Goal: Communication & Community: Participate in discussion

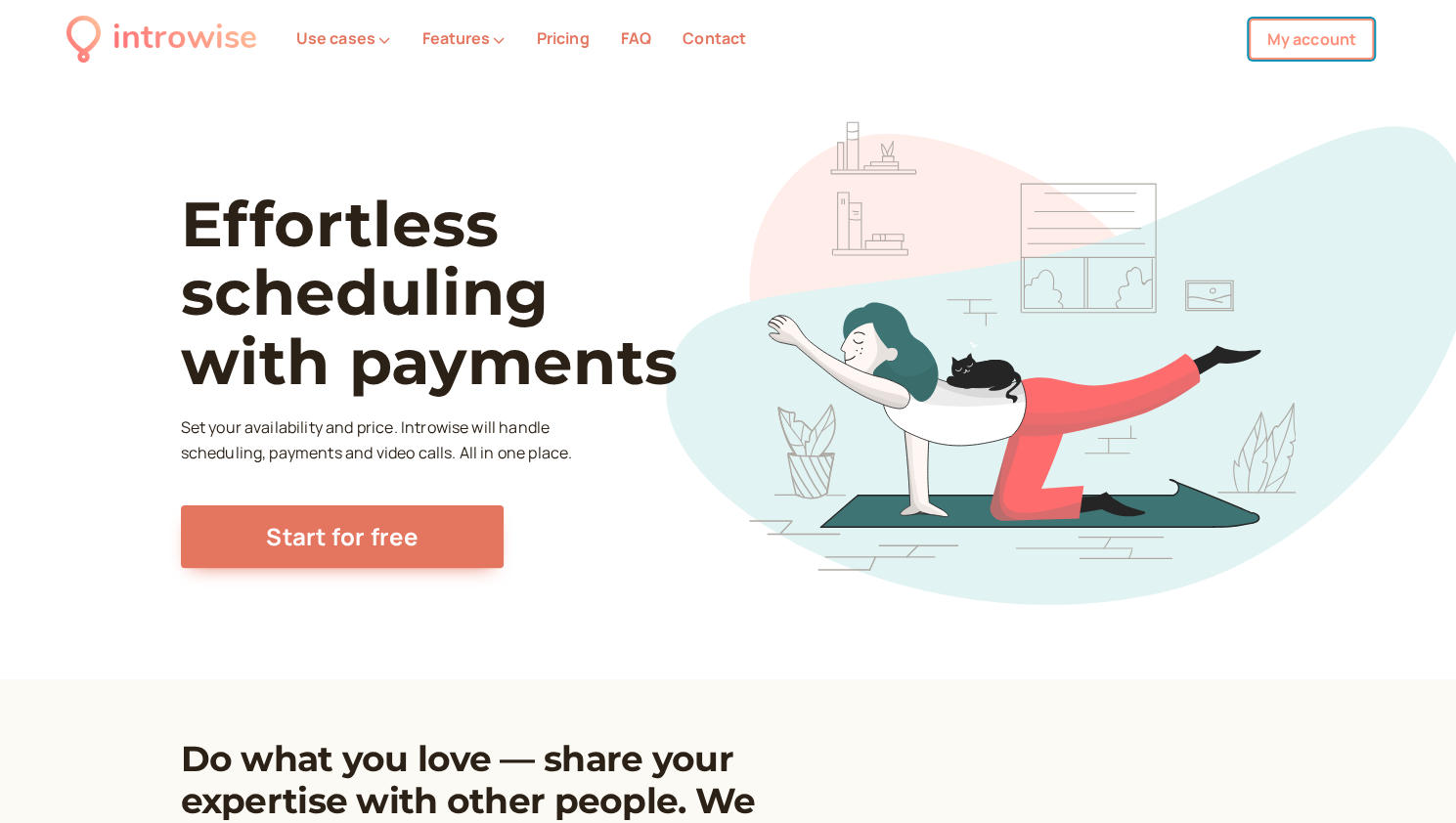
click at [1344, 42] on link "My account" at bounding box center [1311, 39] width 125 height 41
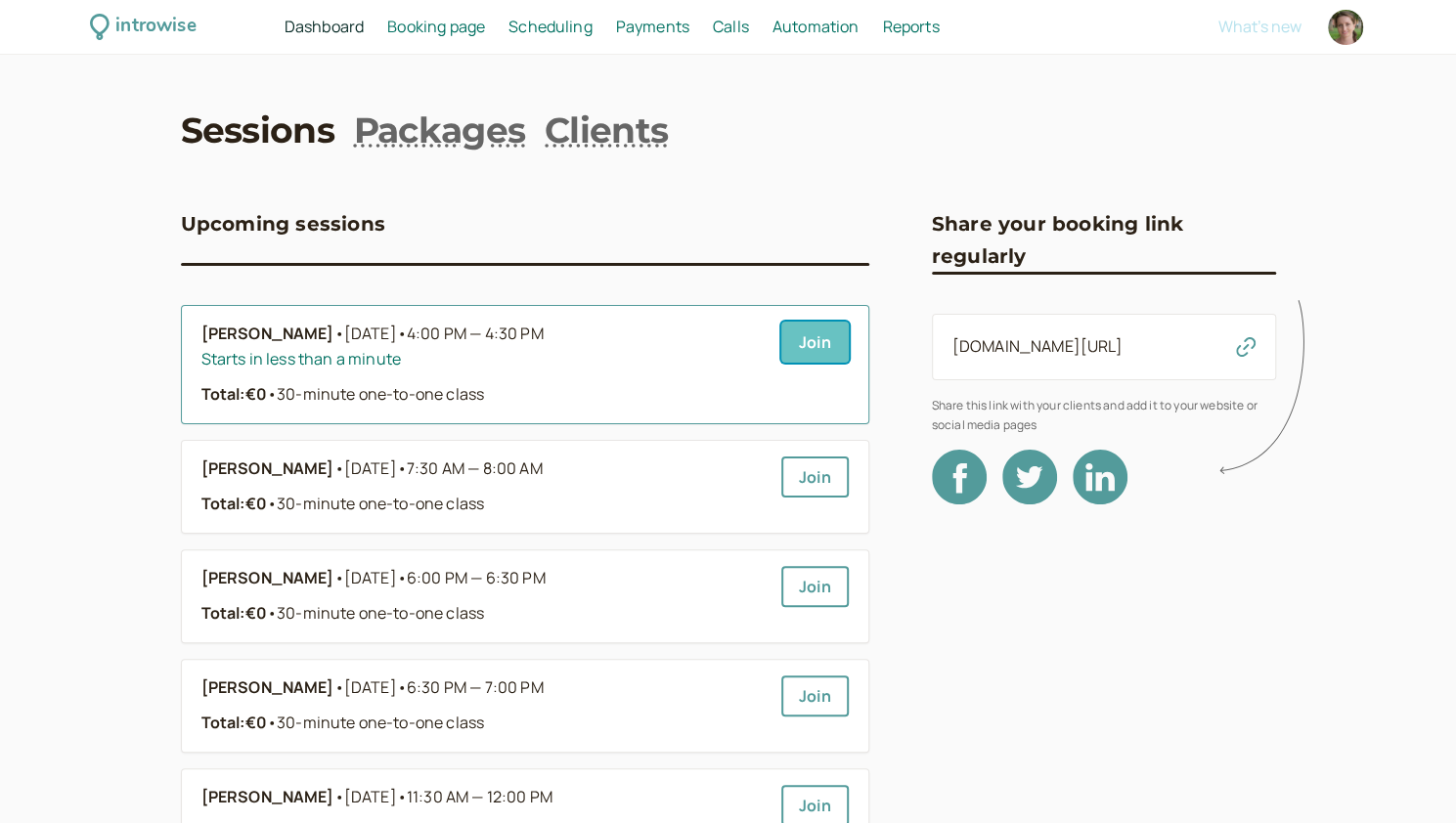
click at [827, 345] on link "Join" at bounding box center [814, 342] width 68 height 41
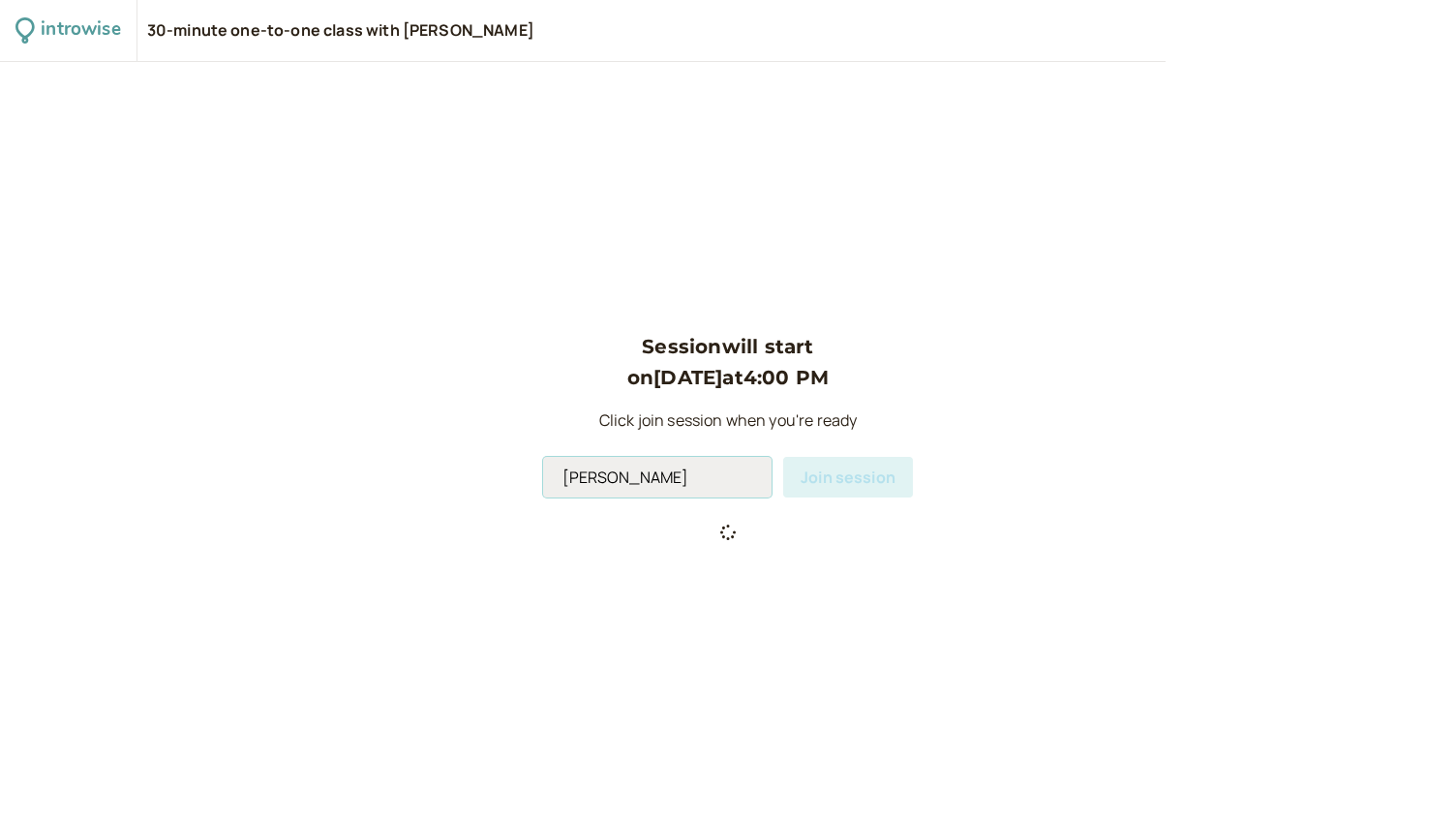
click at [673, 483] on input "Andromeda Jones" at bounding box center [657, 477] width 228 height 41
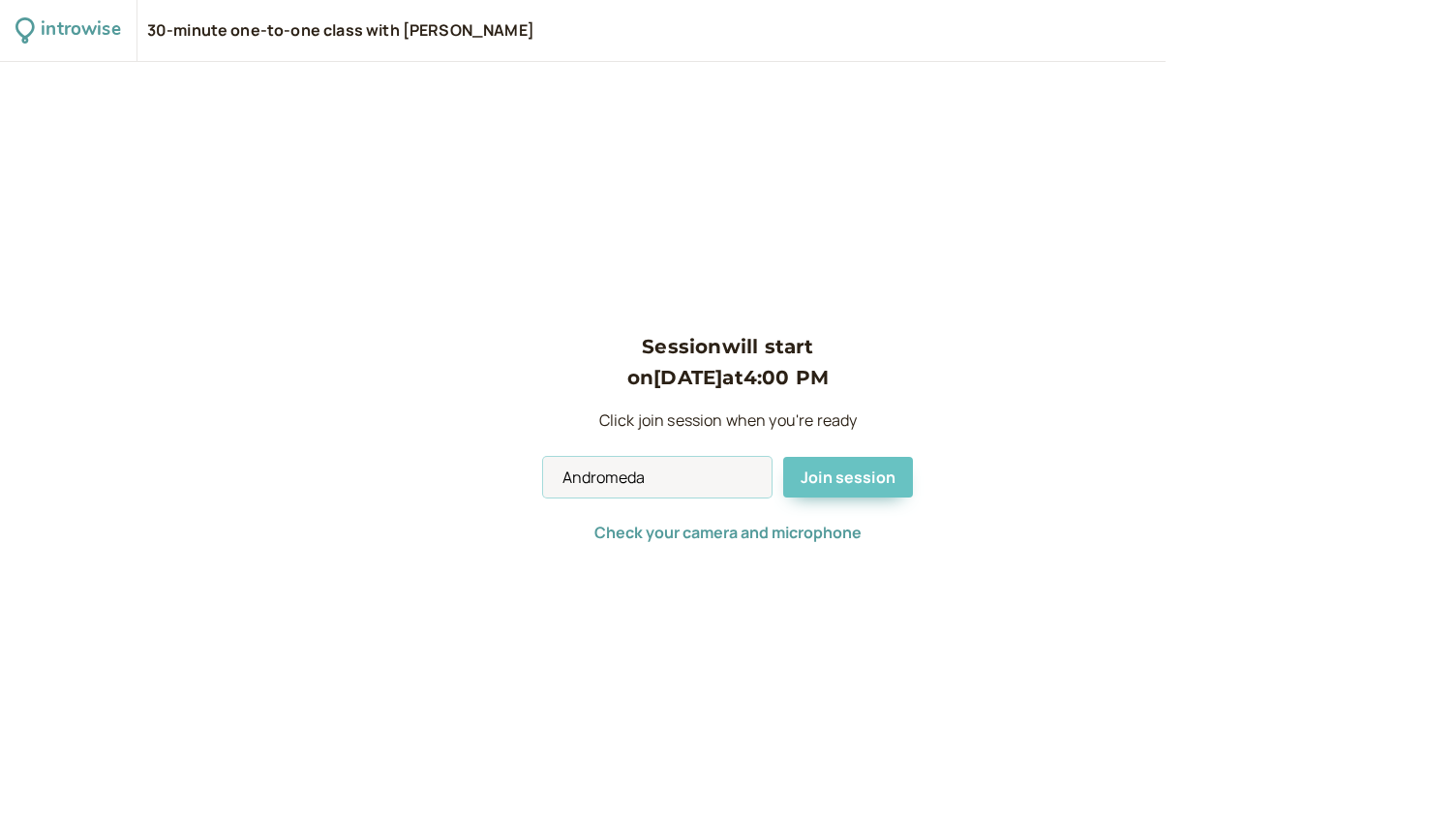
type input "Andromeda"
click at [840, 479] on span "Join session" at bounding box center [848, 477] width 95 height 21
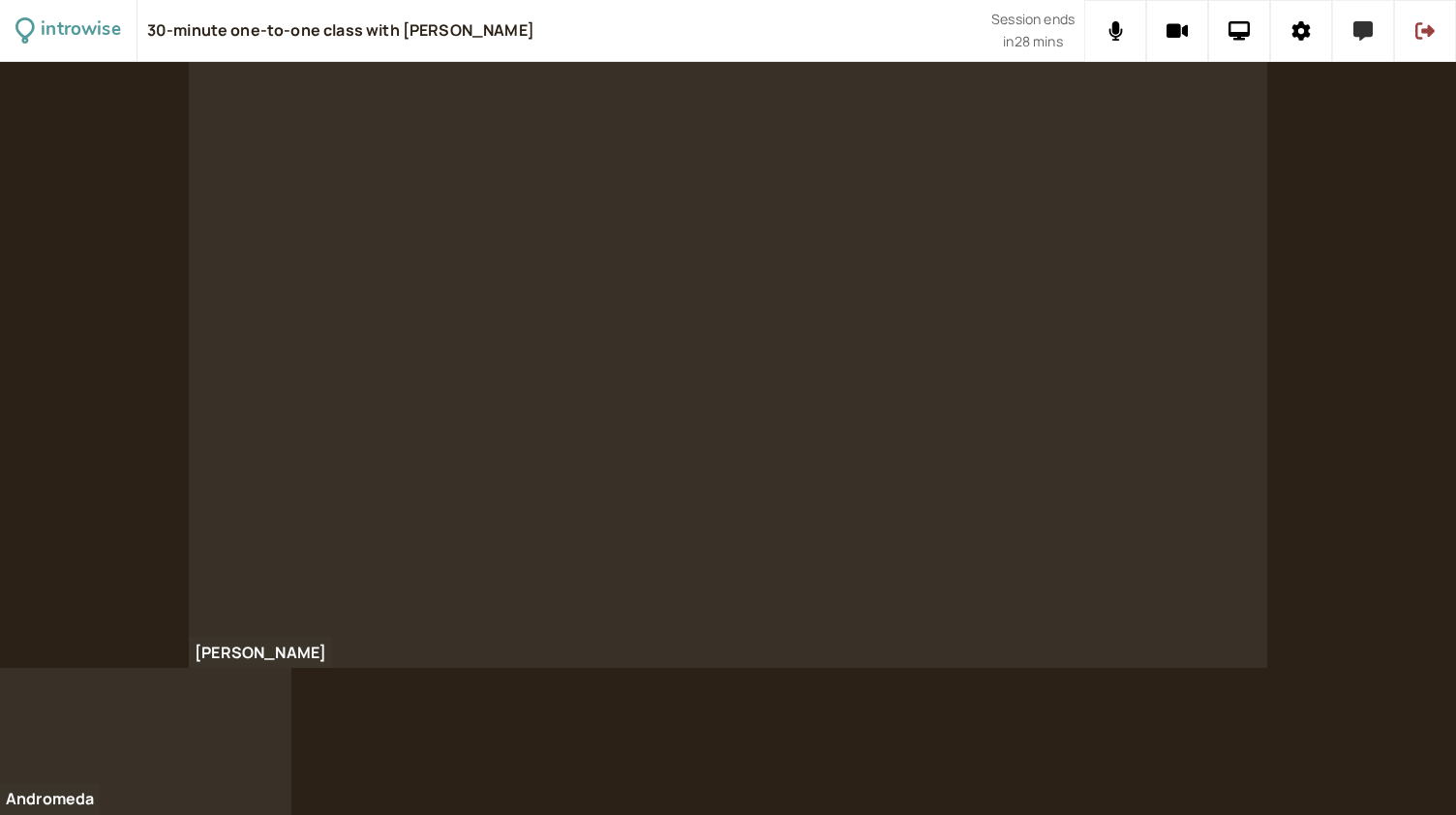
click at [1350, 27] on button at bounding box center [1363, 31] width 62 height 62
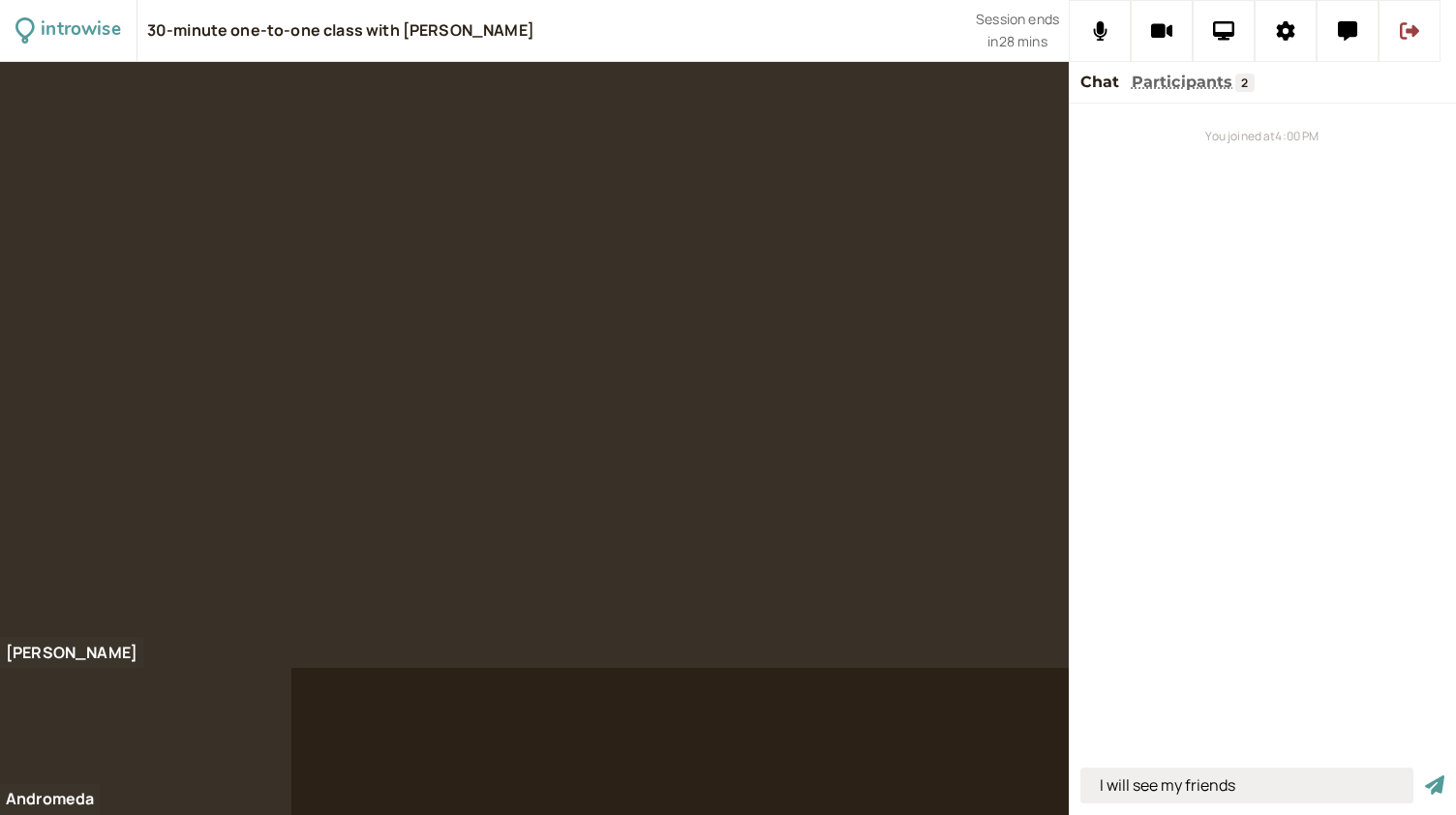
type input "I will see my friends"
click at [1425, 775] on button "submit" at bounding box center [1435, 785] width 19 height 20
type input "I can talk with them"
click at [1425, 775] on button "submit" at bounding box center [1435, 785] width 19 height 20
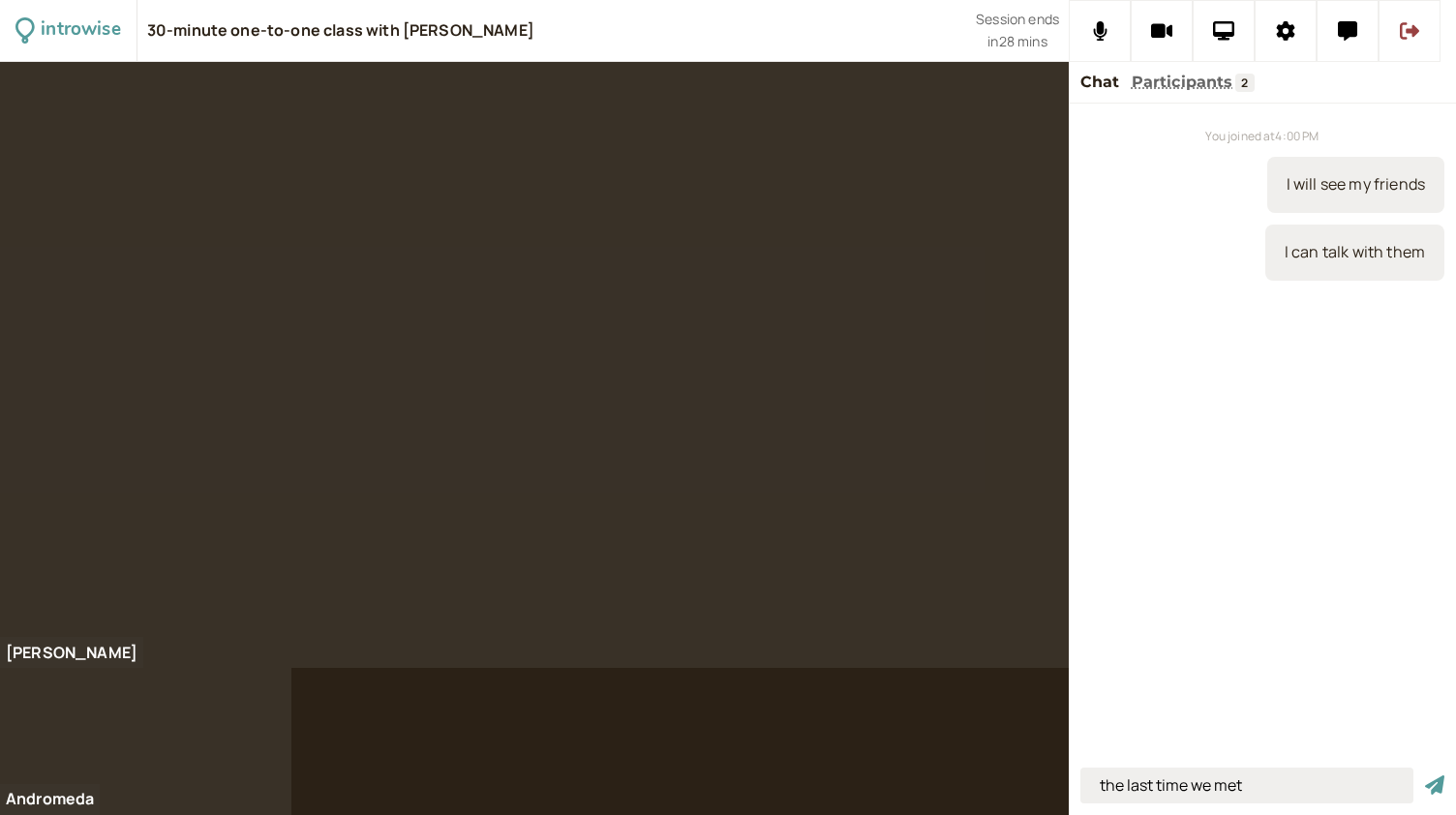
type input "the last time we met"
click at [1425, 775] on button "submit" at bounding box center [1435, 785] width 19 height 20
type input "fun"
click at [1425, 775] on button "submit" at bounding box center [1435, 785] width 19 height 20
type input "to see vs. to watch"
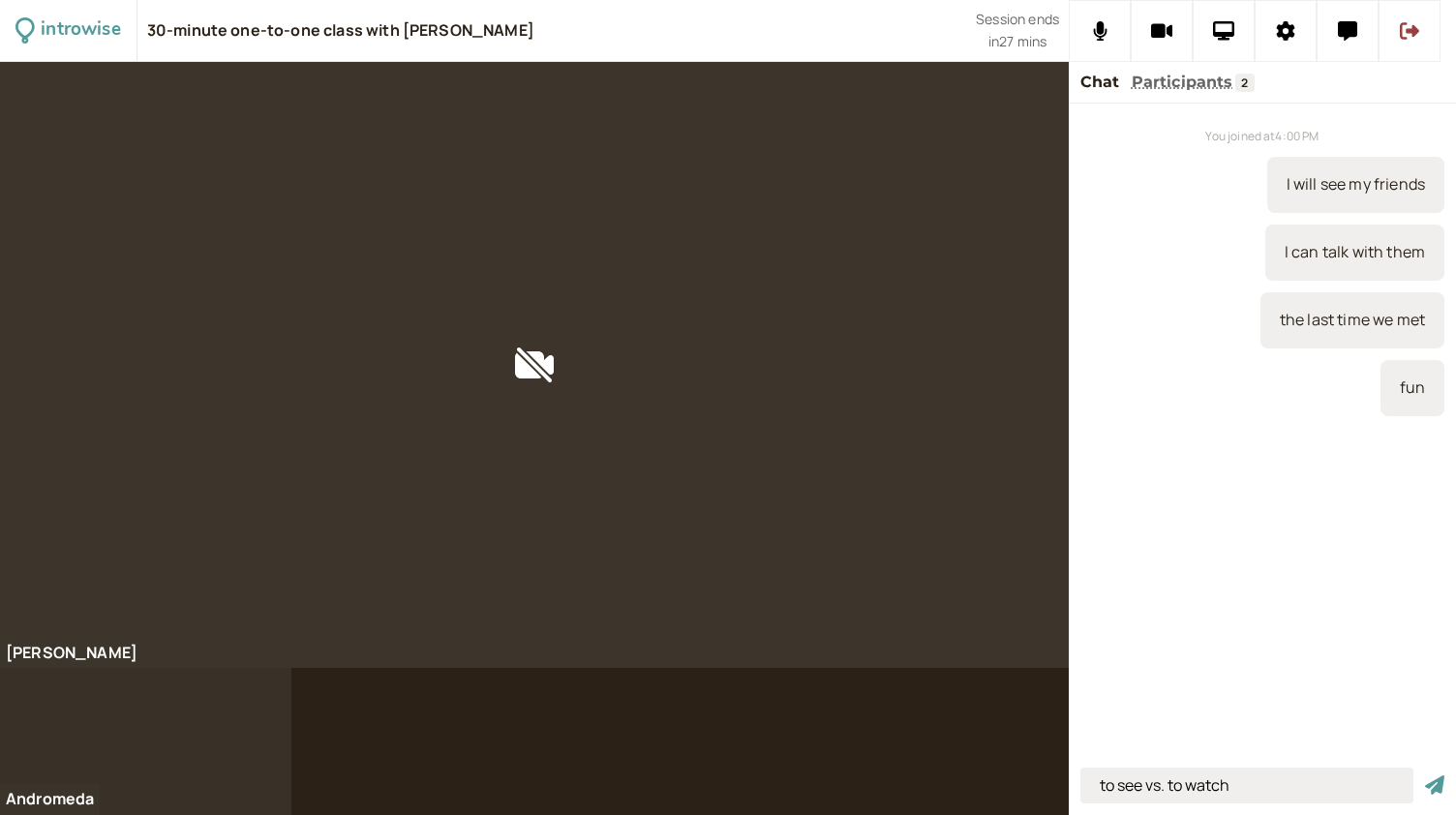
click at [1425, 775] on button "submit" at bounding box center [1435, 785] width 19 height 20
type input "to see - take information with your eyes"
click at [1425, 775] on button "submit" at bounding box center [1435, 785] width 19 height 20
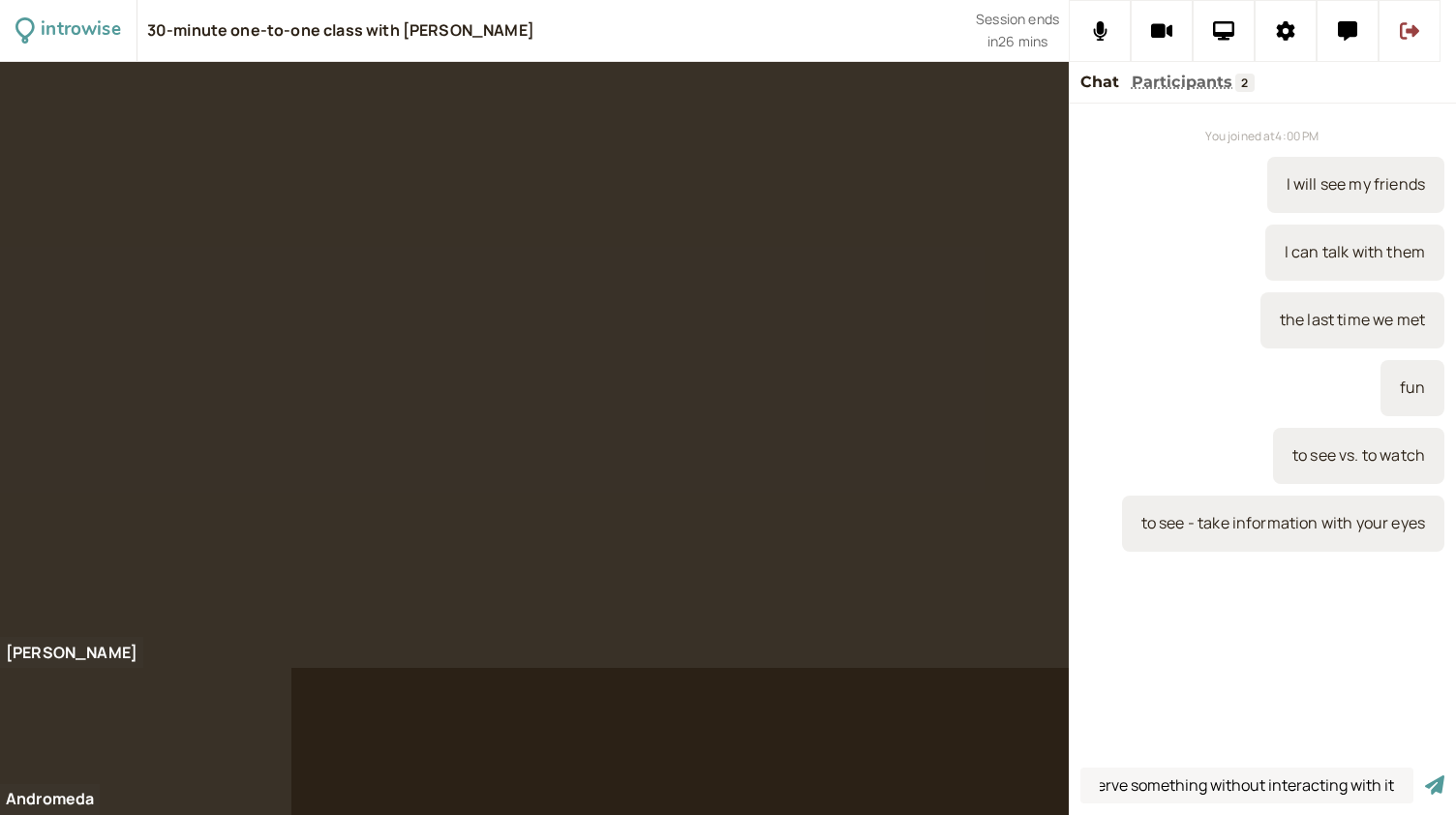
scroll to position [0, 108]
type input "to watch - observe something without interacting with it"
click at [1425, 775] on button "submit" at bounding box center [1435, 785] width 19 height 20
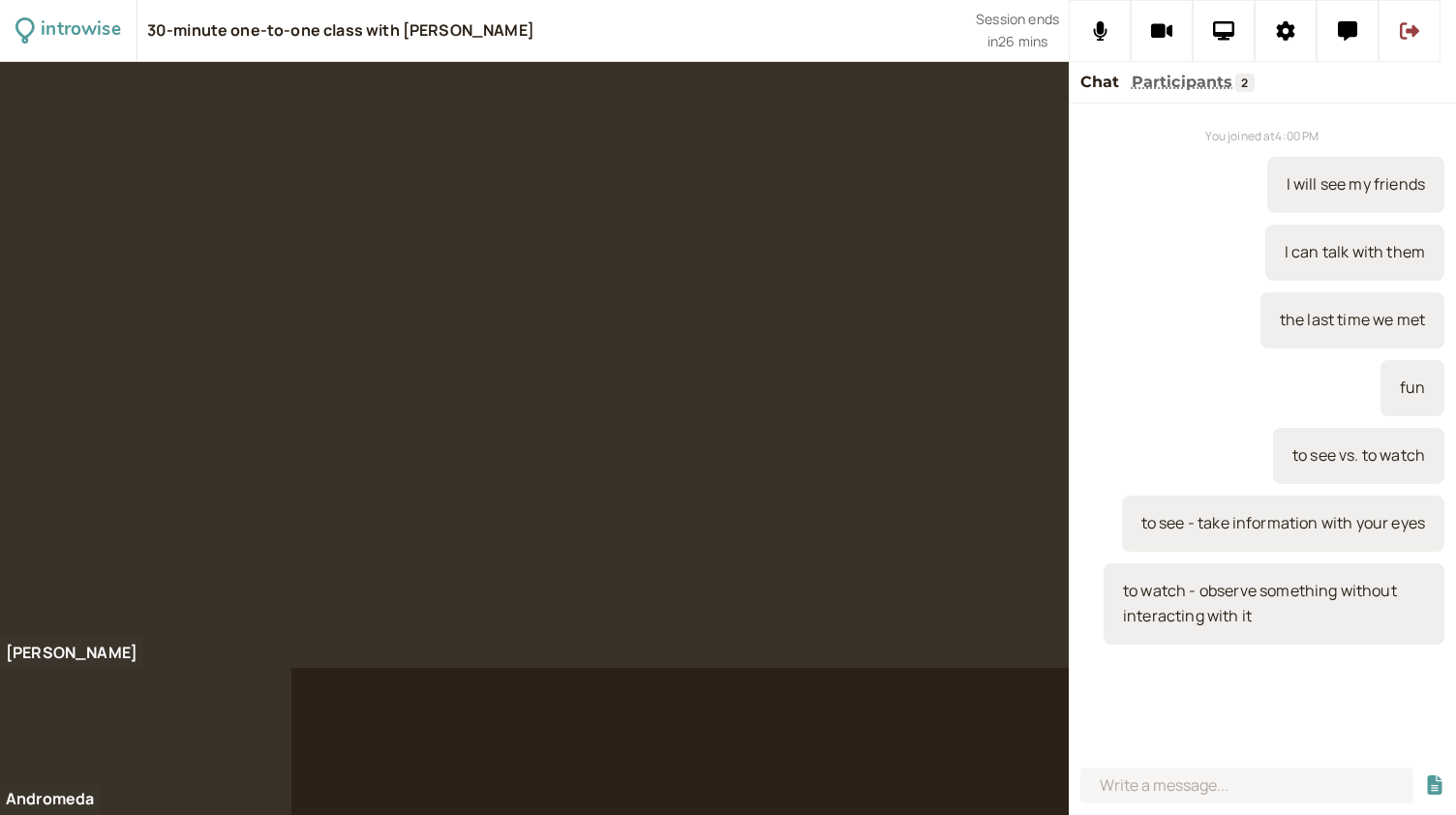
scroll to position [0, 0]
type input "I watched the bird on the tree"
click at [1425, 775] on button "submit" at bounding box center [1435, 785] width 19 height 20
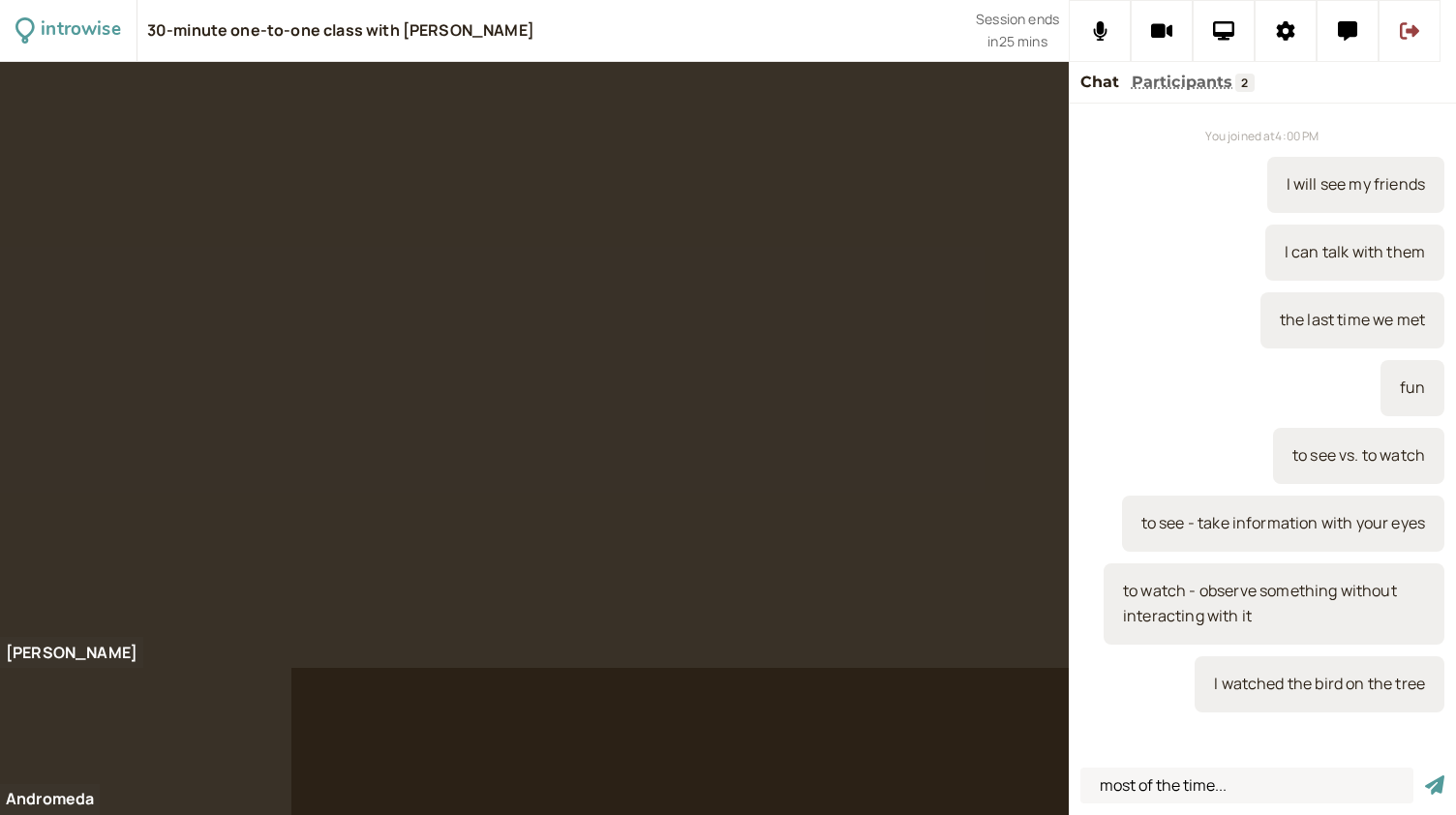
type input "most of the time..."
click at [1425, 775] on button "submit" at bounding box center [1435, 785] width 19 height 20
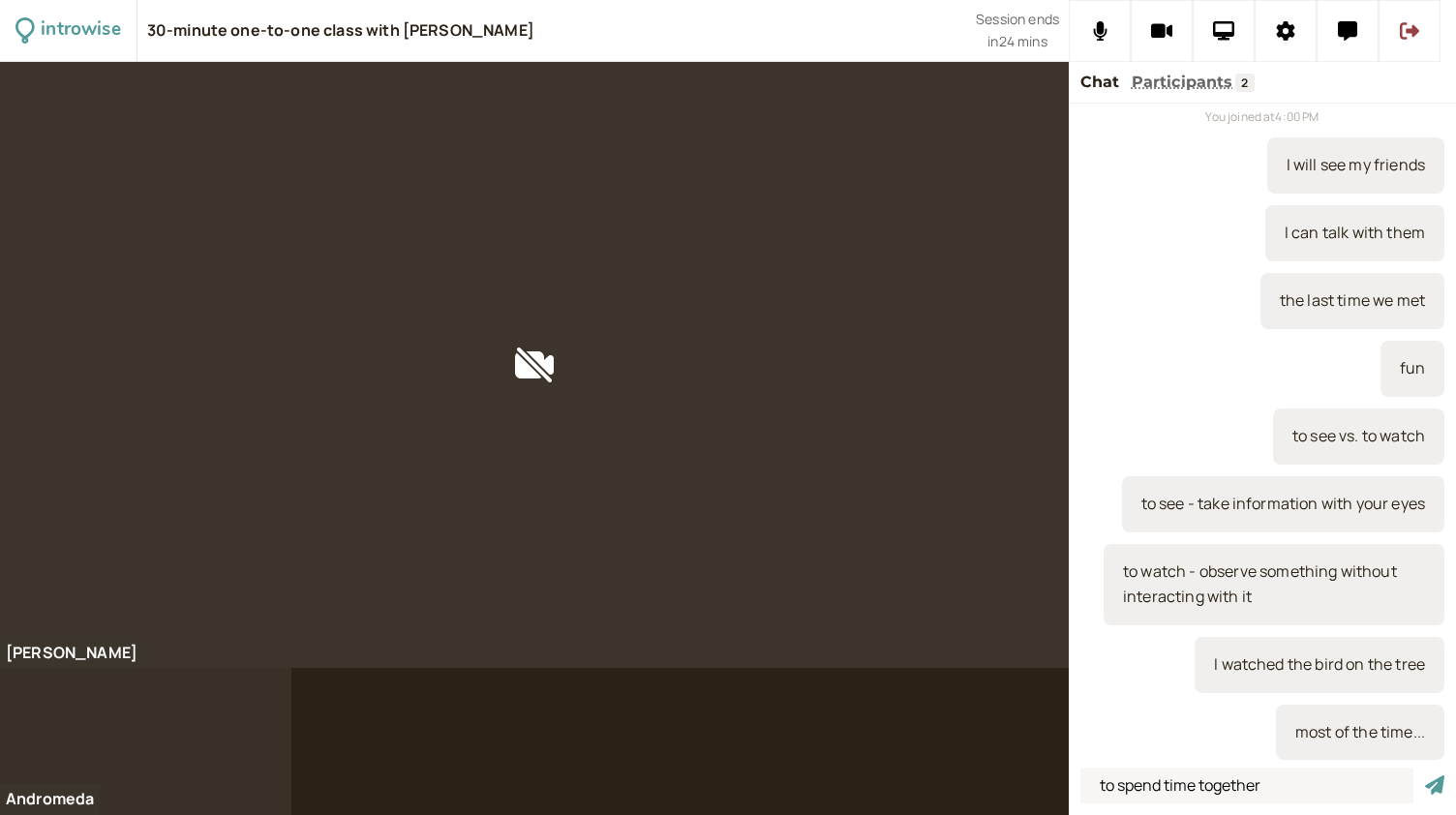
type input "to spend time together"
click at [1425, 775] on button "submit" at bounding box center [1435, 785] width 19 height 20
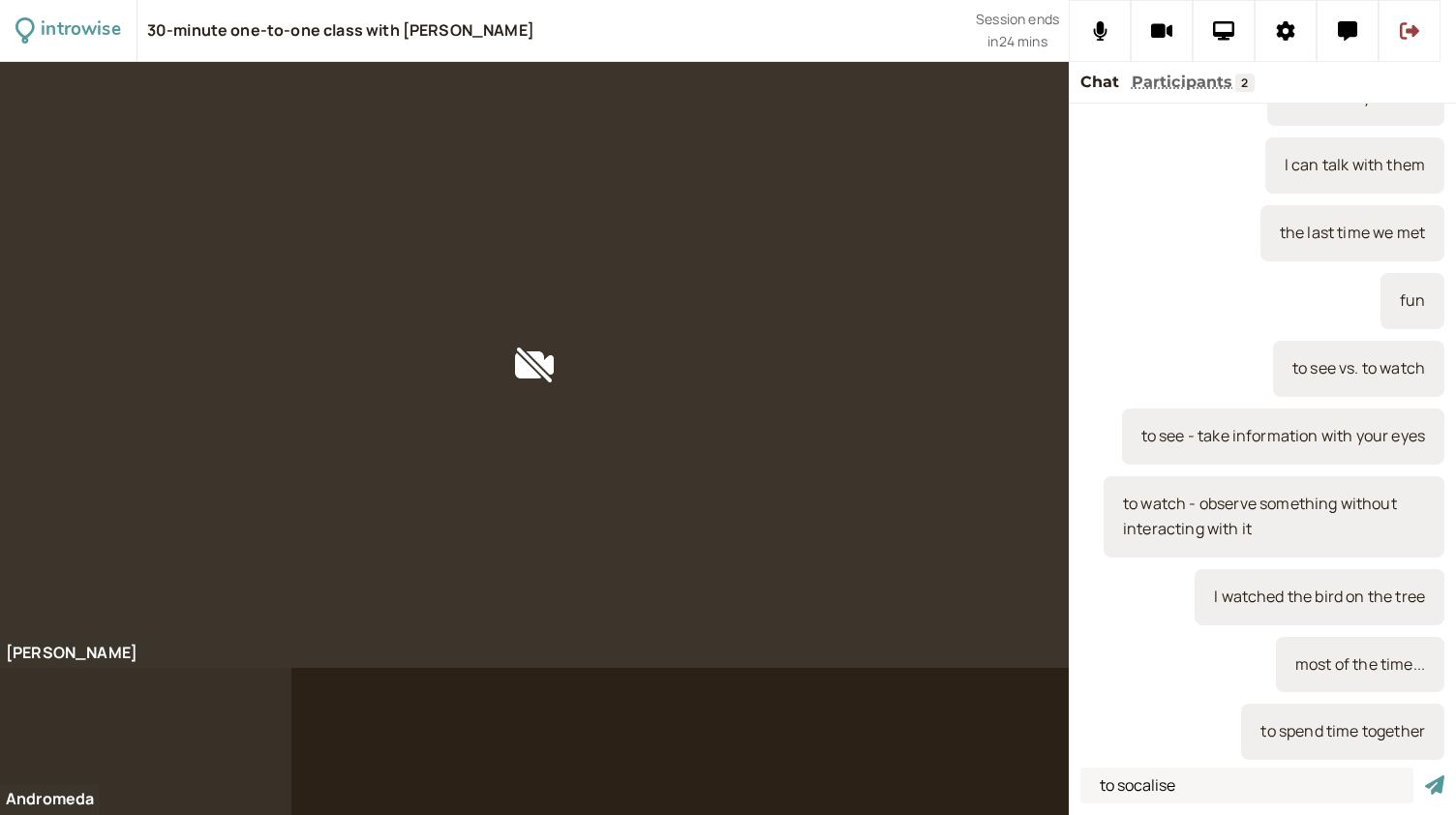
type input "to socalise"
click at [1425, 775] on button "submit" at bounding box center [1435, 785] width 19 height 20
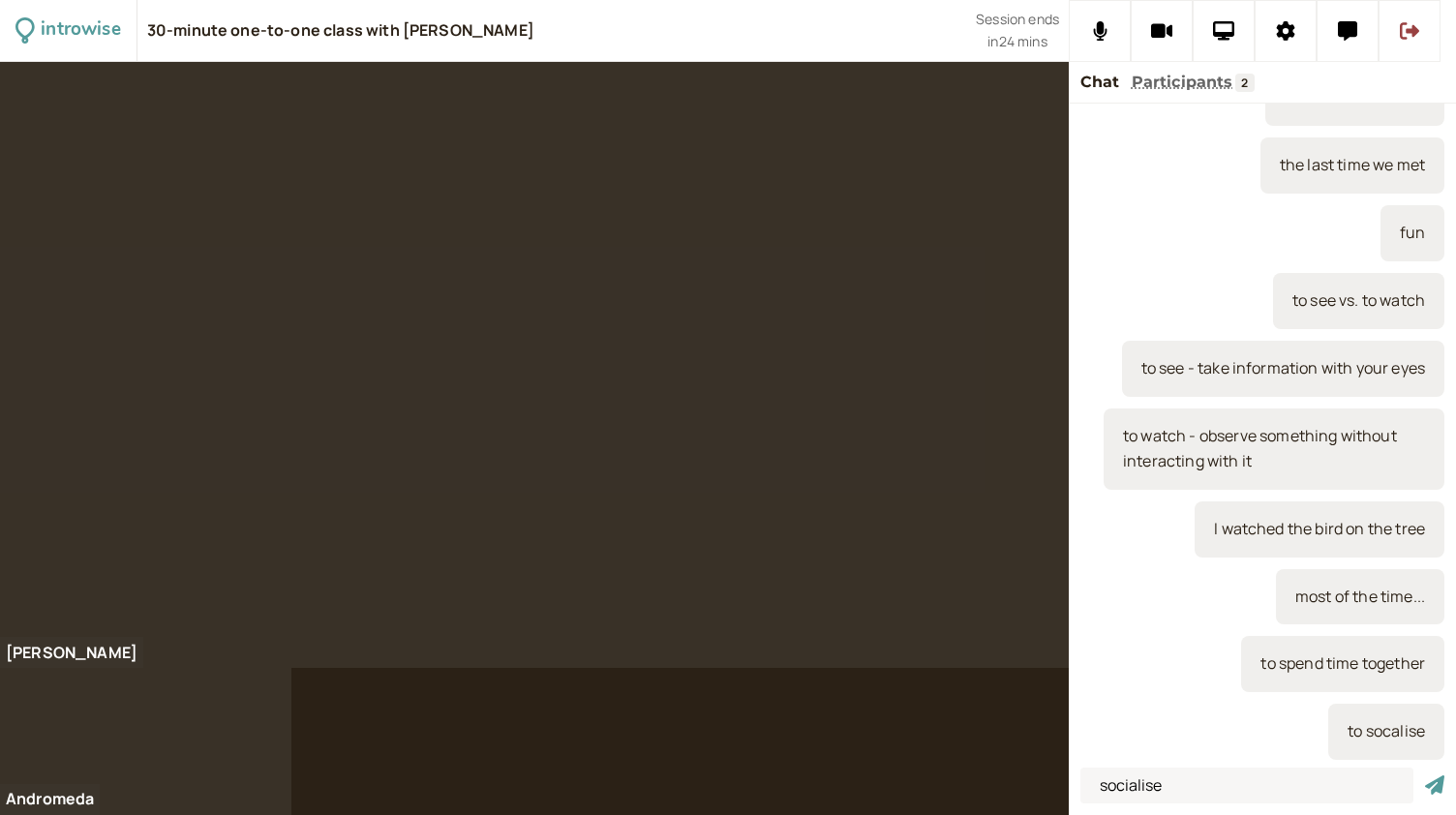
type input "socialise"
click at [1425, 775] on button "submit" at bounding box center [1435, 785] width 19 height 20
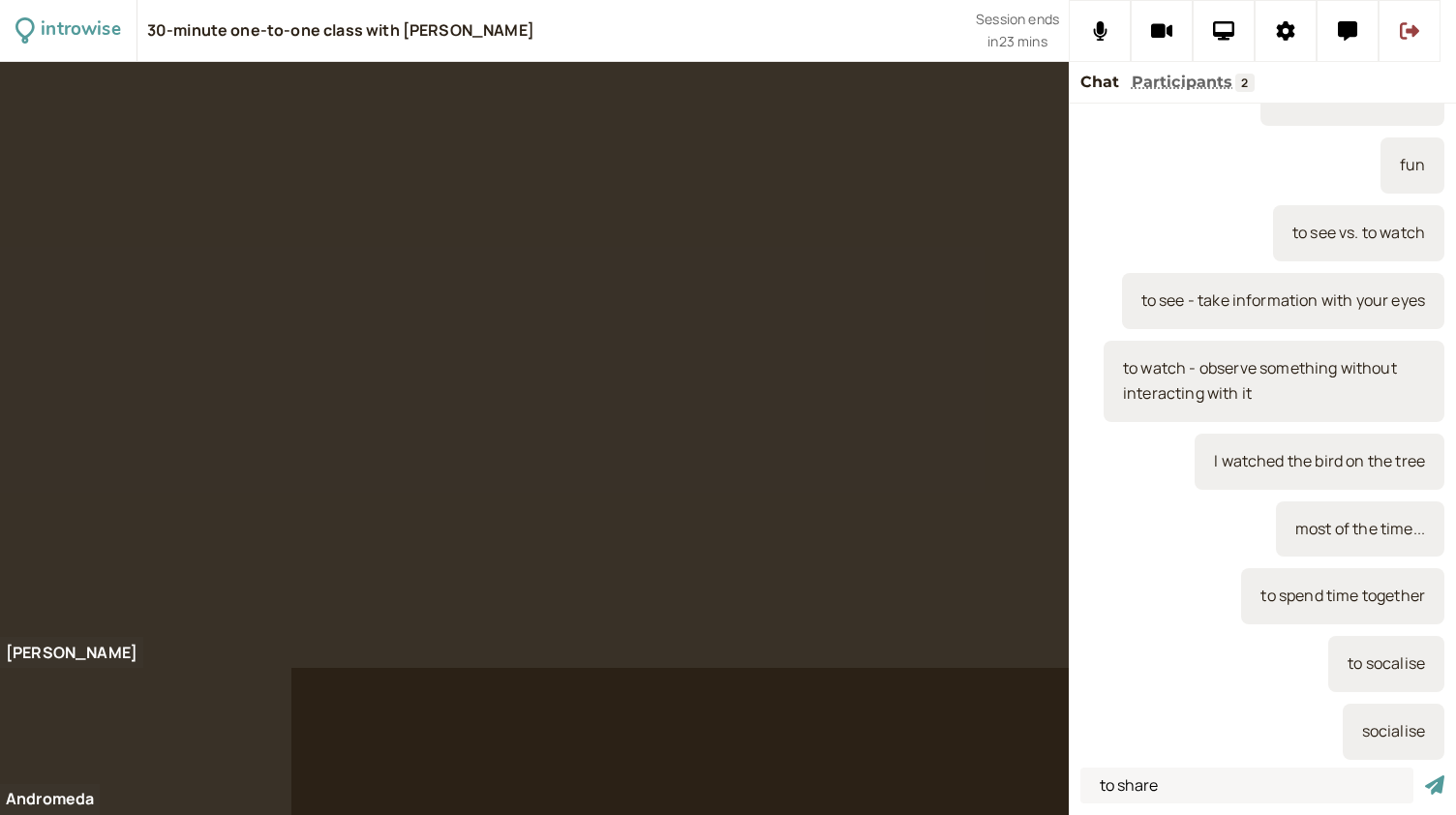
type input "to share"
click at [1425, 775] on button "submit" at bounding box center [1435, 785] width 19 height 20
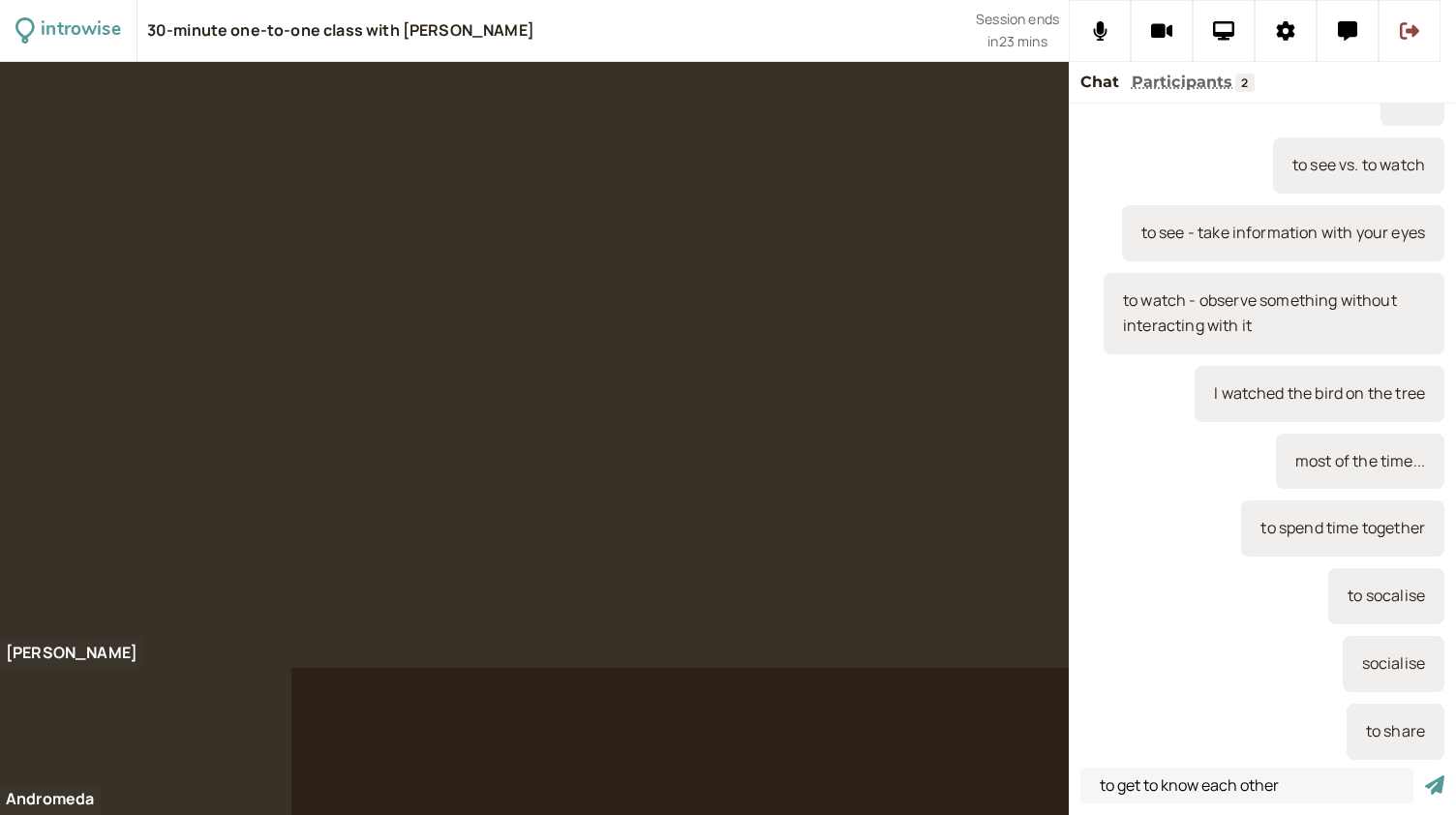
type input "to get to know each other"
click at [1425, 775] on button "submit" at bounding box center [1435, 785] width 19 height 20
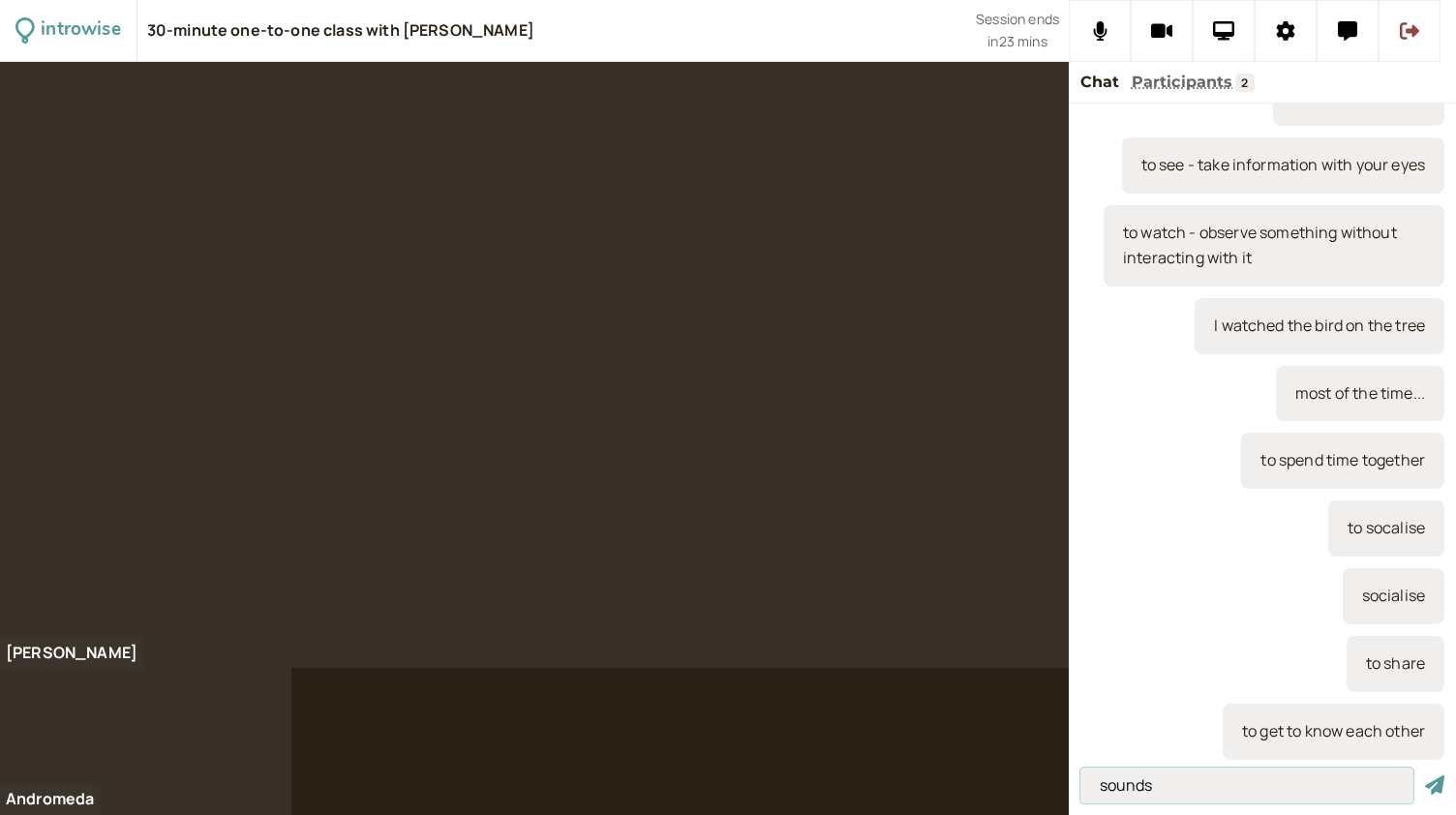
type input "sounds"
click at [1425, 775] on button "submit" at bounding box center [1435, 785] width 19 height 20
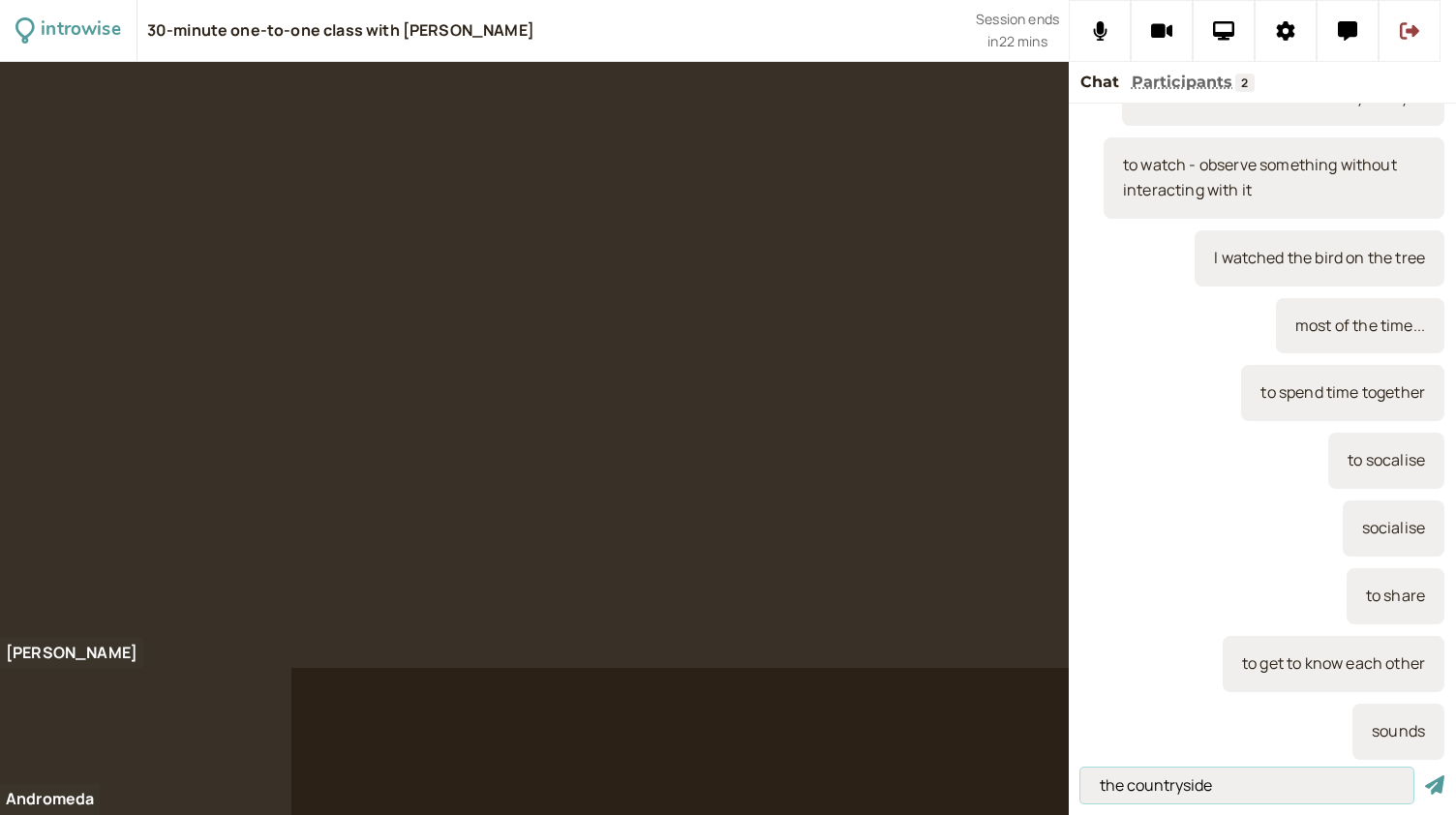
type input "the countryside"
click at [1425, 775] on button "submit" at bounding box center [1435, 785] width 19 height 20
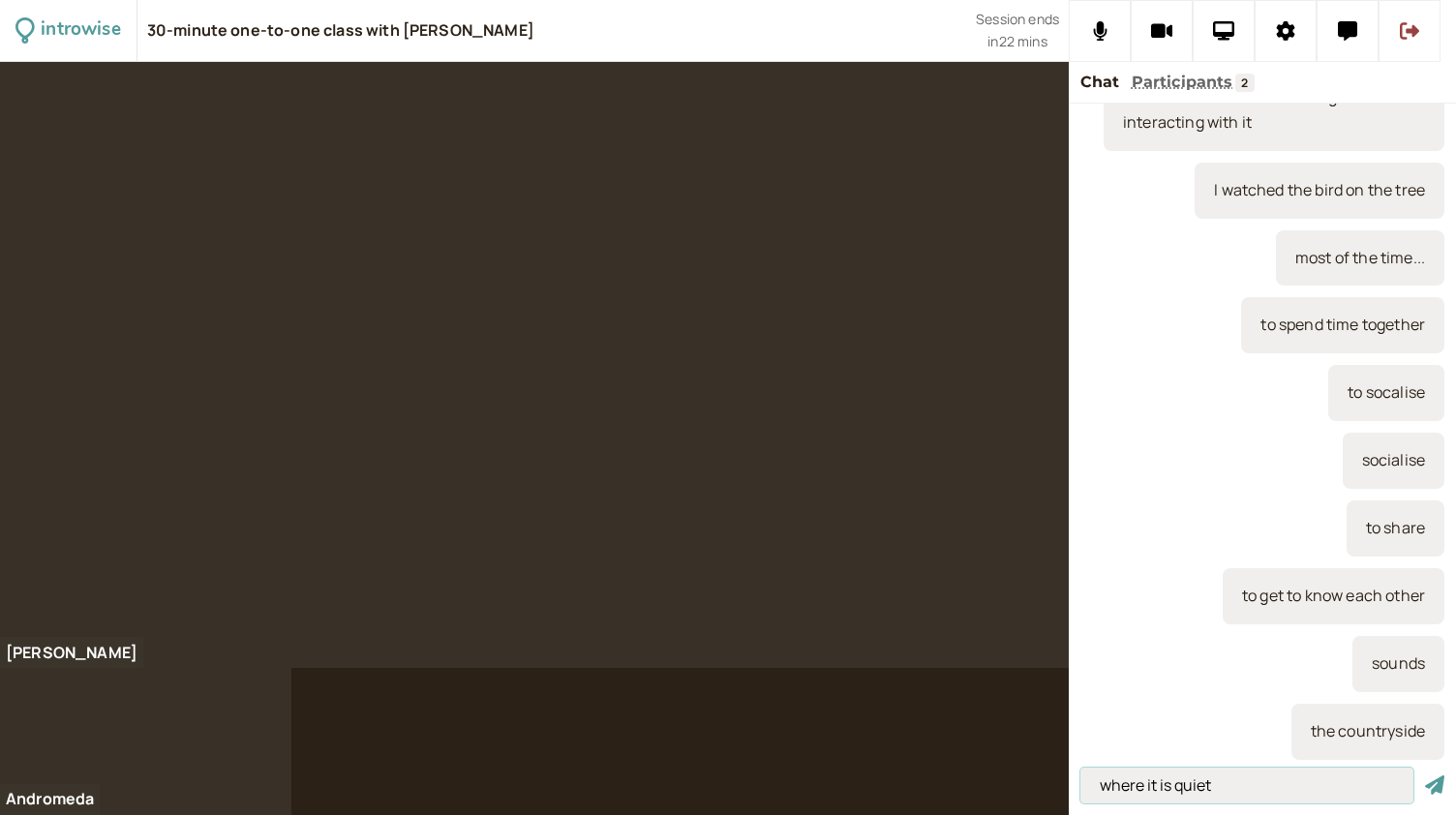
type input "where it is quiet"
click at [1425, 775] on button "submit" at bounding box center [1435, 785] width 19 height 20
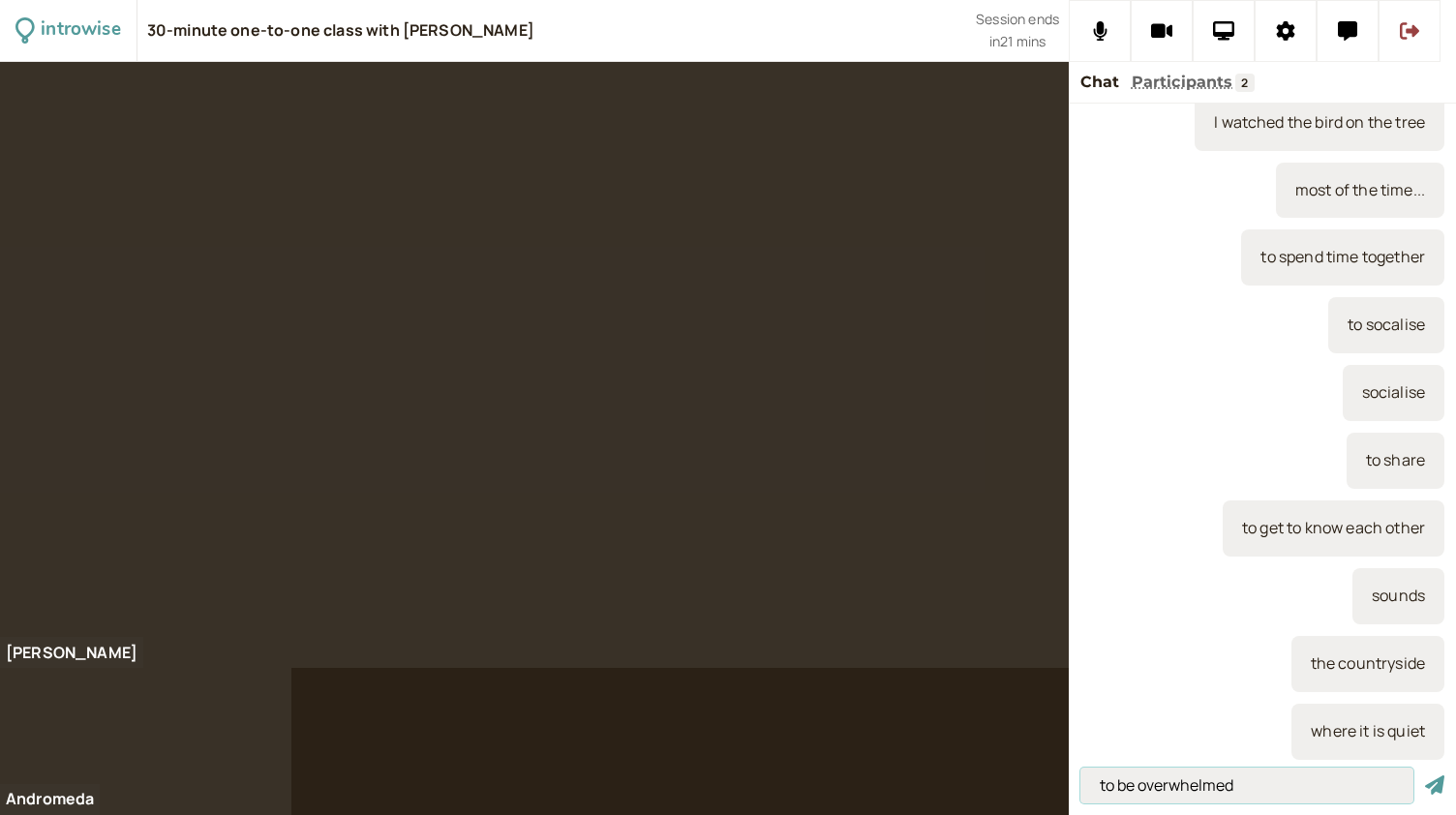
type input "to be overwhelmed"
click at [1425, 775] on button "submit" at bounding box center [1435, 785] width 19 height 20
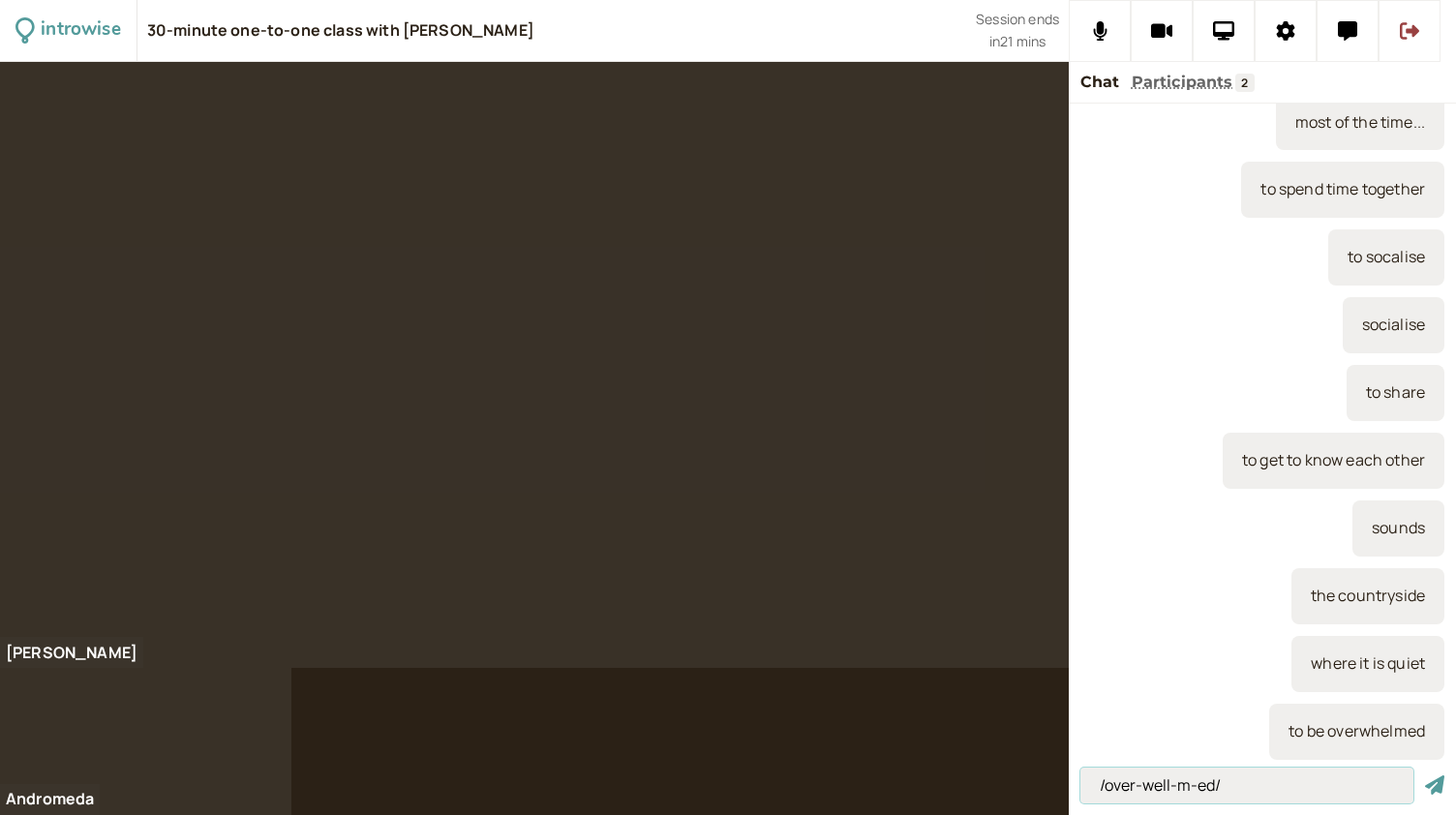
type input "/over-well-m-ed/"
click at [1425, 775] on button "submit" at bounding box center [1435, 785] width 19 height 20
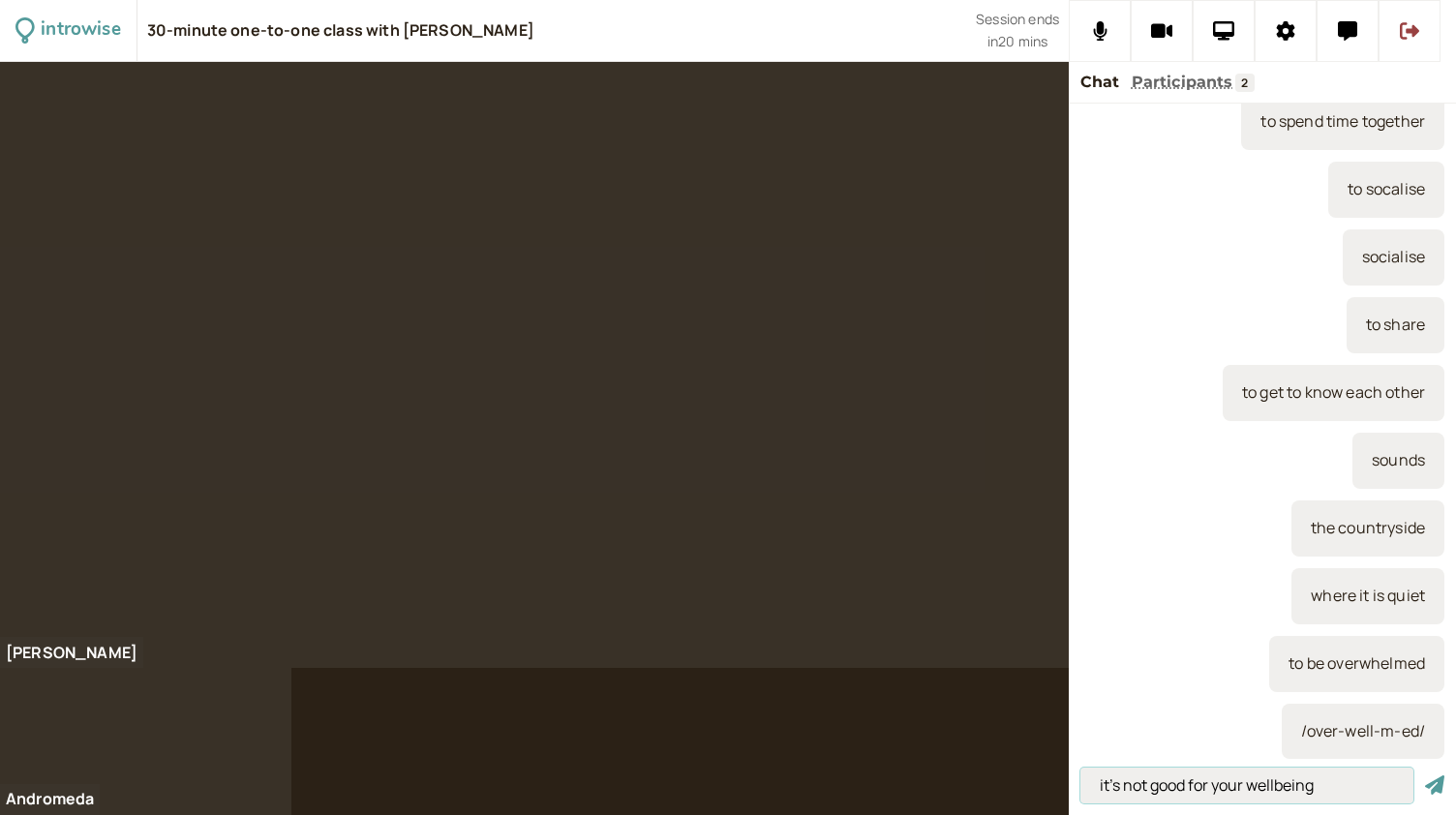
type input "it's not good for your wellbeing"
click at [1425, 775] on button "submit" at bounding box center [1435, 785] width 19 height 20
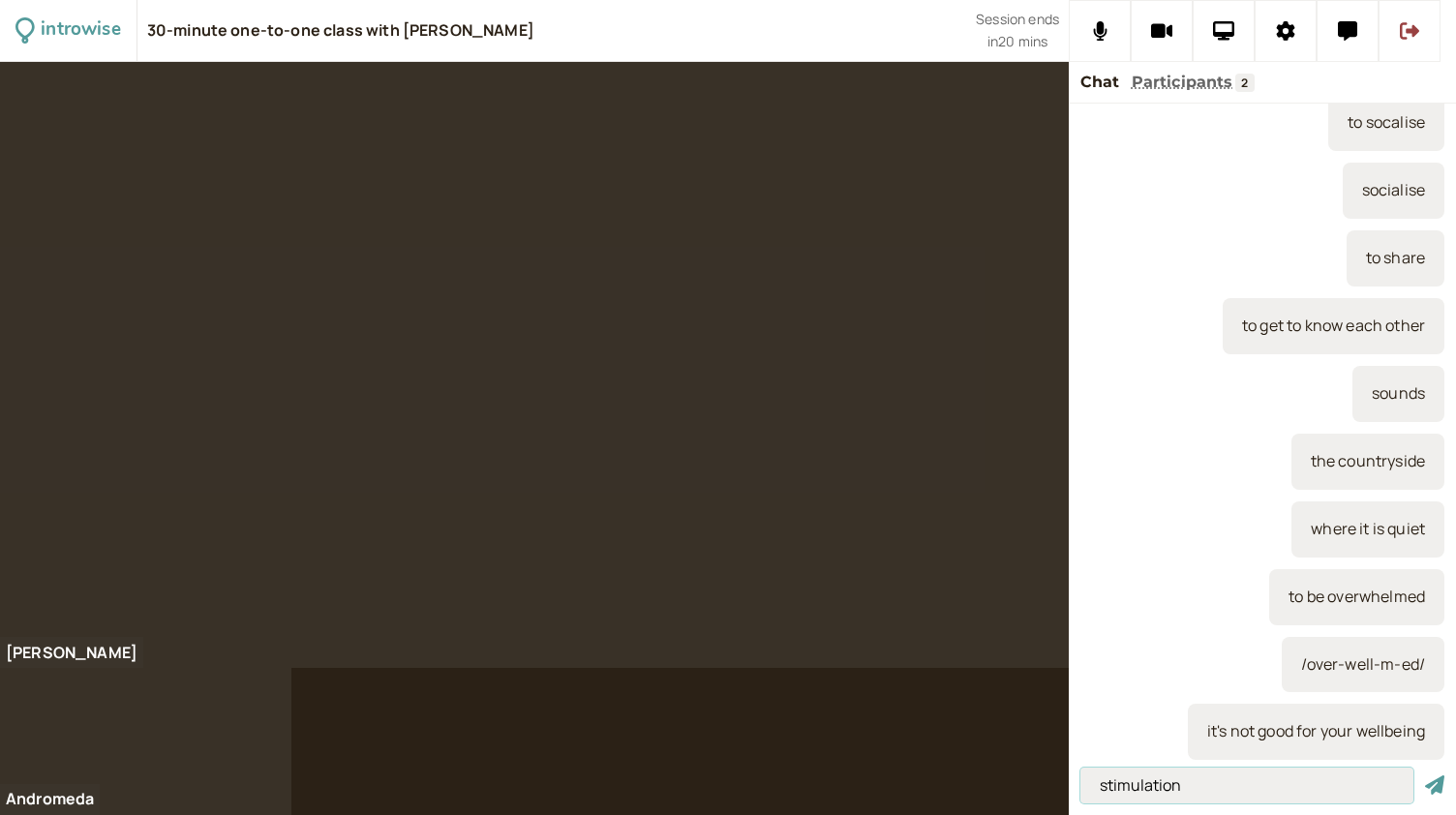
type input "stimulation"
click at [1425, 775] on button "submit" at bounding box center [1435, 785] width 19 height 20
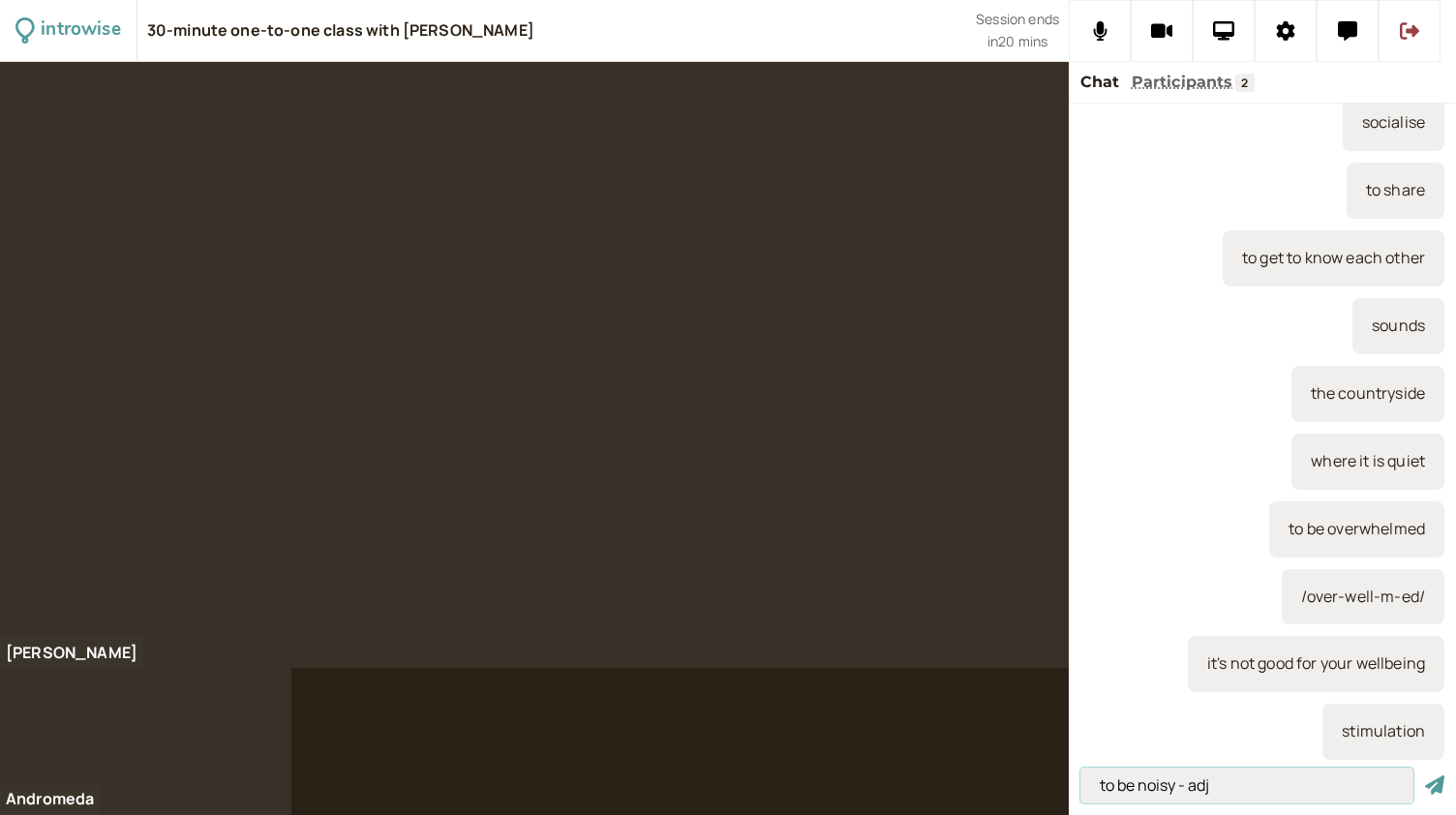
type input "to be noisy - adj"
click at [1425, 775] on button "submit" at bounding box center [1435, 785] width 19 height 20
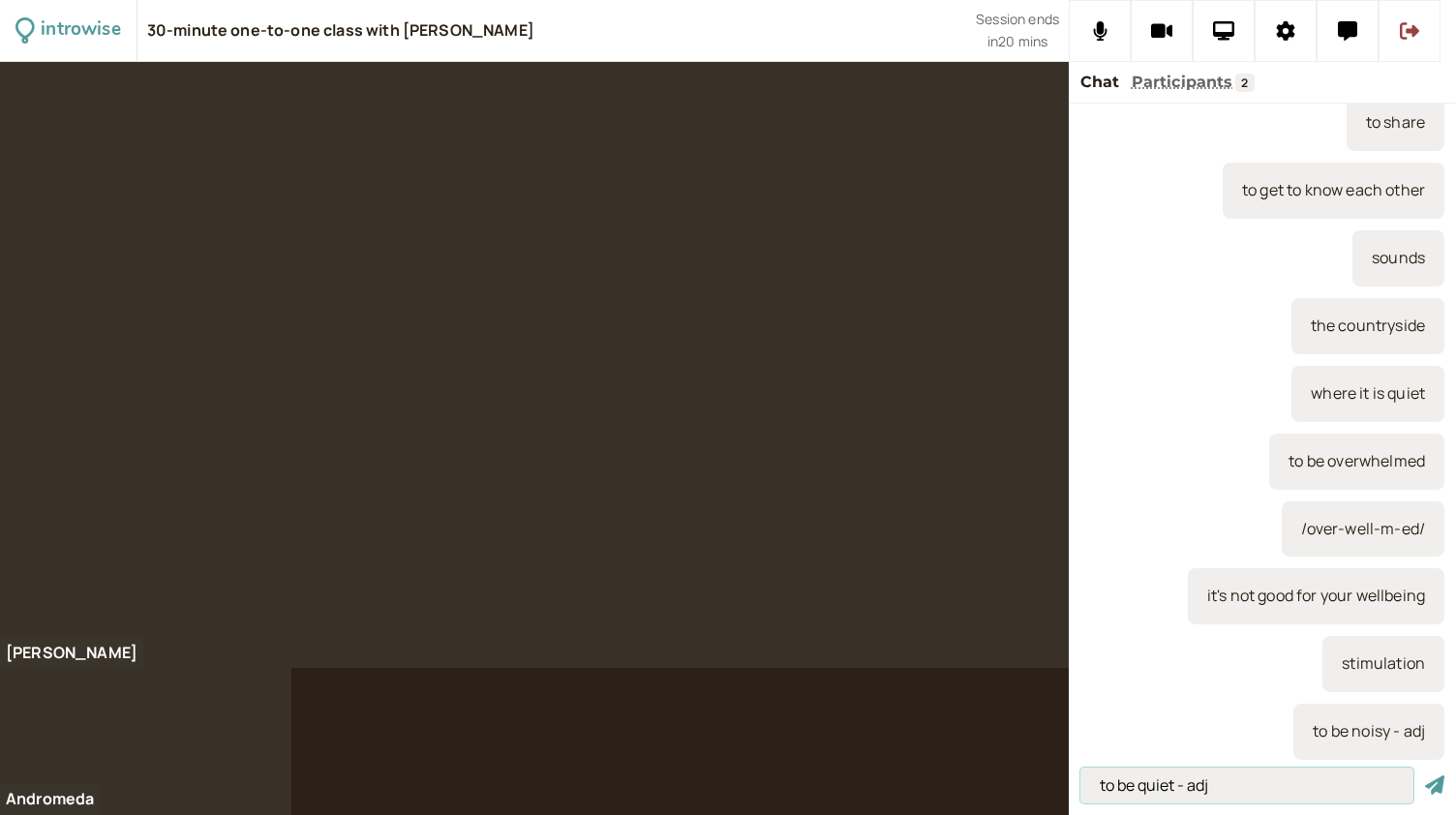
type input "to be quiet - adj"
click at [1425, 775] on button "submit" at bounding box center [1435, 785] width 19 height 20
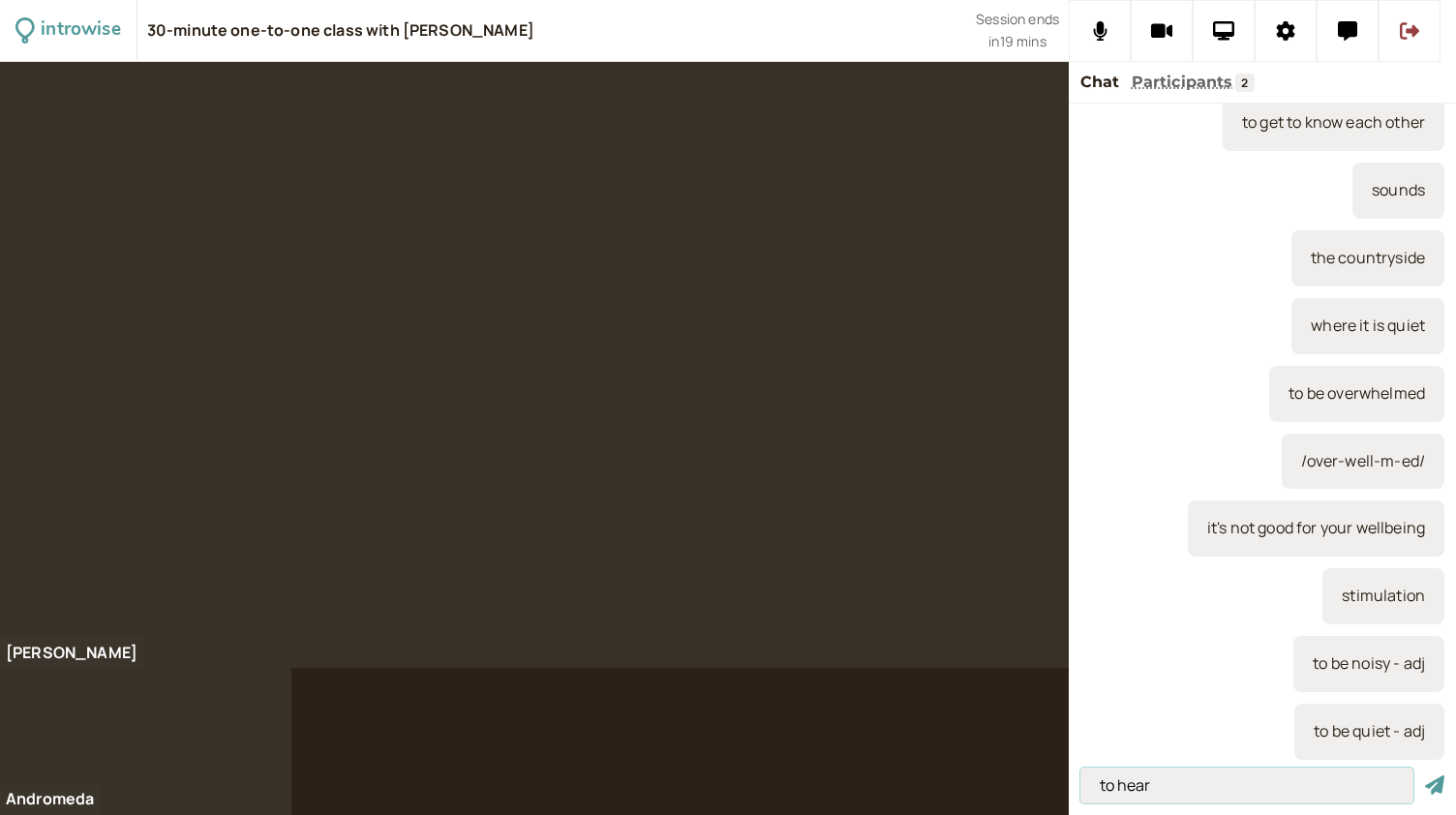
type input "to hear"
click at [1425, 775] on button "submit" at bounding box center [1435, 785] width 19 height 20
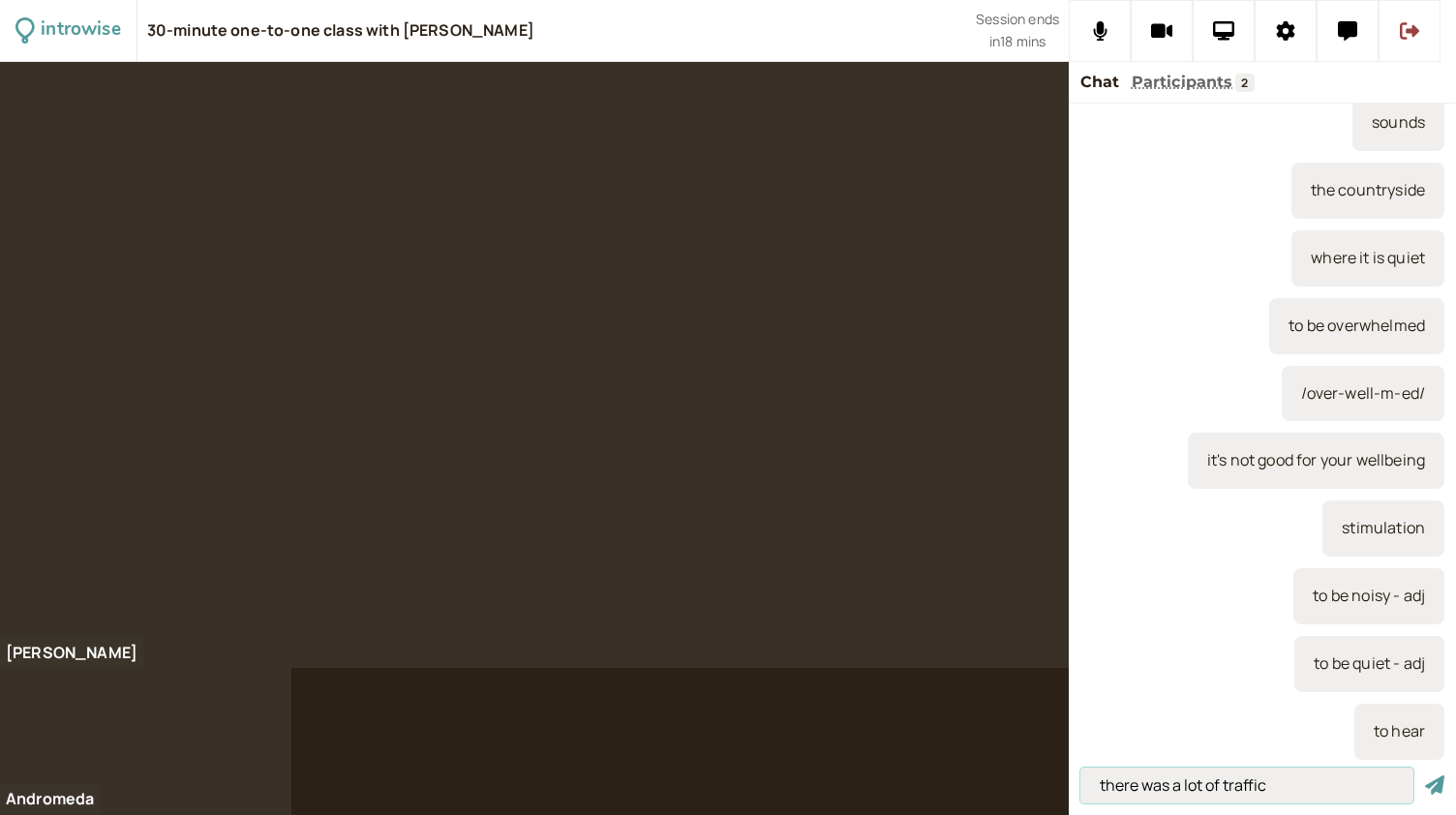
type input "there was a lot of traffic"
click at [1425, 775] on button "submit" at bounding box center [1435, 785] width 19 height 20
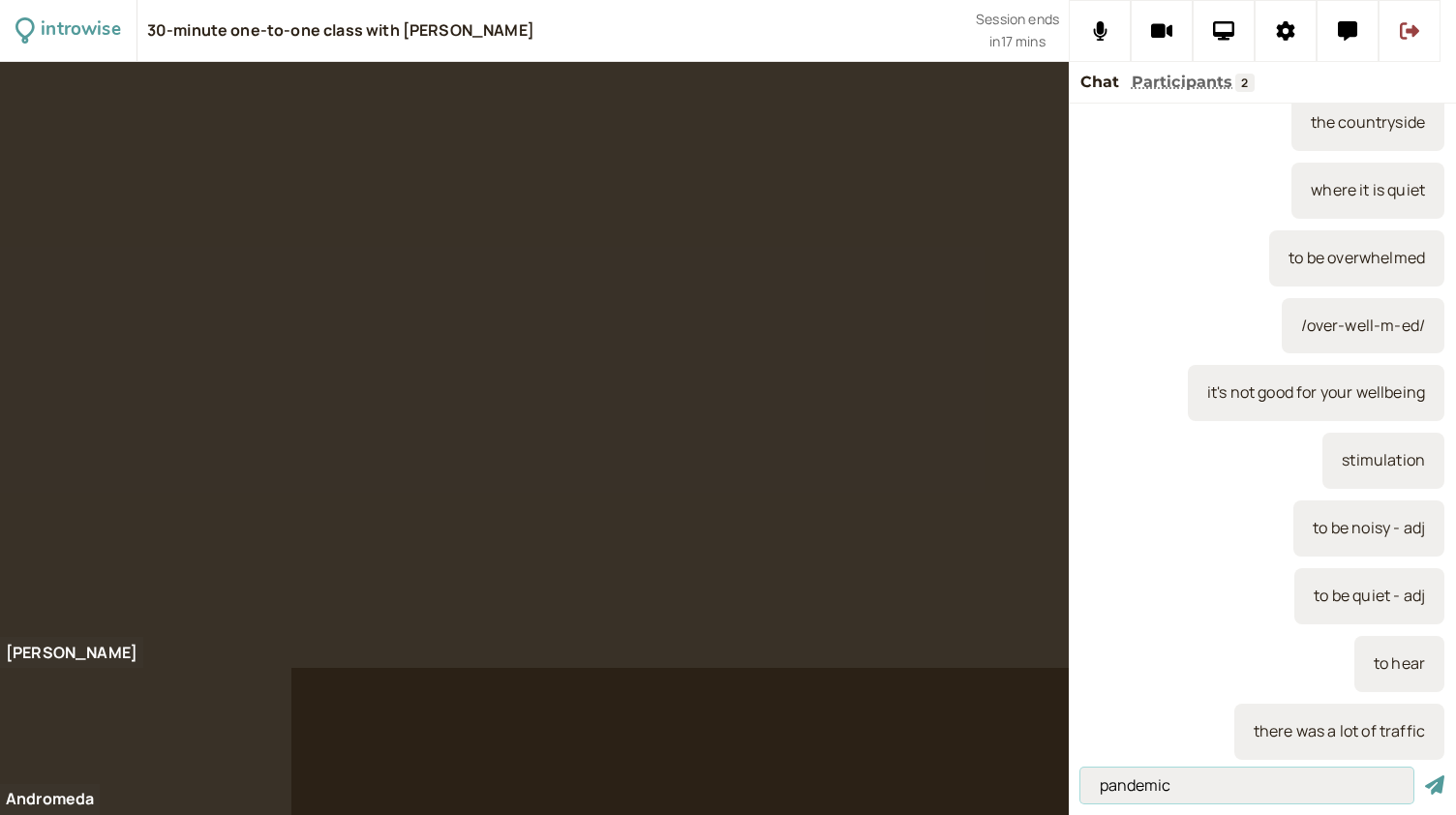
type input "pandemic"
click at [1425, 775] on button "submit" at bounding box center [1435, 785] width 19 height 20
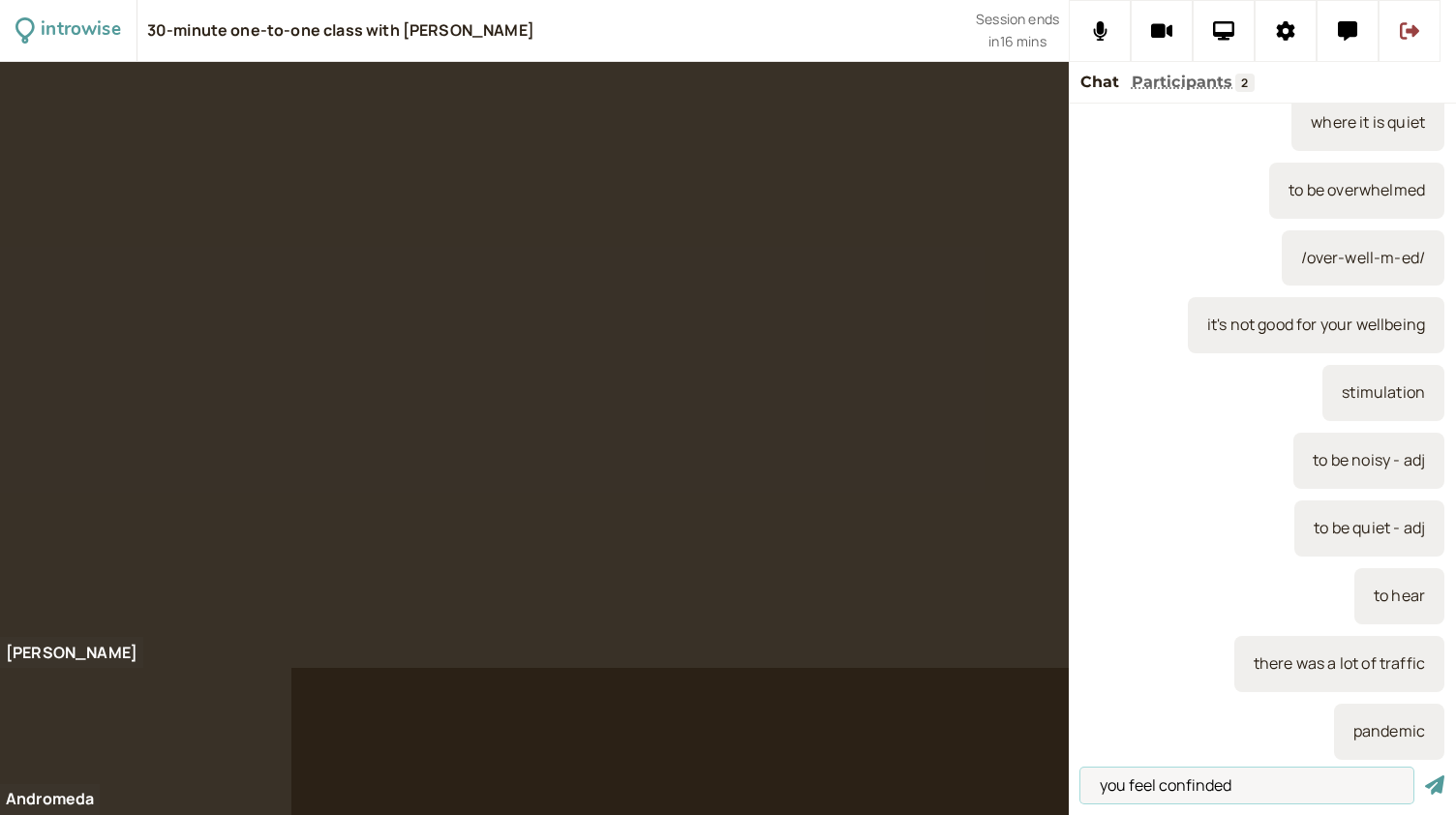
type input "you feel confined"
drag, startPoint x: 1237, startPoint y: 787, endPoint x: 1072, endPoint y: 791, distance: 165.0
click at [1072, 791] on div "you feel confined" at bounding box center [1261, 787] width 387 height 55
type input "I played a lot with toys"
click at [1425, 775] on button "submit" at bounding box center [1435, 785] width 19 height 20
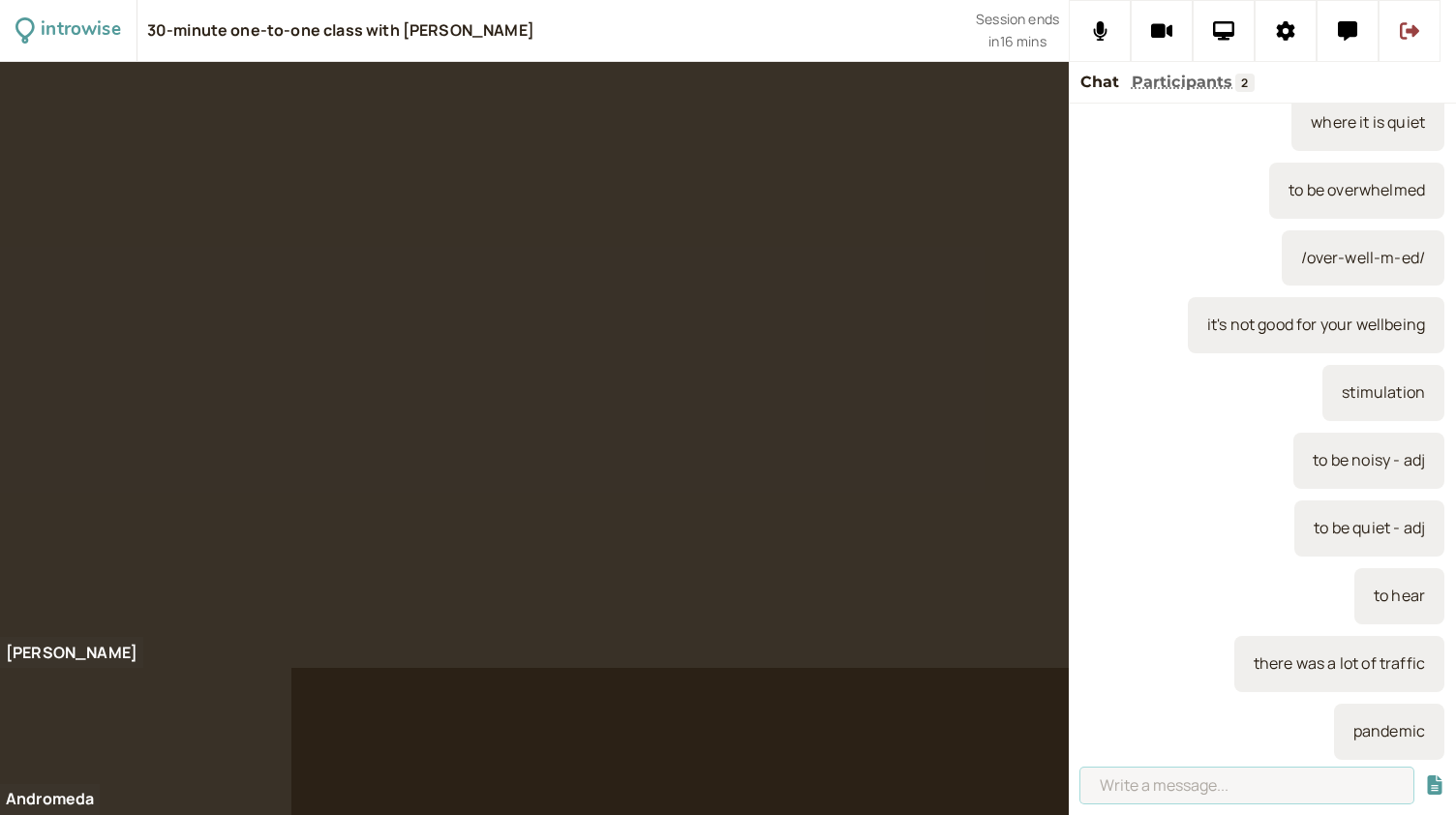
scroll to position [1238, 0]
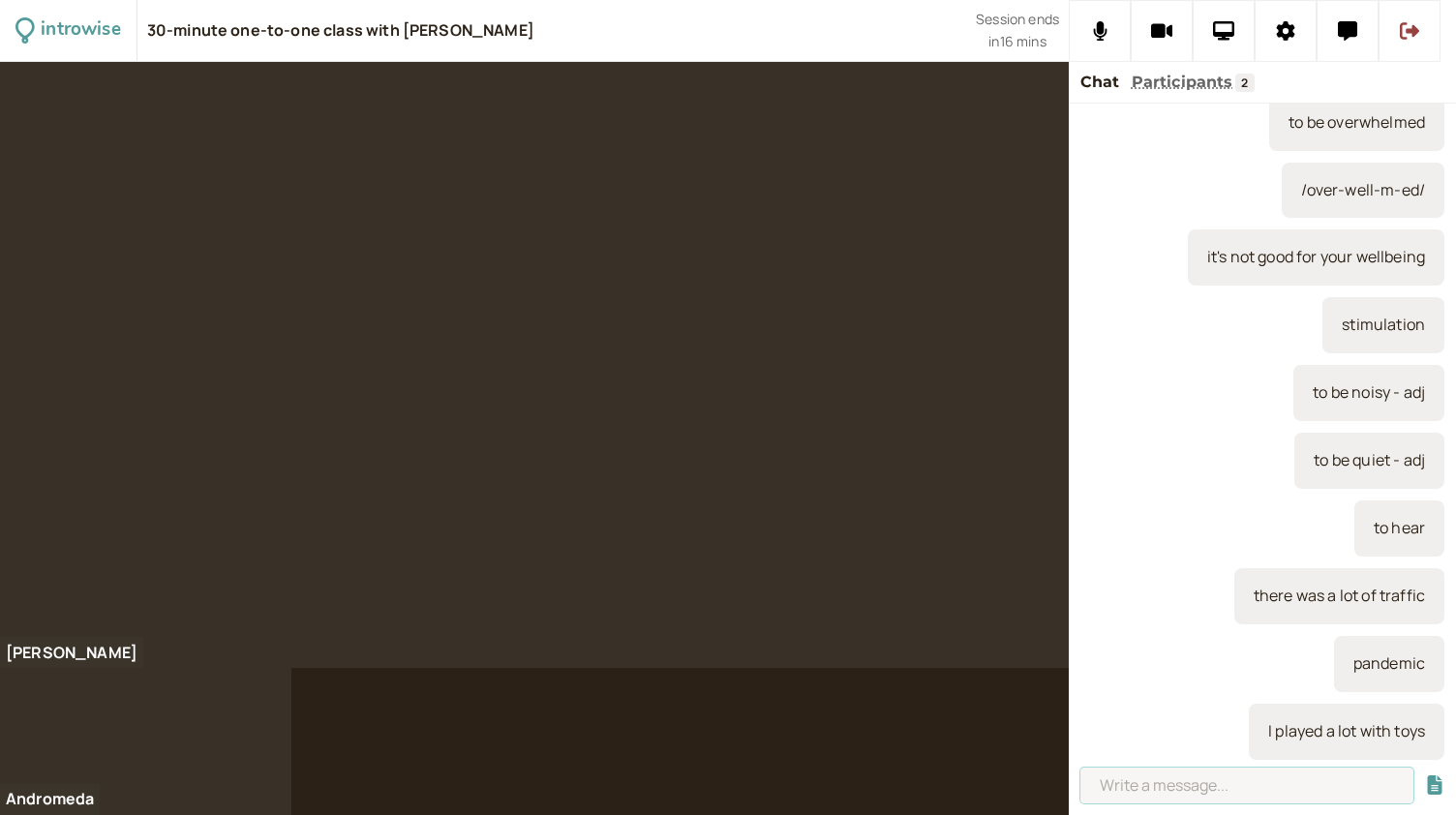
paste input "you feel confined"
type input "you feel confined"
click at [1425, 775] on button "submit" at bounding box center [1435, 785] width 19 height 20
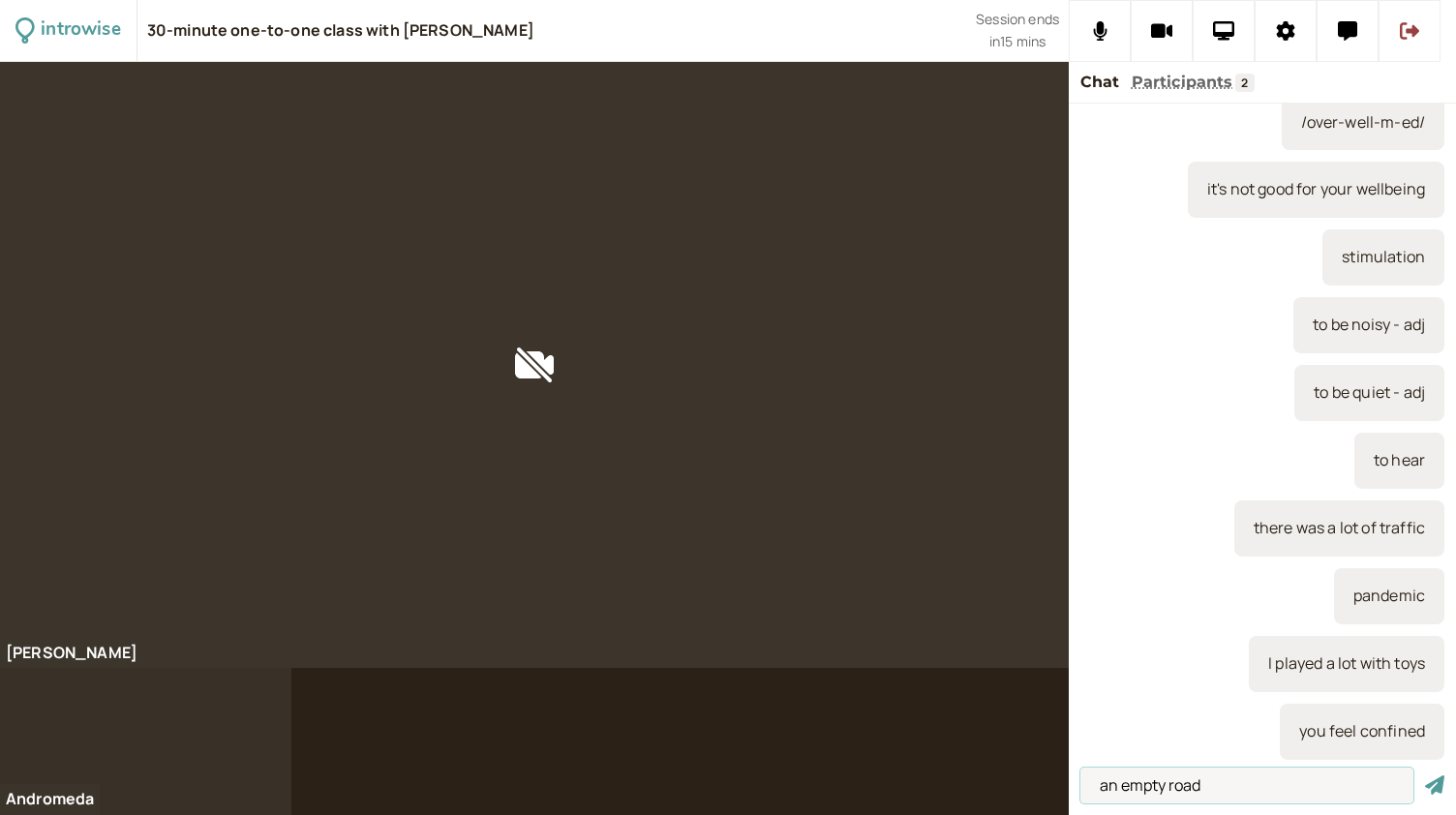
type input "an empty road"
click at [1425, 775] on button "submit" at bounding box center [1435, 785] width 19 height 20
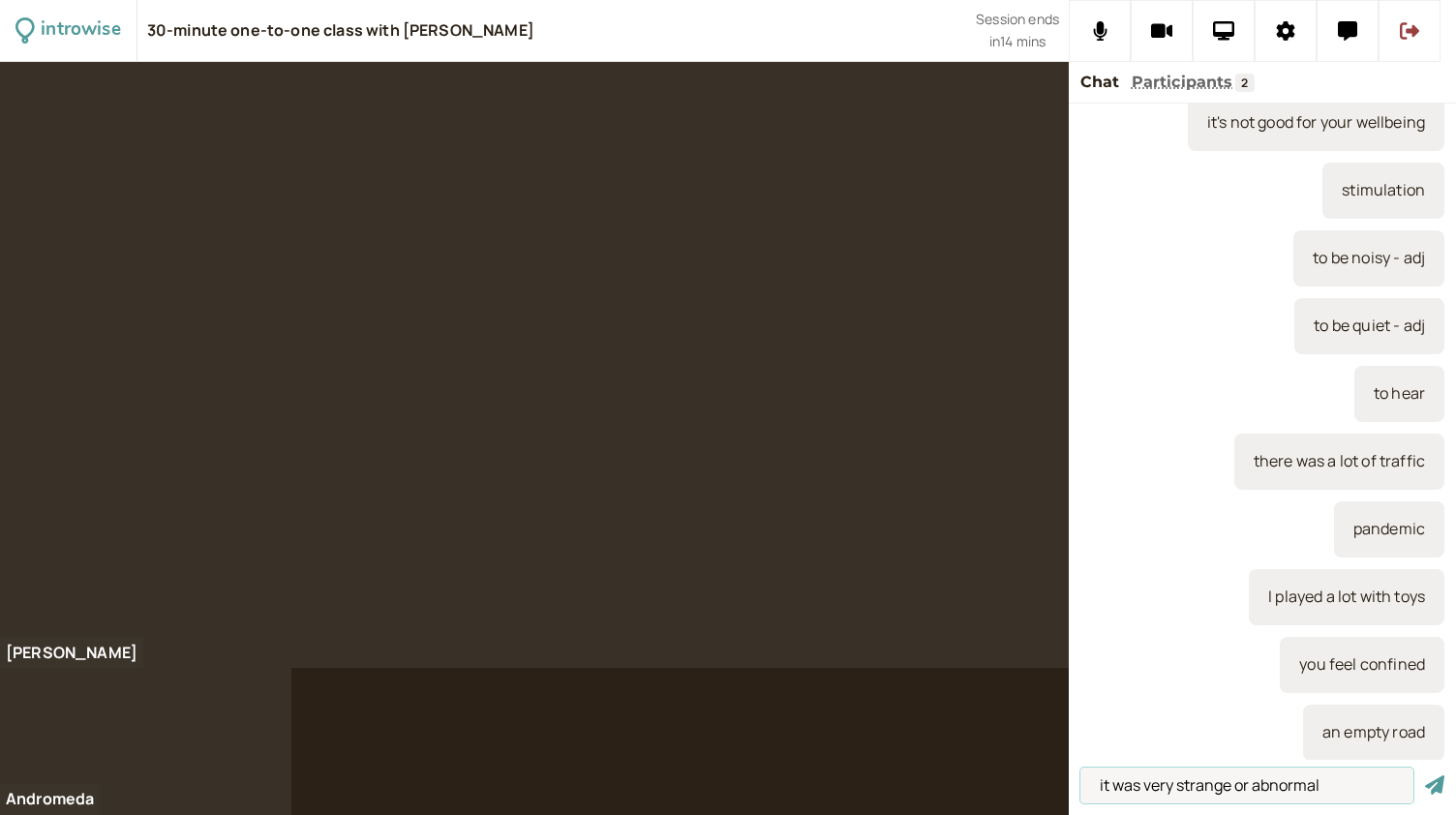
type input "it was very strange or abnormal"
click at [1425, 775] on button "submit" at bounding box center [1435, 785] width 19 height 20
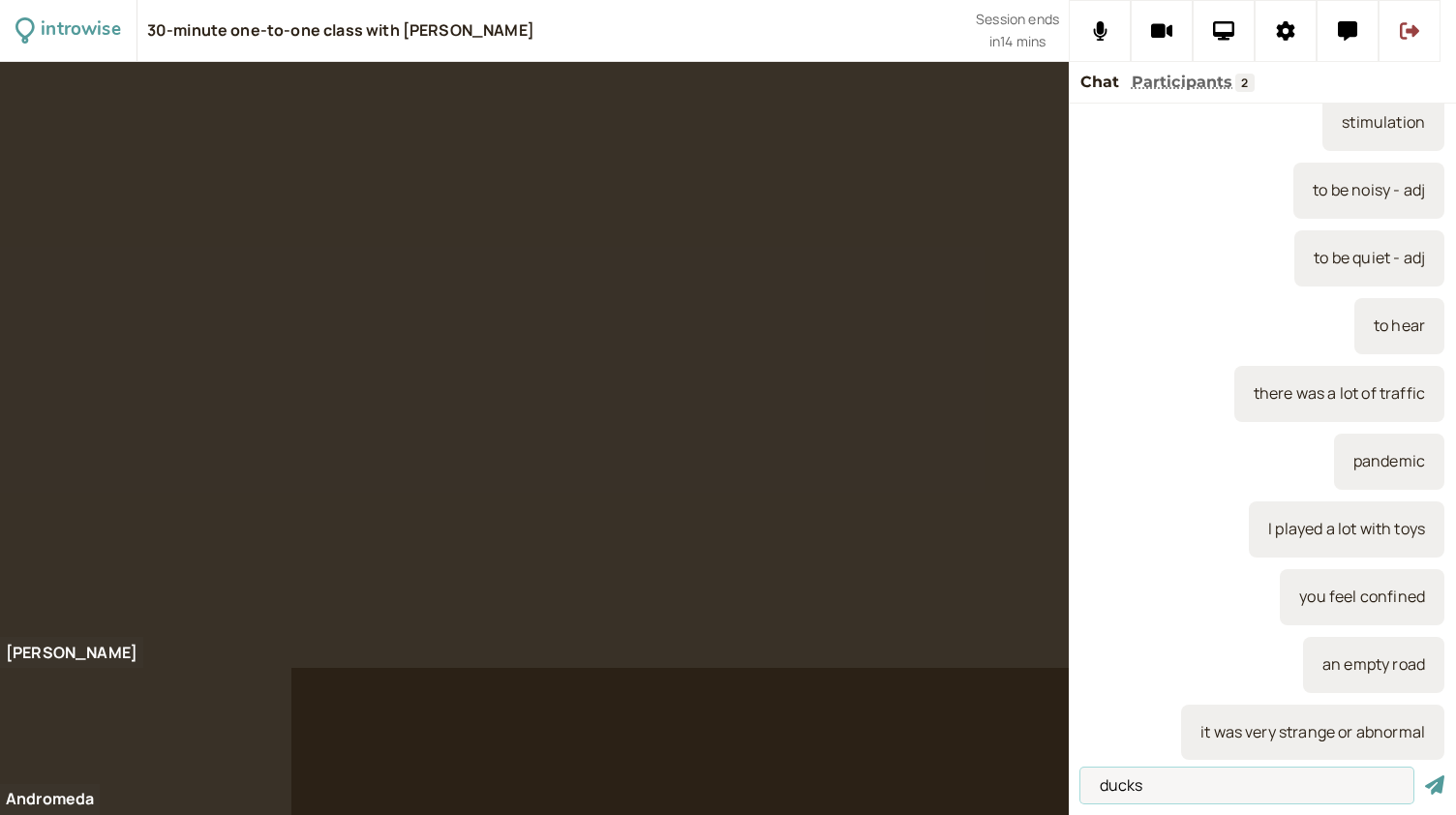
type input "ducks"
click at [1425, 775] on button "submit" at bounding box center [1435, 785] width 19 height 20
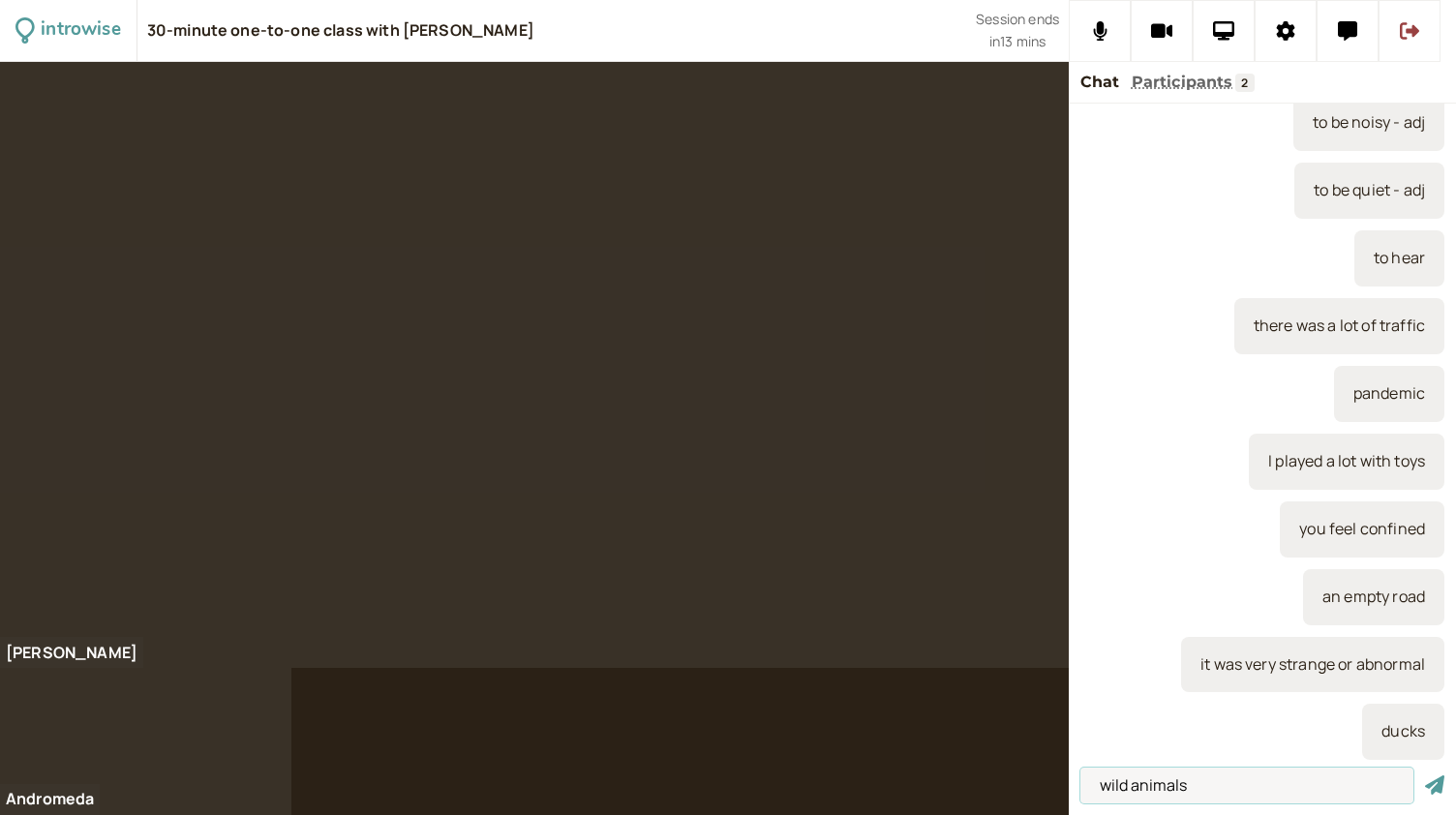
type input "wild animals"
click at [1425, 775] on button "submit" at bounding box center [1435, 785] width 19 height 20
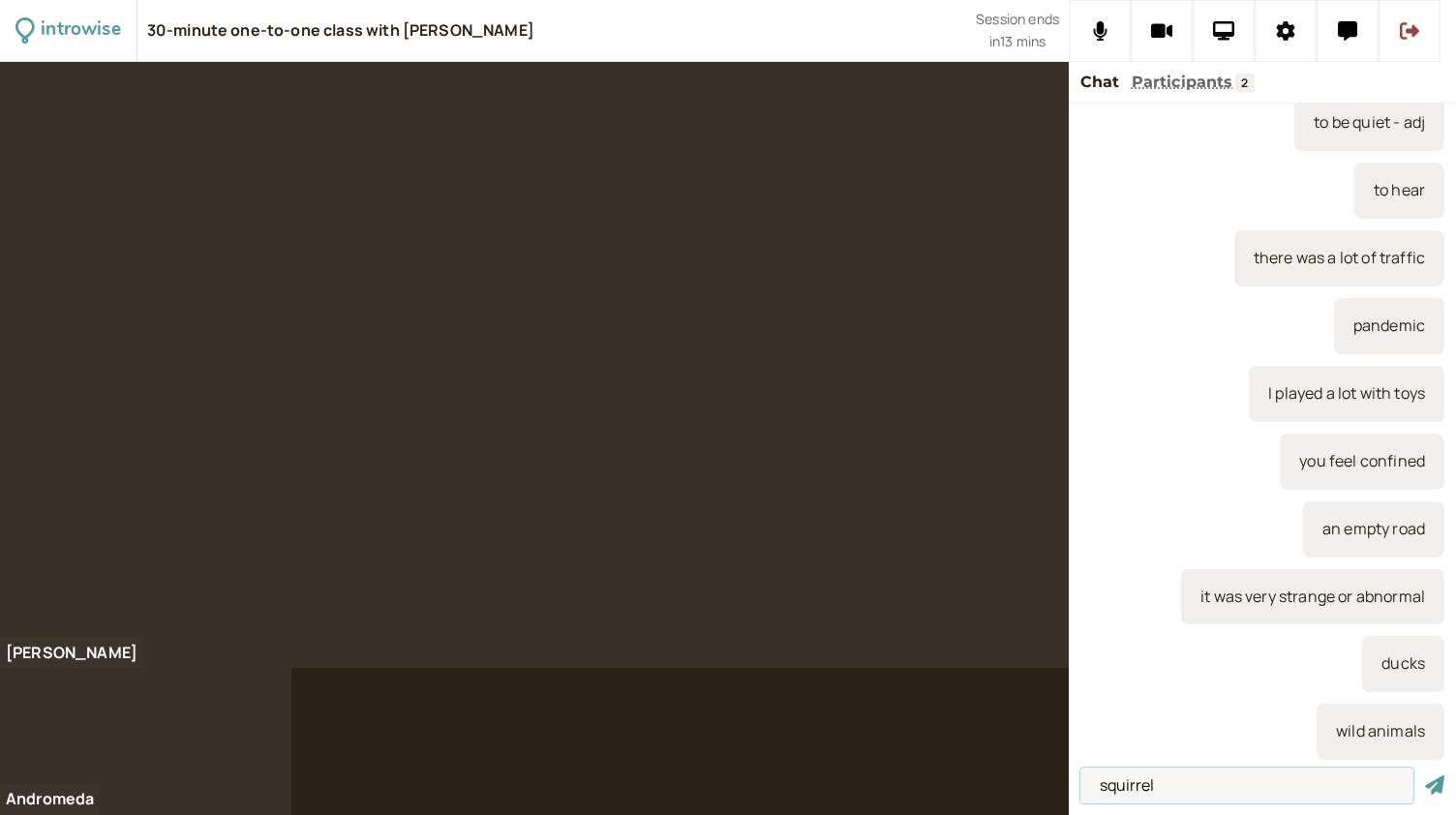
type input "squirrel"
click at [1425, 775] on button "submit" at bounding box center [1435, 785] width 19 height 20
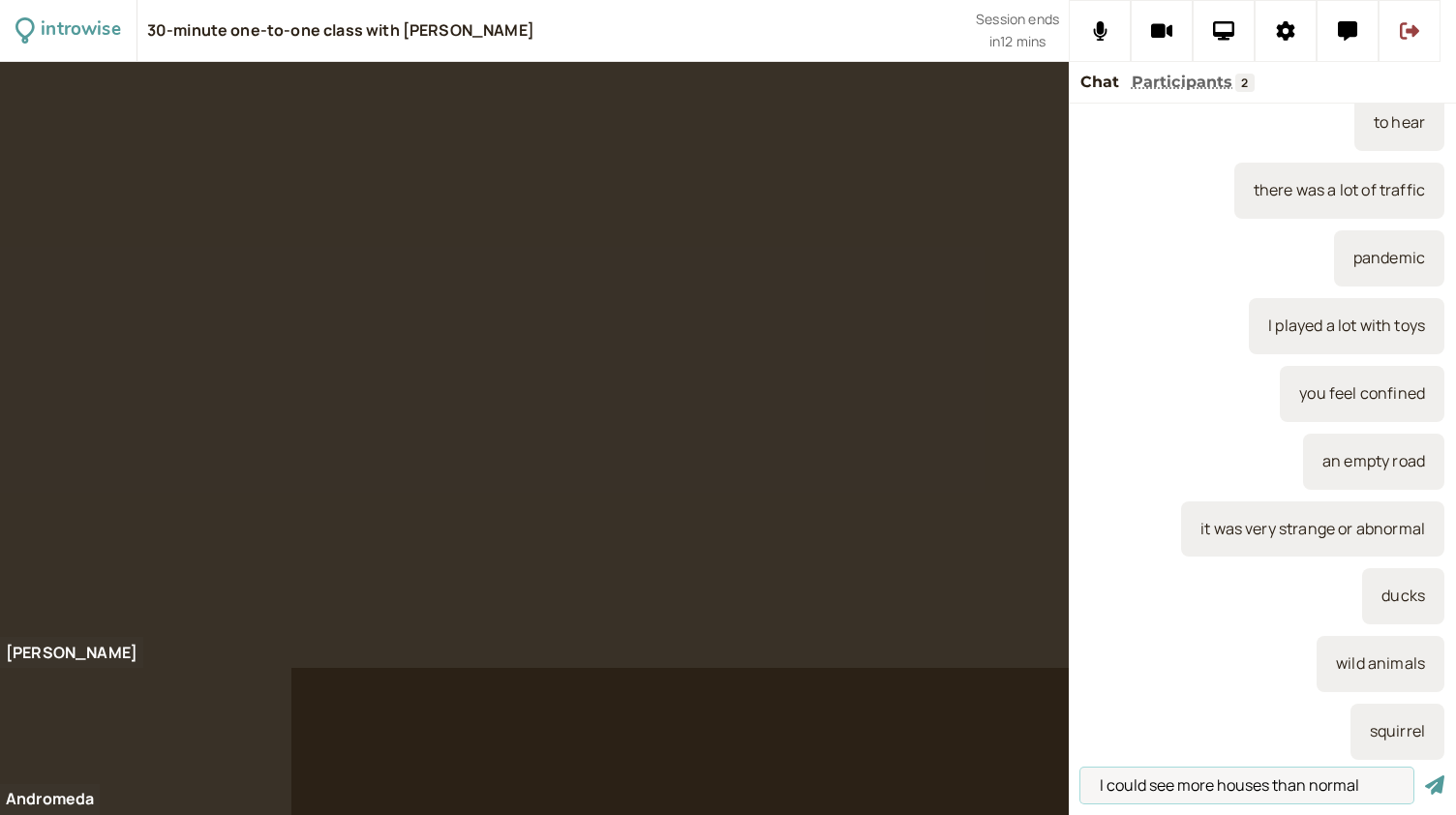
type input "I could see more houses than normal"
click at [1425, 775] on button "submit" at bounding box center [1435, 785] width 19 height 20
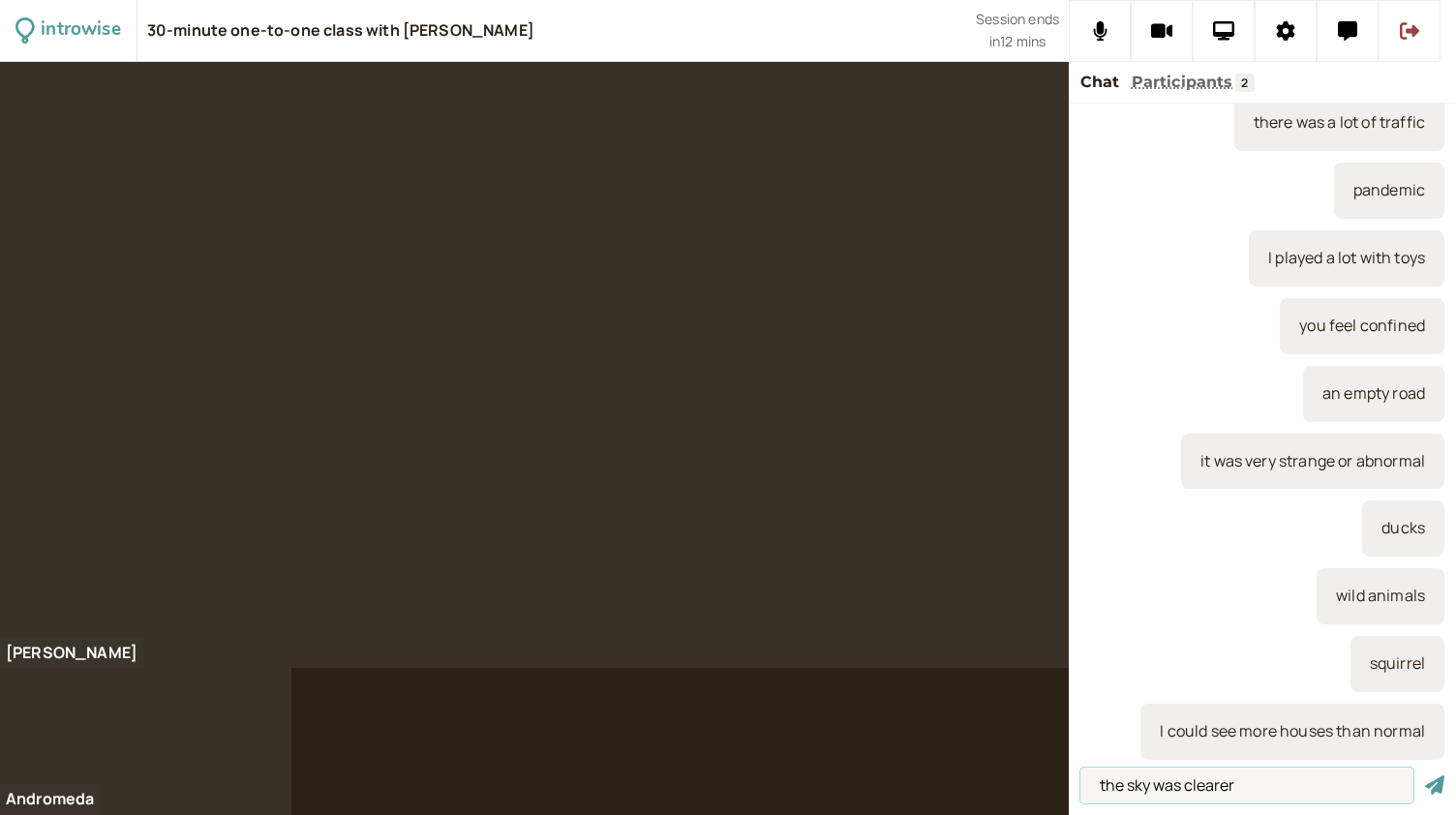
type input "the sky was clearer"
click at [1425, 775] on button "submit" at bounding box center [1435, 785] width 19 height 20
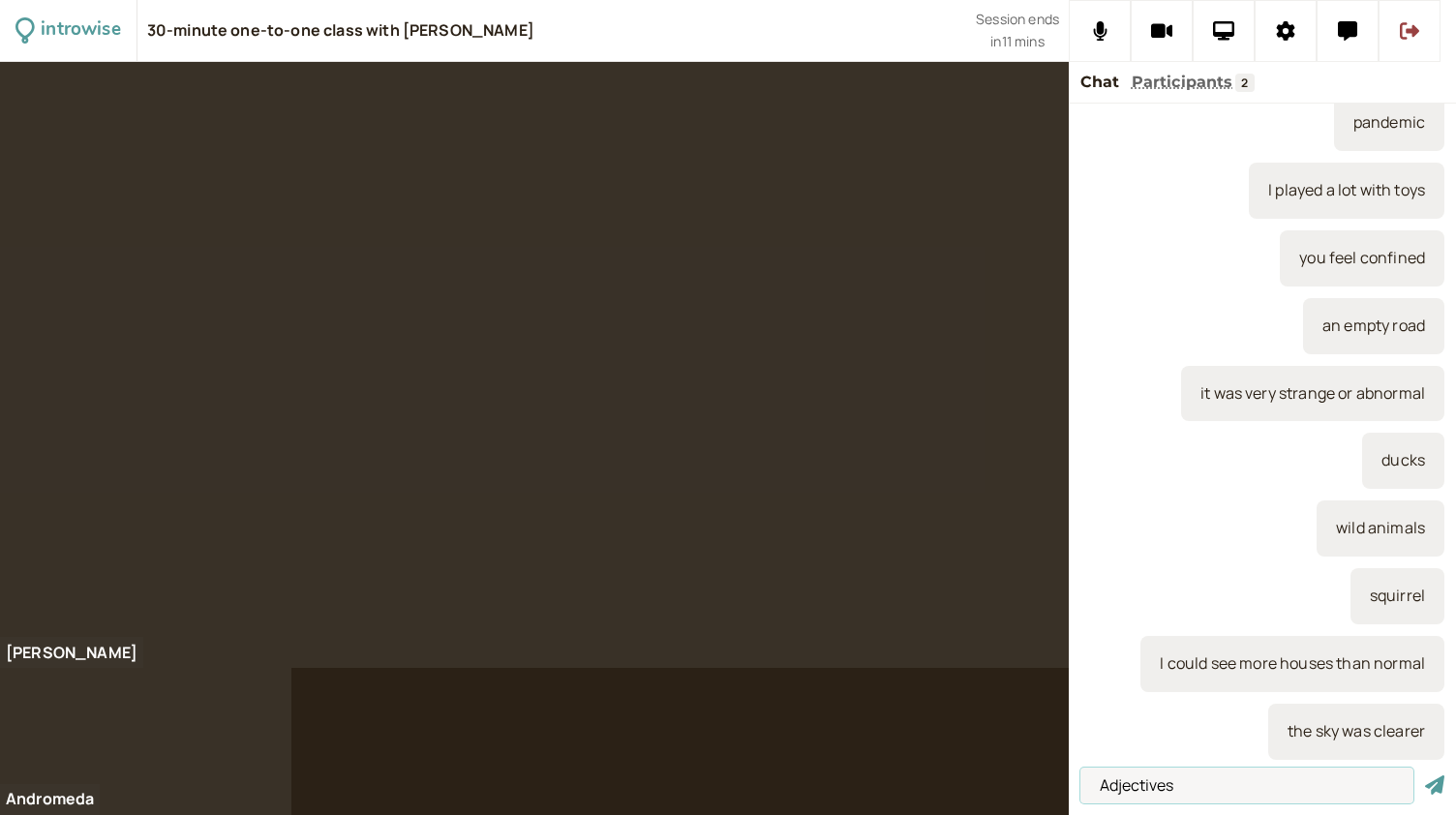
type input "Adjectives"
click at [1425, 775] on button "submit" at bounding box center [1435, 785] width 19 height 20
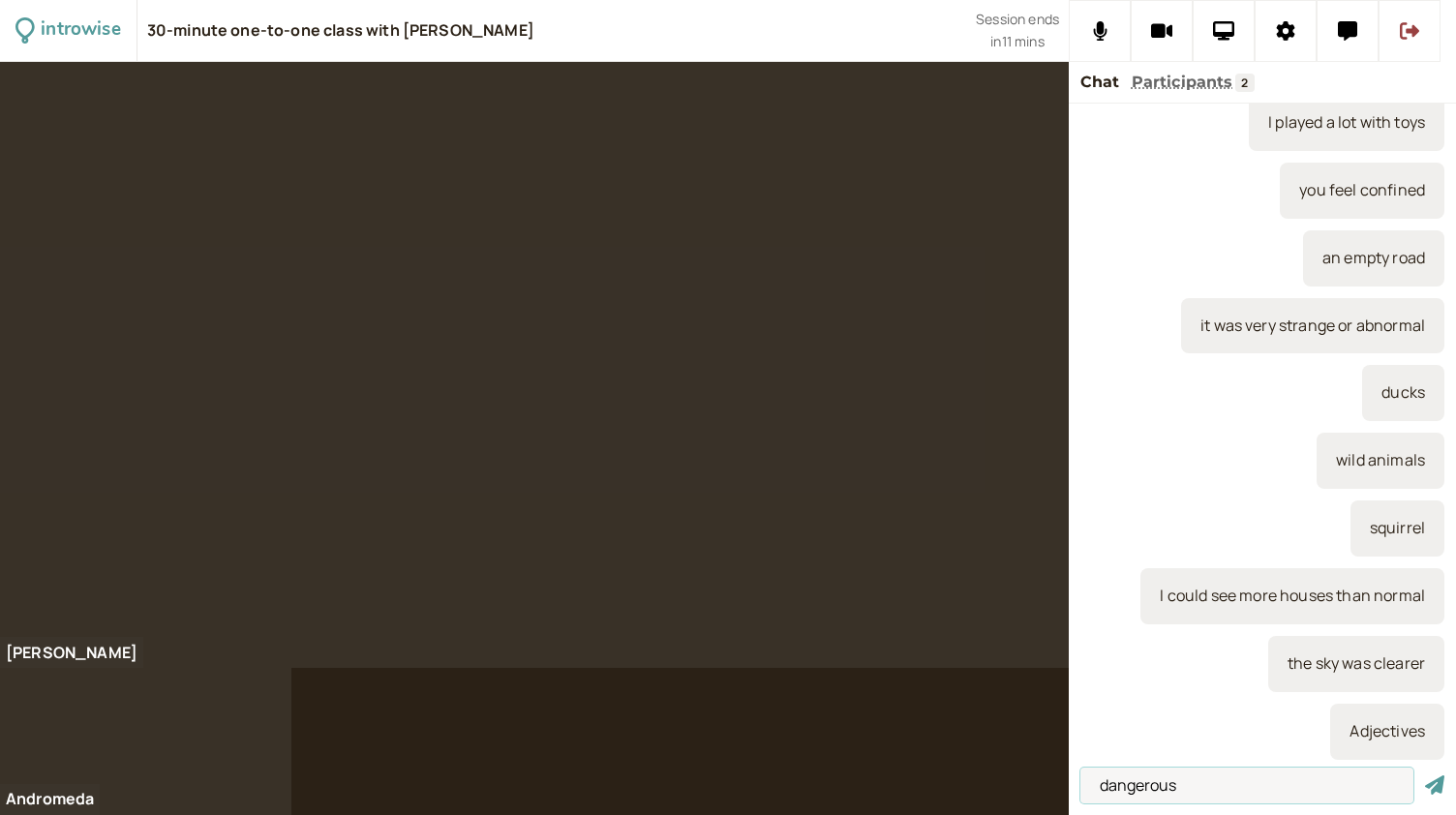
type input "dangerous"
click at [1425, 775] on button "submit" at bounding box center [1435, 785] width 19 height 20
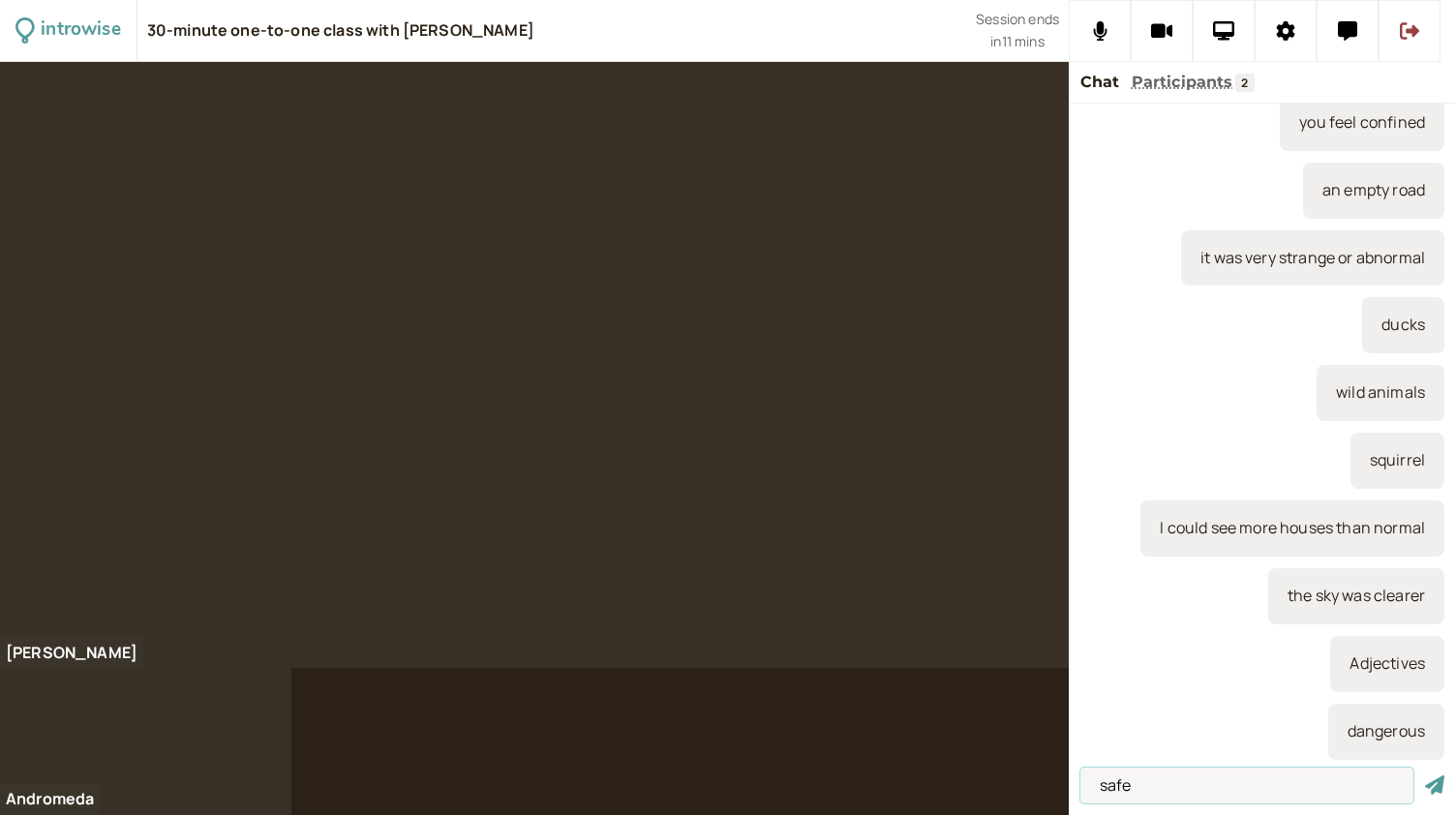
type input "safe"
click at [1425, 775] on button "submit" at bounding box center [1435, 785] width 19 height 20
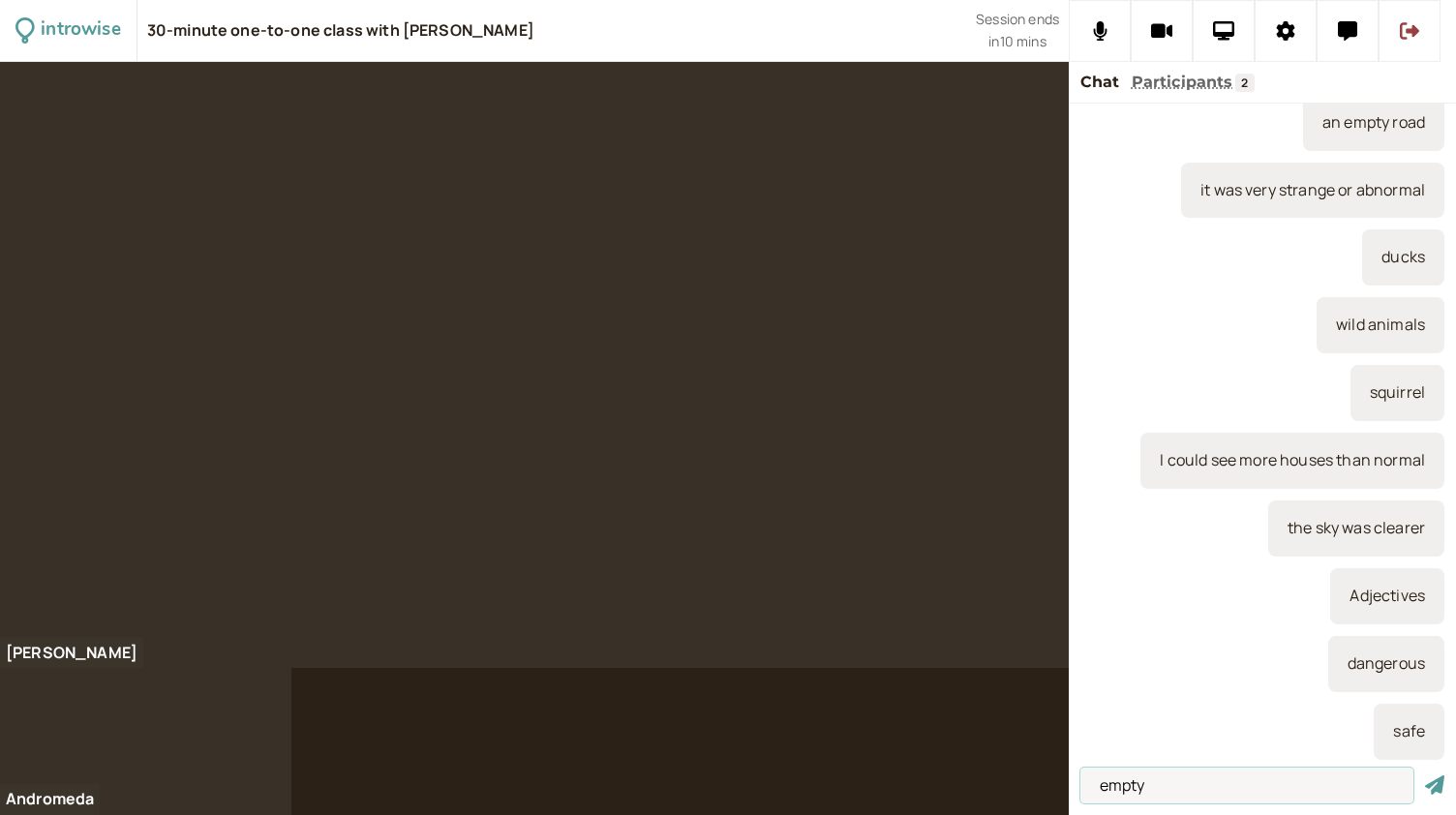
type input "empty"
click at [1425, 775] on button "submit" at bounding box center [1435, 785] width 19 height 20
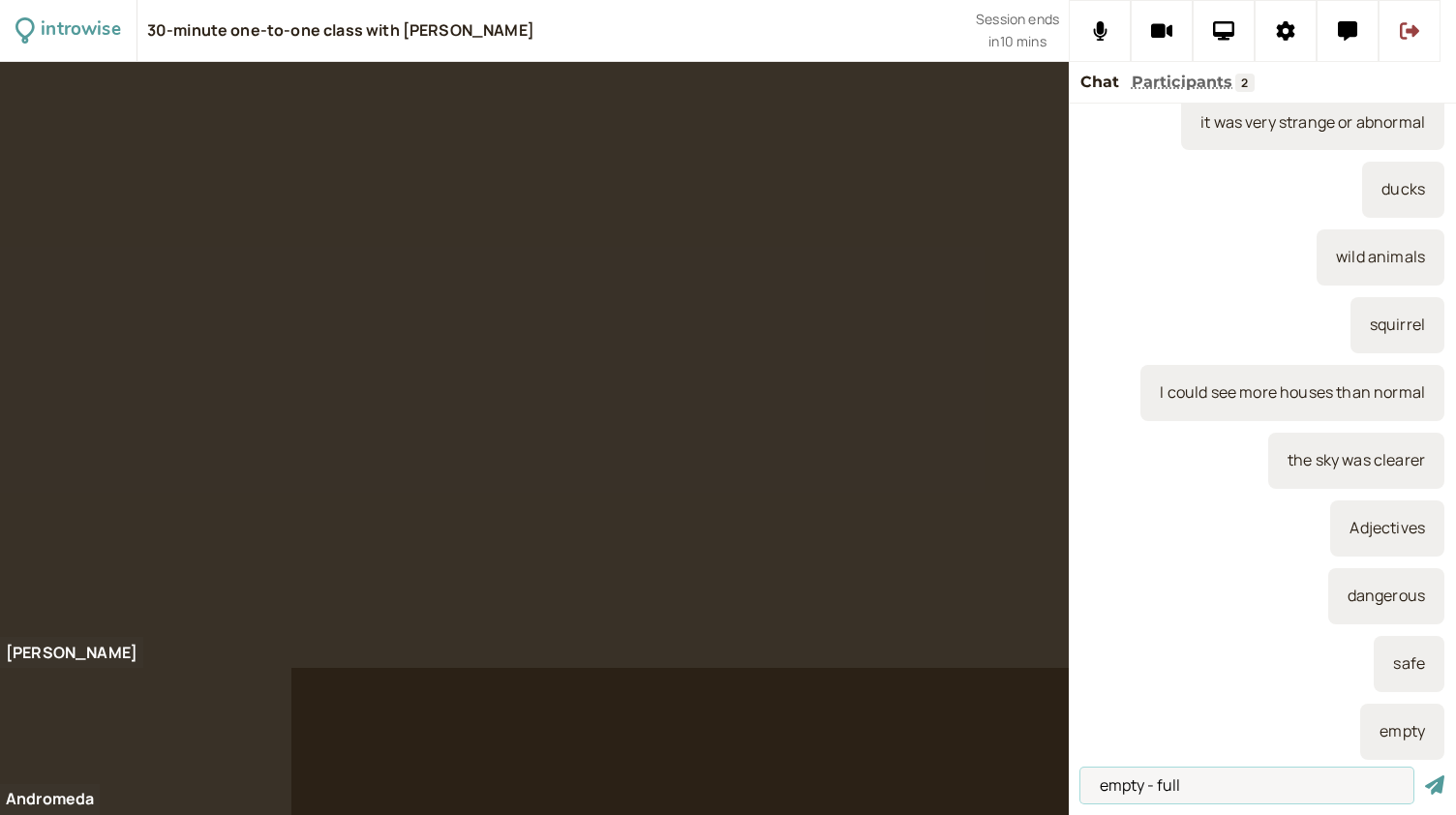
type input "empty - full"
click at [1425, 775] on button "submit" at bounding box center [1435, 785] width 19 height 20
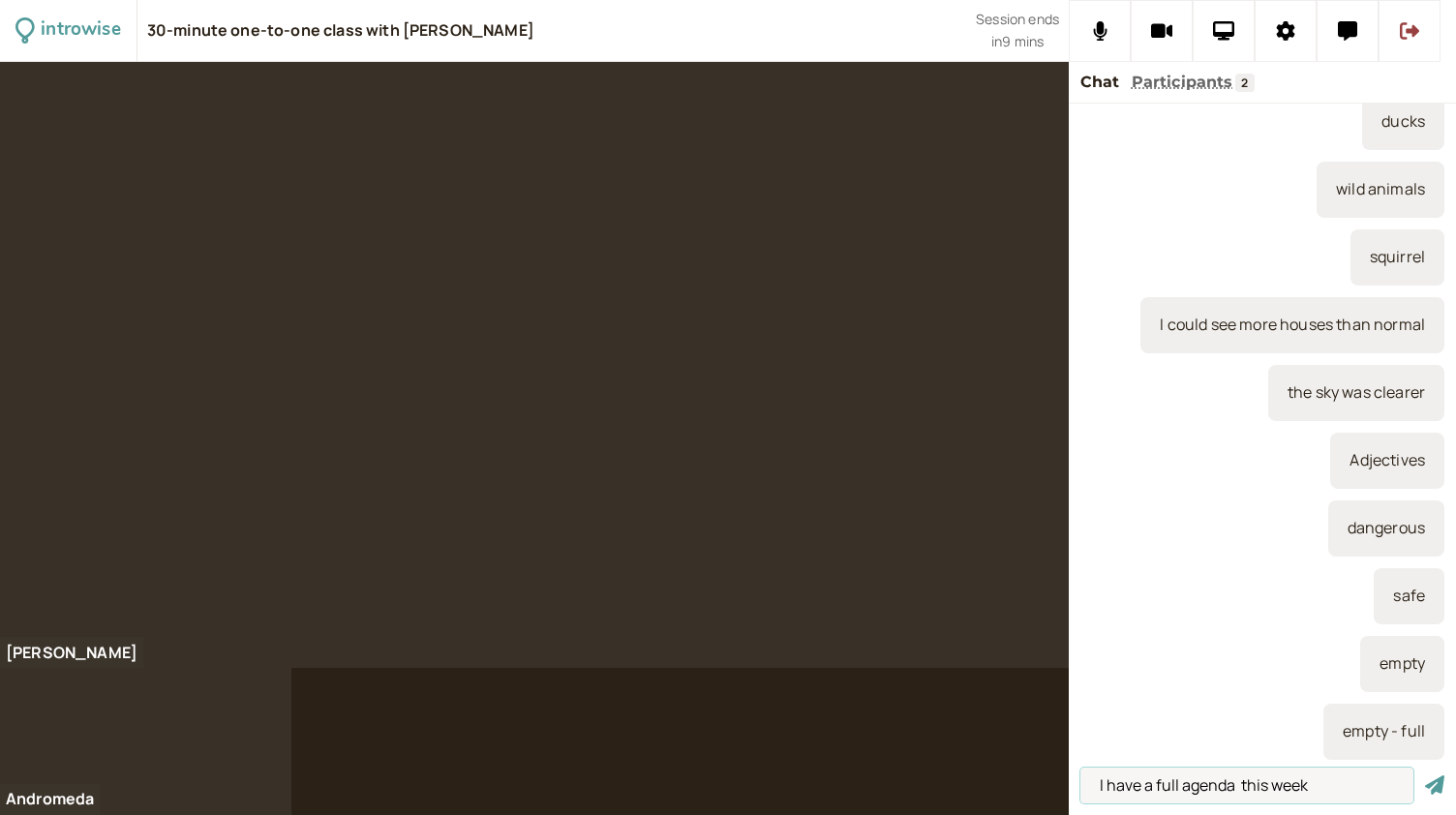
type input "I have a full agenda this week"
click at [1425, 775] on button "submit" at bounding box center [1435, 785] width 19 height 20
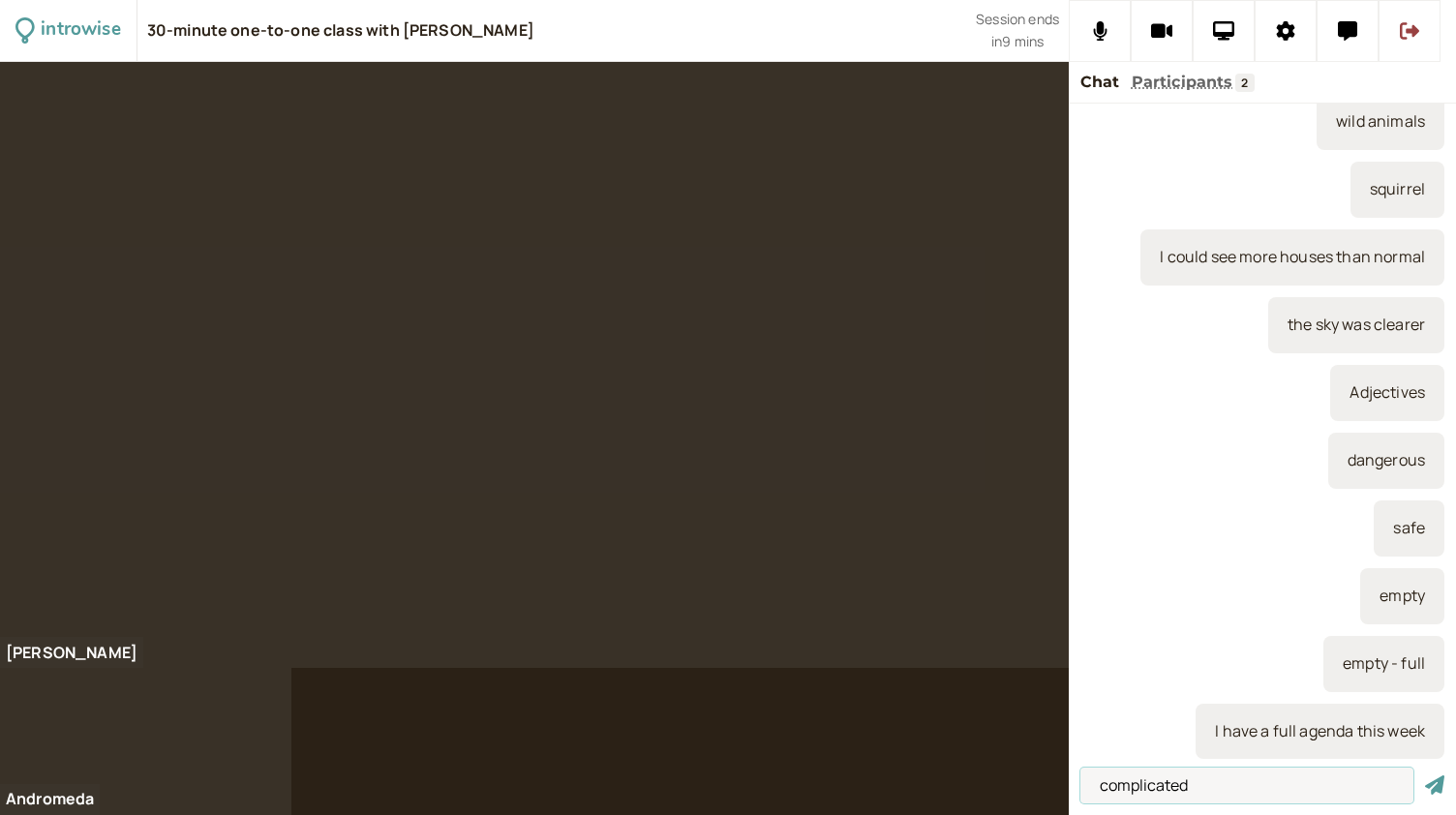
type input "complicated"
click at [1425, 775] on button "submit" at bounding box center [1435, 785] width 19 height 20
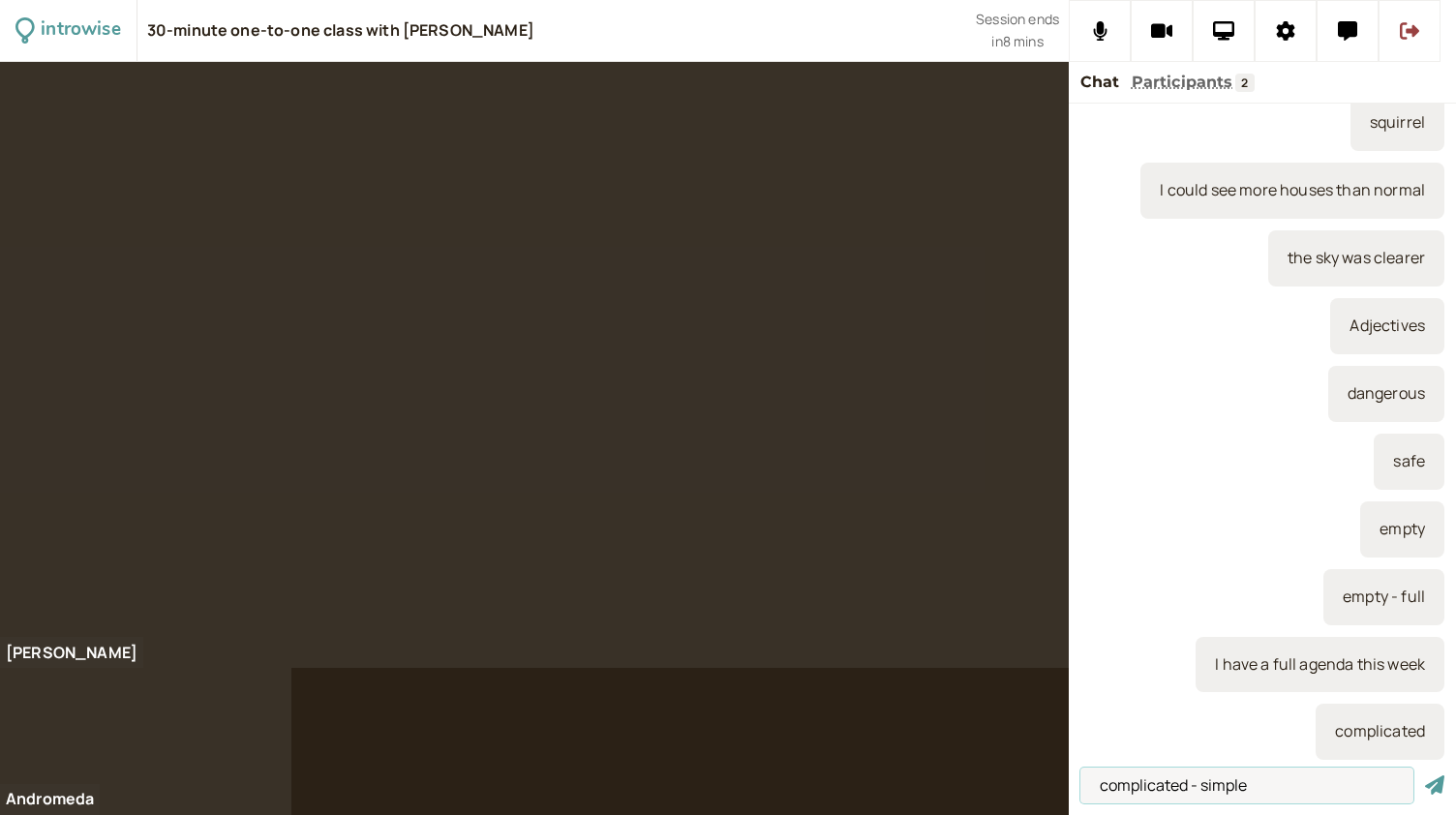
type input "complicated - simple"
click at [1425, 775] on button "submit" at bounding box center [1435, 785] width 19 height 20
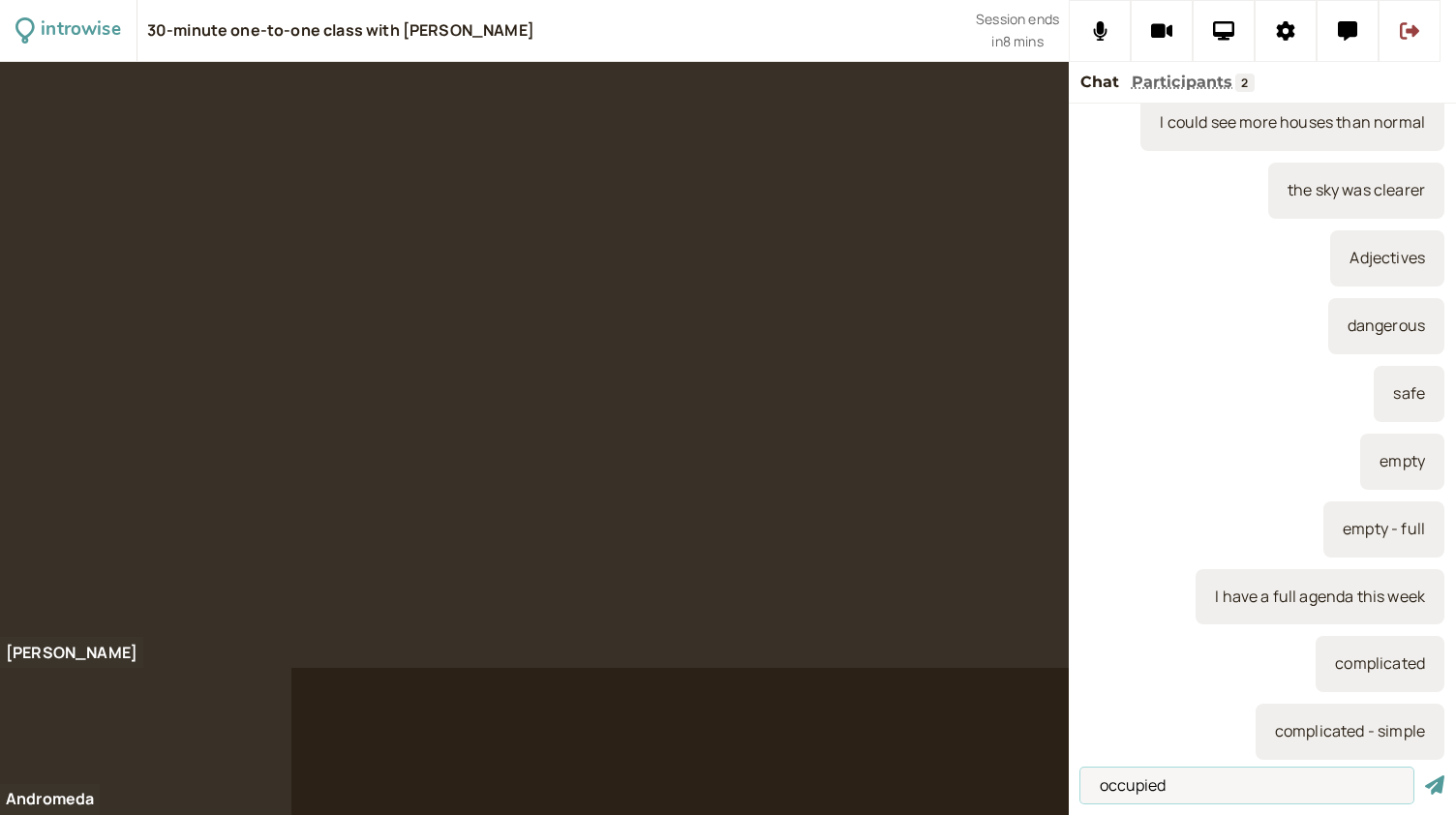
type input "occupied"
click at [1425, 775] on button "submit" at bounding box center [1435, 785] width 19 height 20
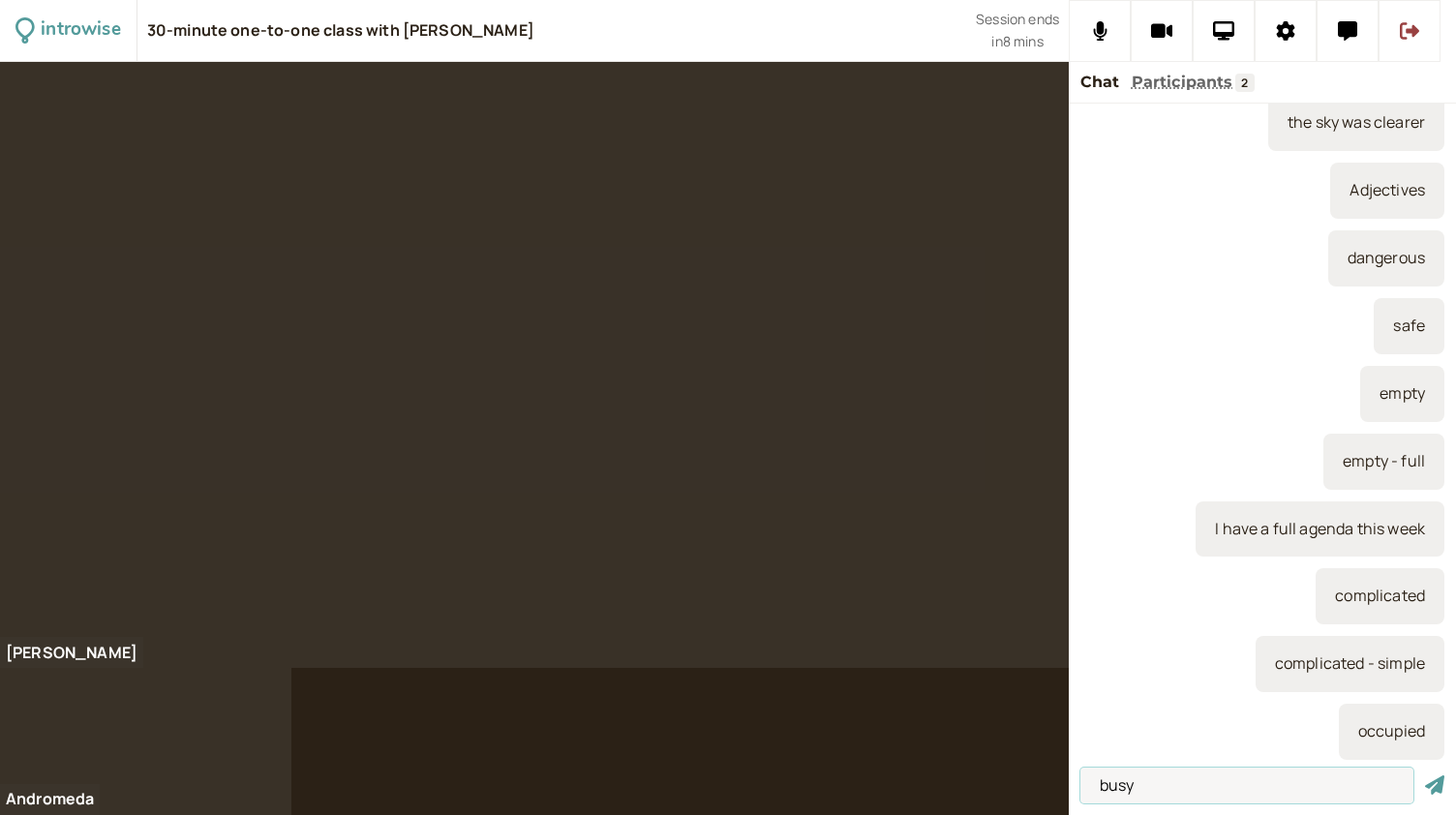
type input "busy"
click at [1425, 775] on button "submit" at bounding box center [1435, 785] width 19 height 20
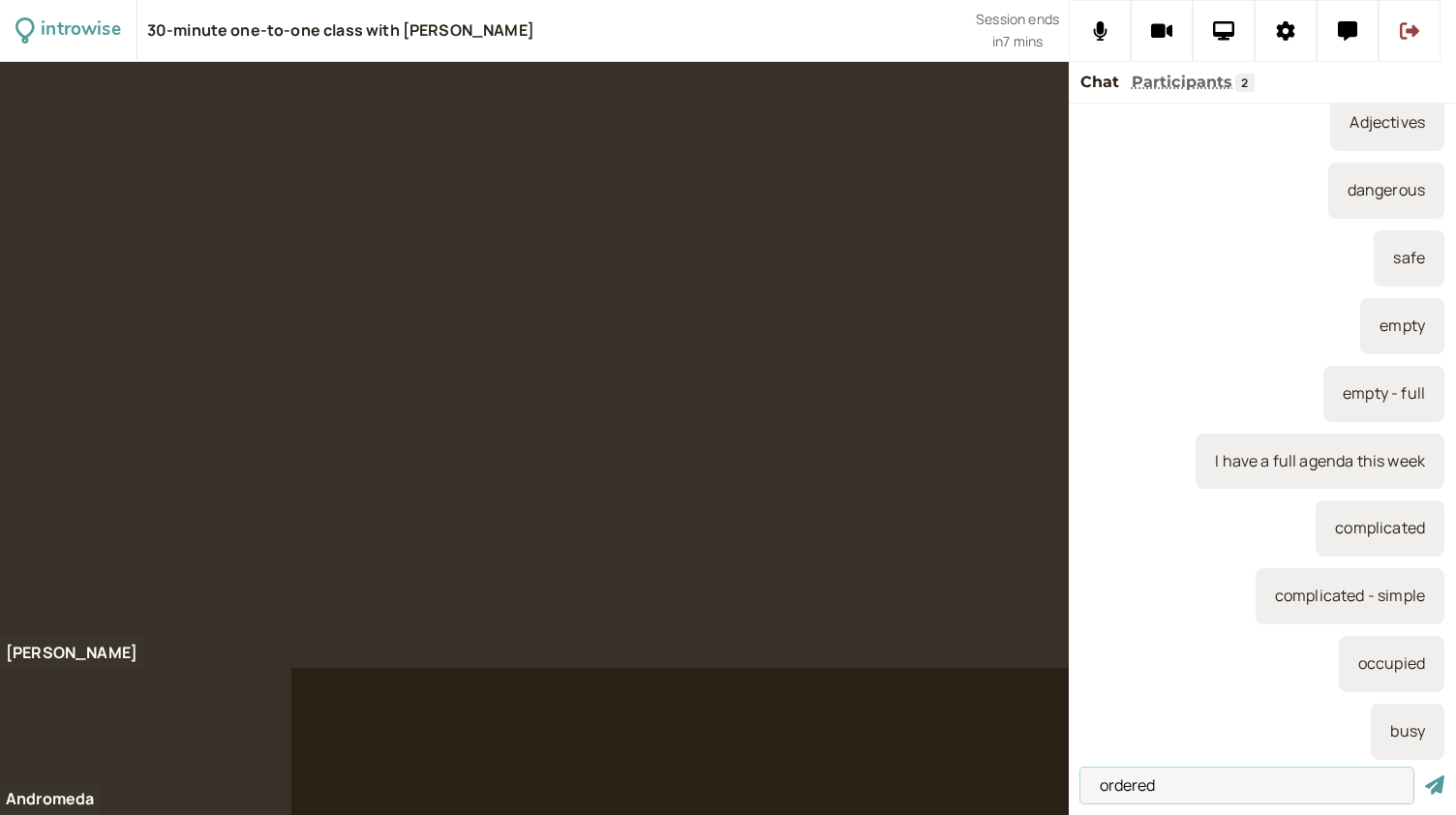
type input "ordered"
click at [1425, 775] on button "submit" at bounding box center [1435, 785] width 19 height 20
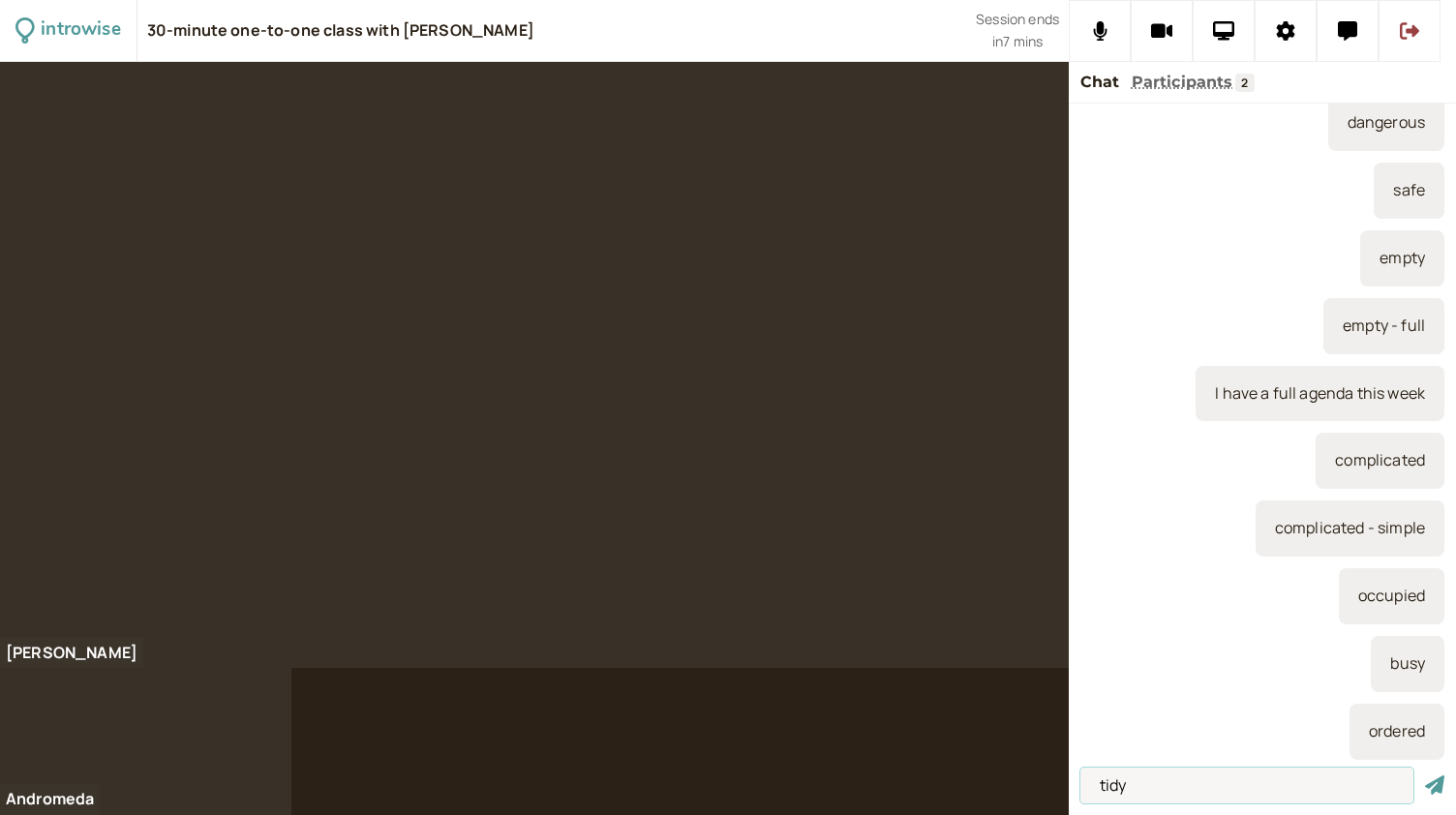
type input "tidy"
click at [1425, 775] on button "submit" at bounding box center [1435, 785] width 19 height 20
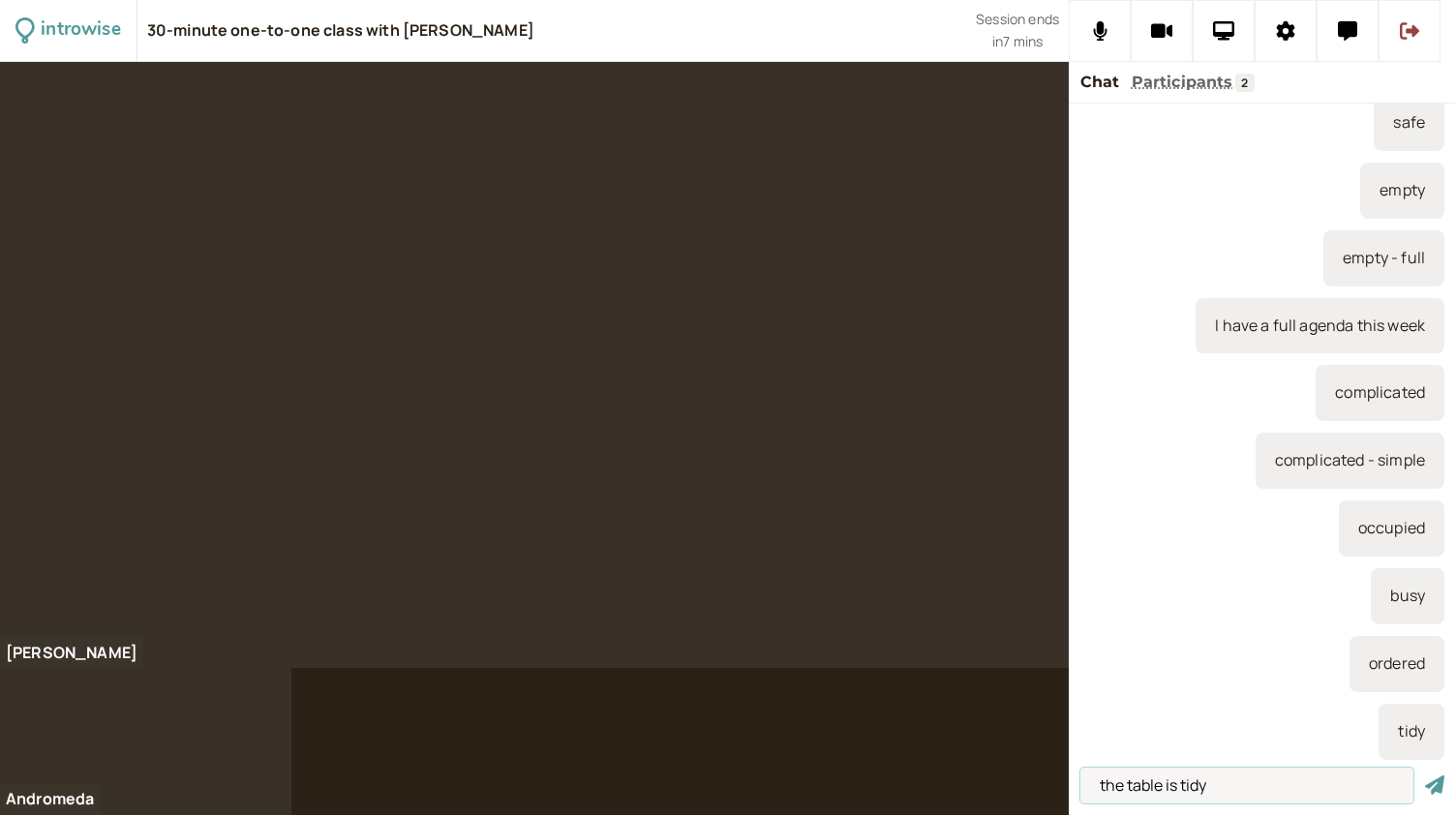
type input "the table is tidy"
click at [1425, 775] on button "submit" at bounding box center [1435, 785] width 19 height 20
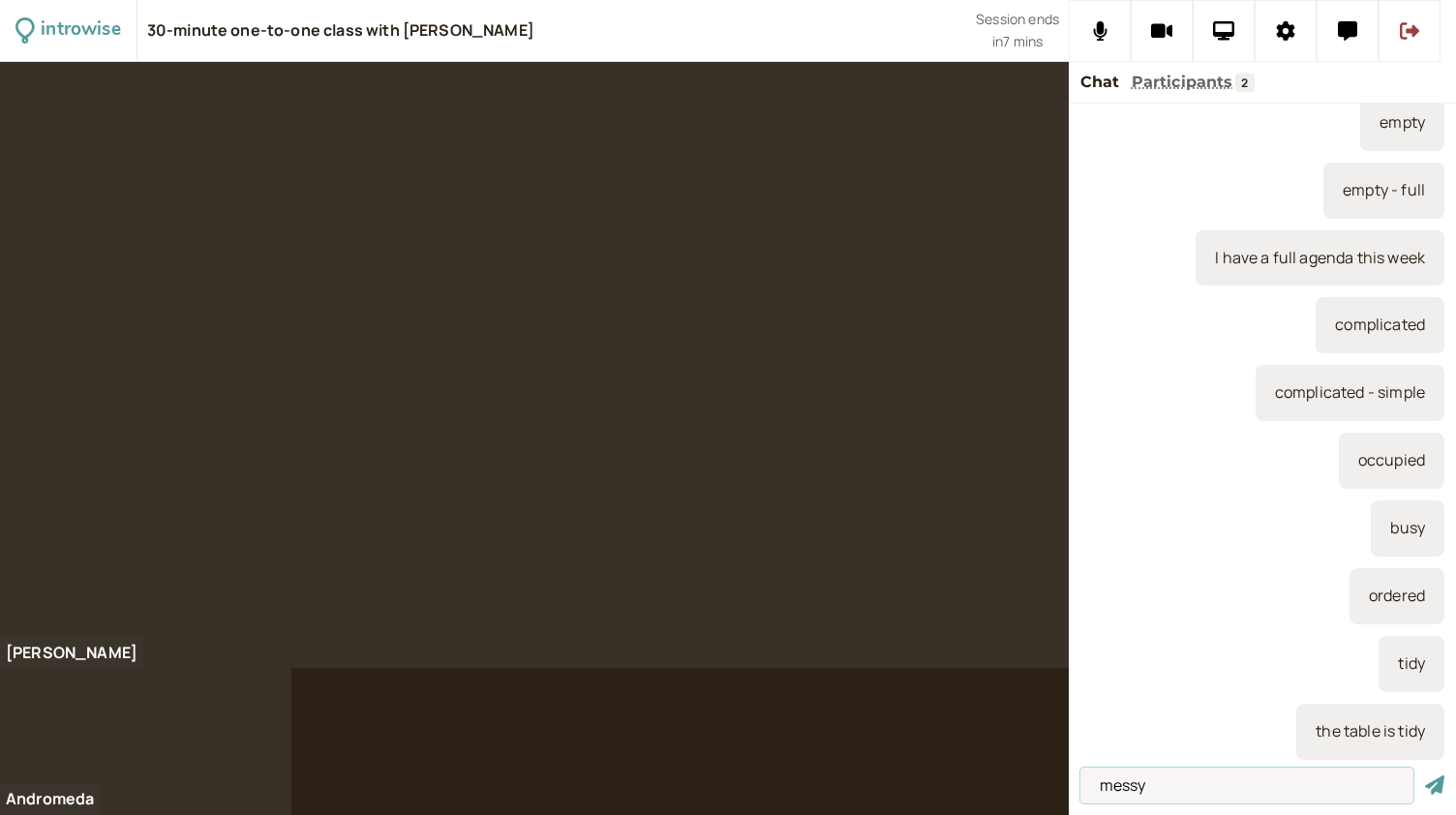
type input "messy"
click at [1425, 775] on button "submit" at bounding box center [1435, 785] width 19 height 20
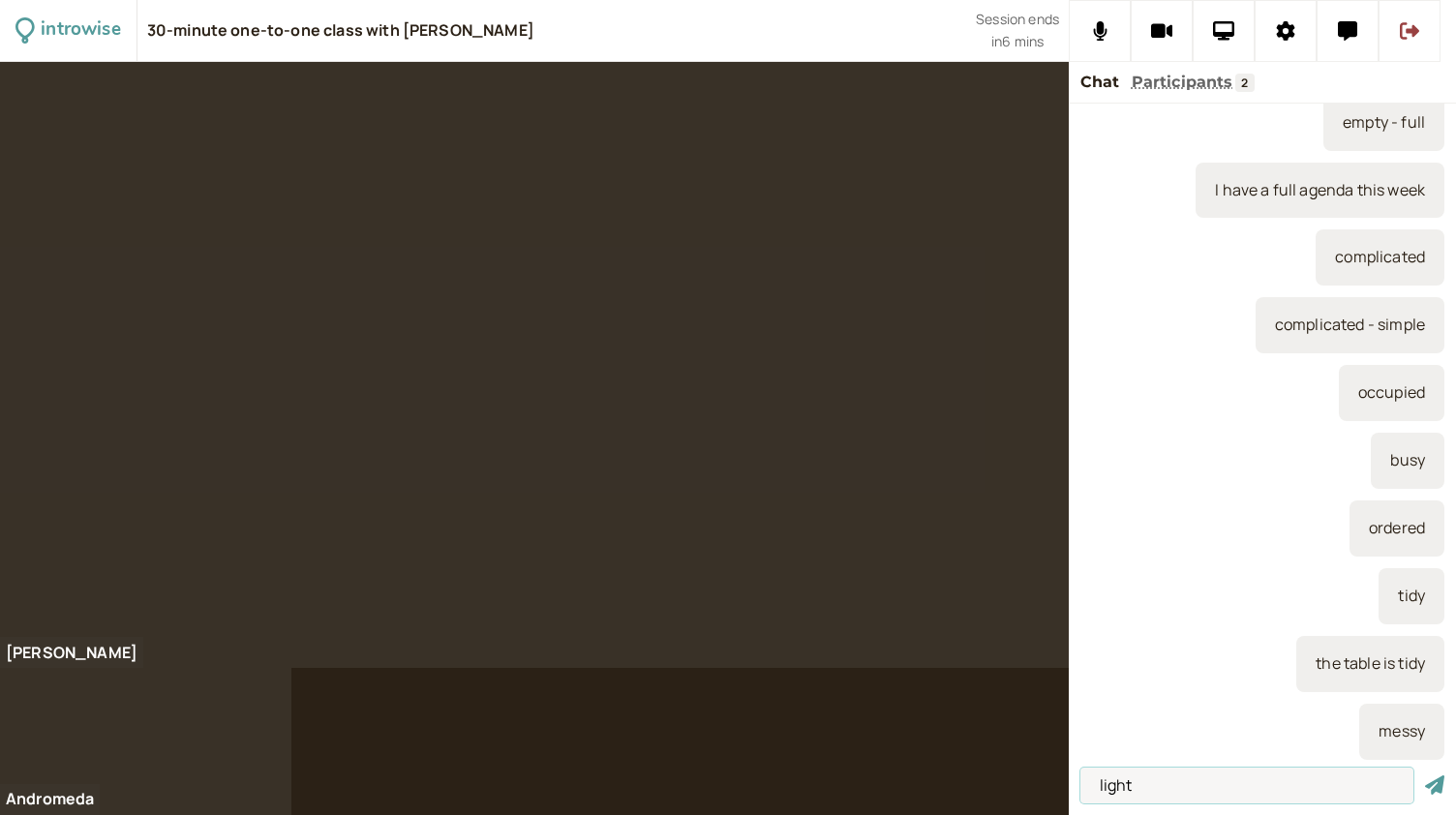
type input "light"
click at [1425, 775] on button "submit" at bounding box center [1435, 785] width 19 height 20
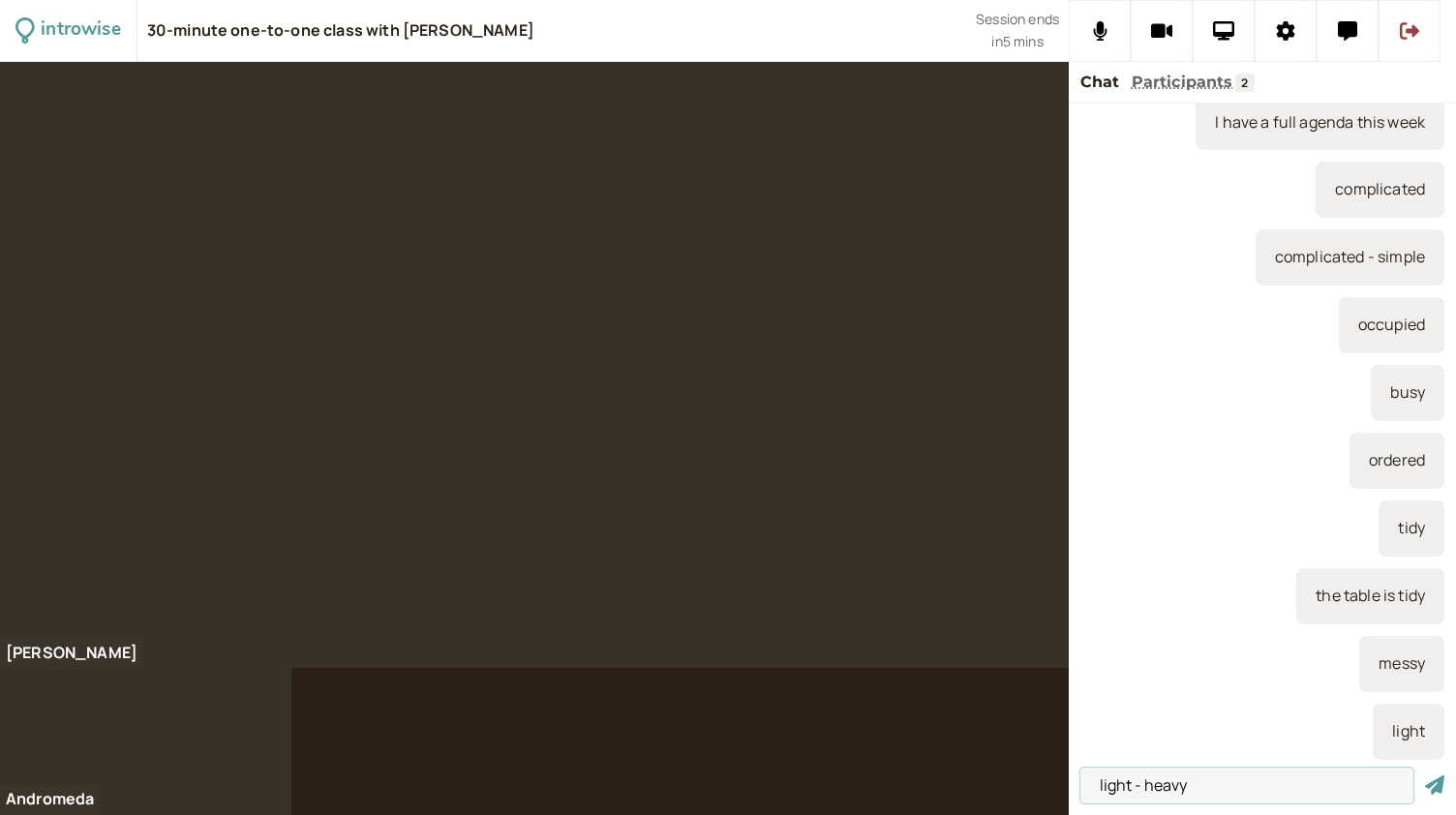
type input "light - heavy"
click at [1425, 775] on button "submit" at bounding box center [1435, 785] width 19 height 20
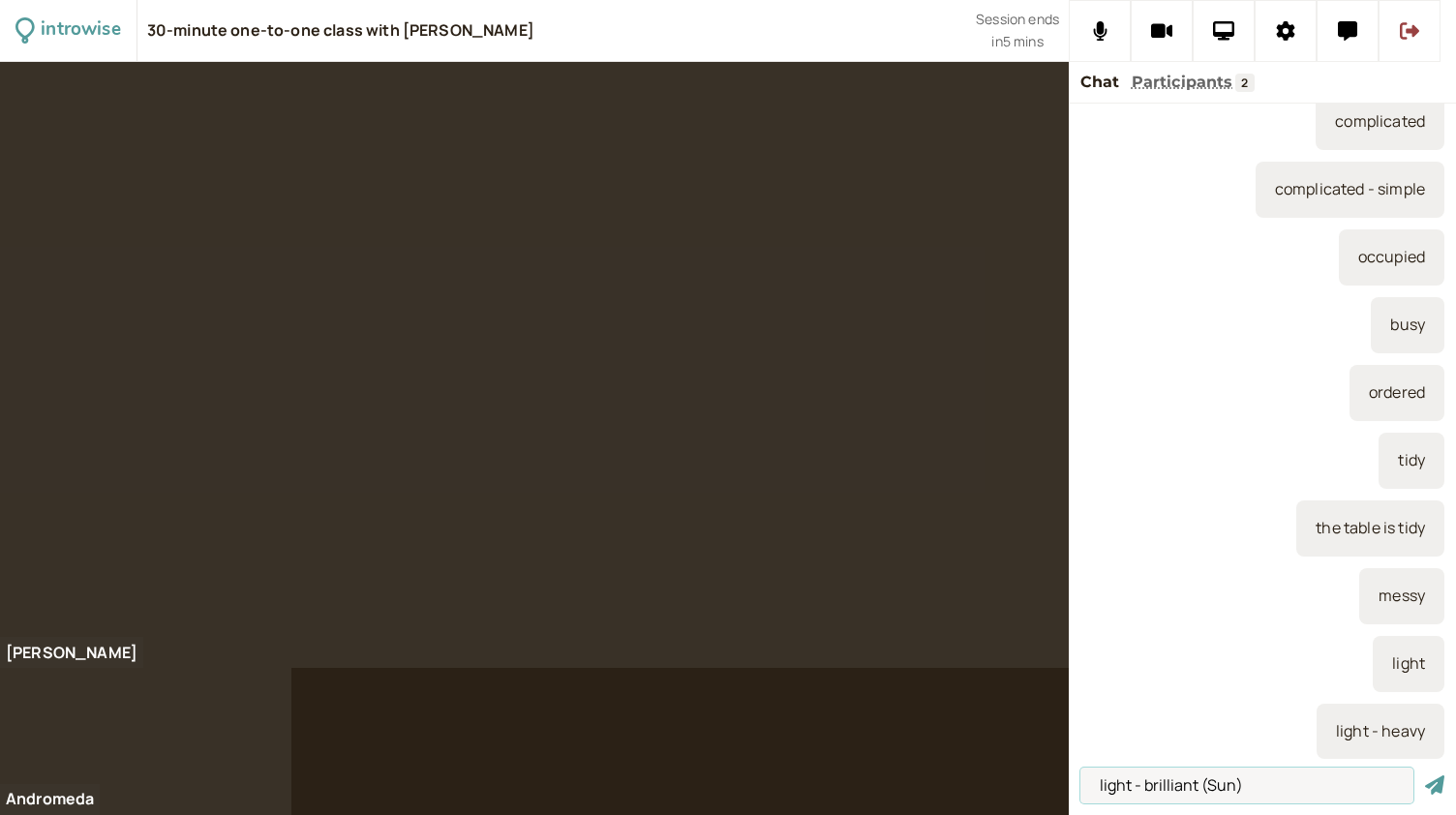
type input "light - brilliant (Sun)"
click at [1425, 775] on button "submit" at bounding box center [1435, 785] width 19 height 20
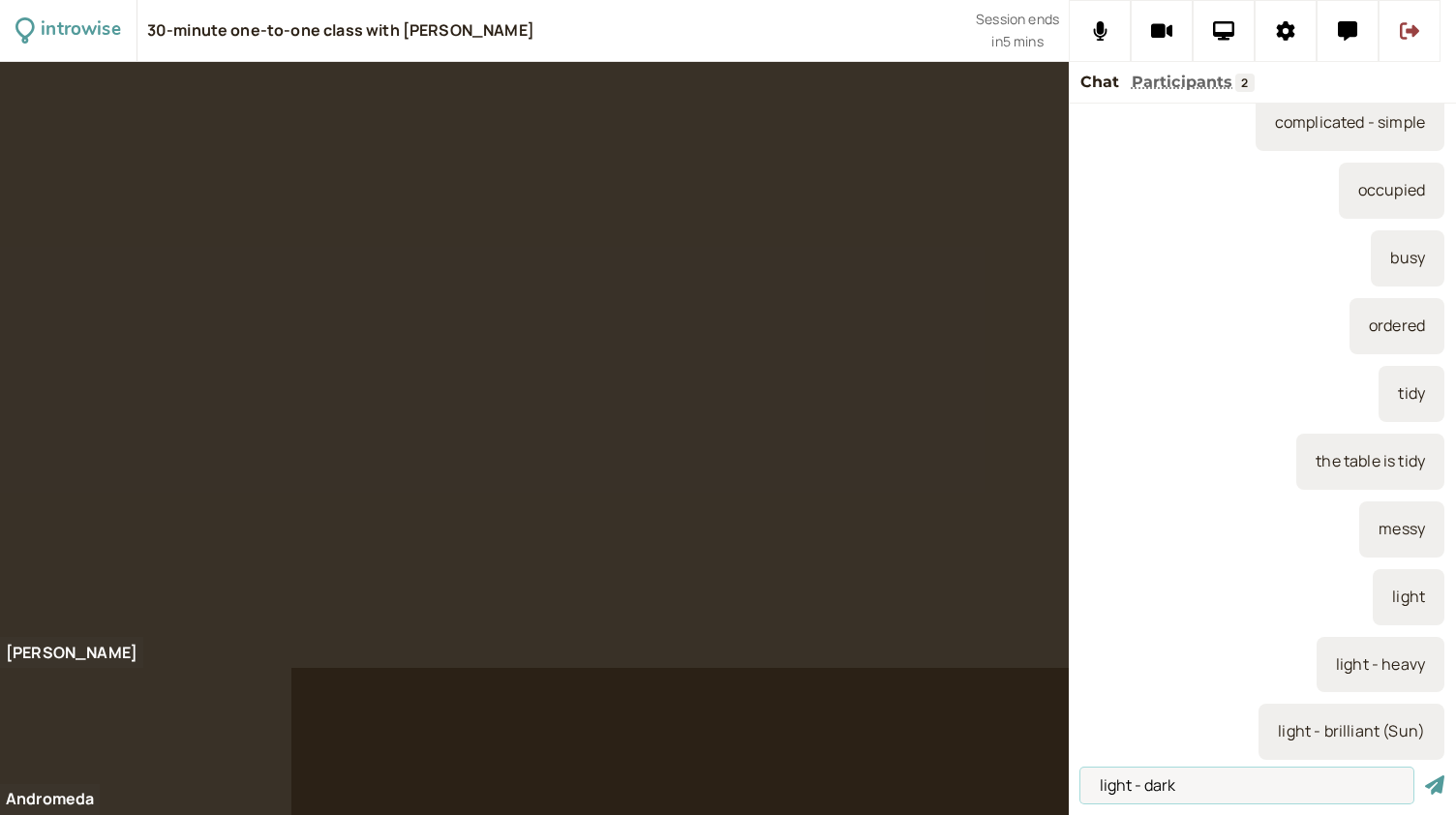
type input "light - dark"
click at [1425, 775] on button "submit" at bounding box center [1435, 785] width 19 height 20
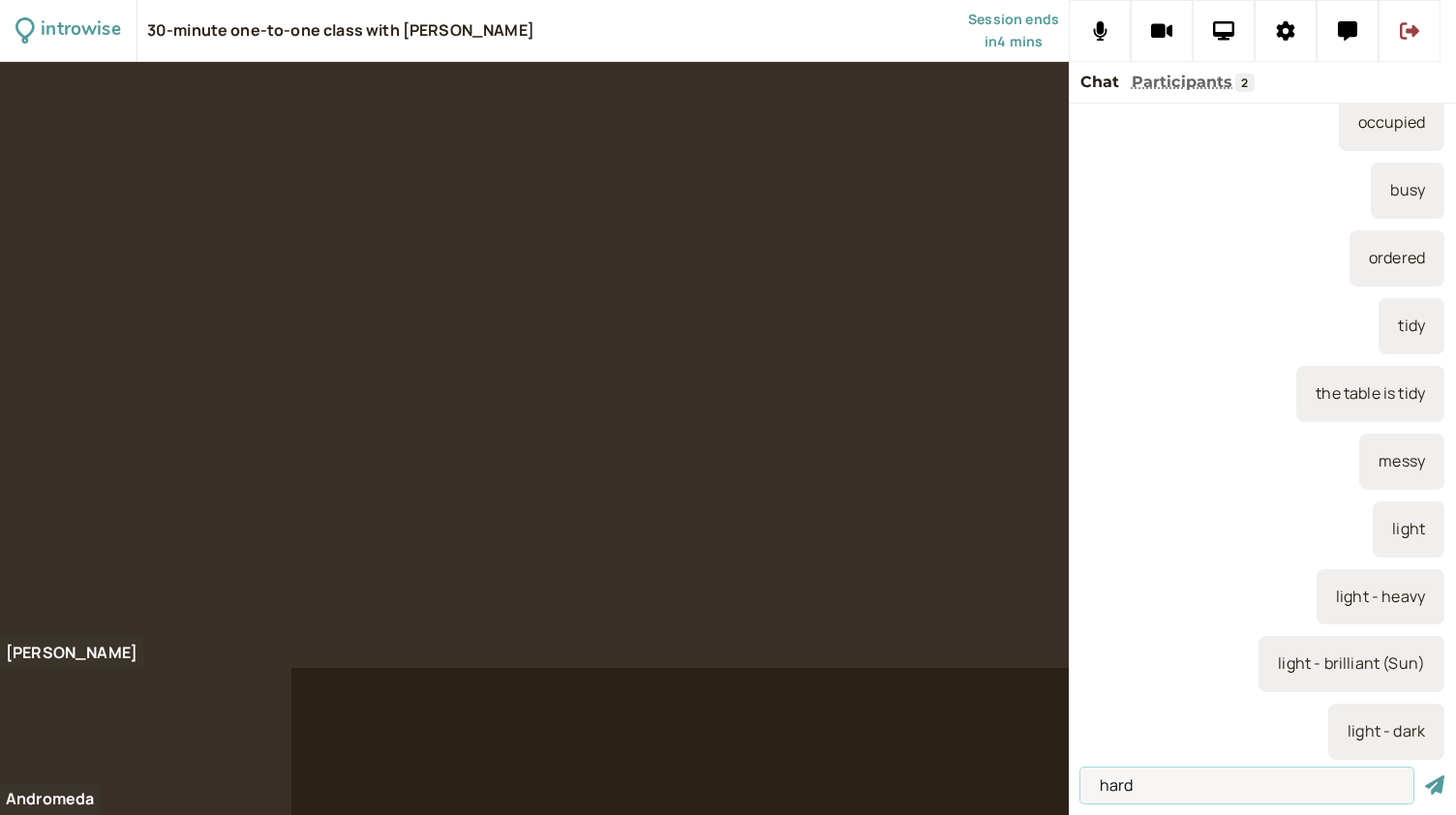
type input "hard"
click at [1425, 775] on button "submit" at bounding box center [1435, 785] width 19 height 20
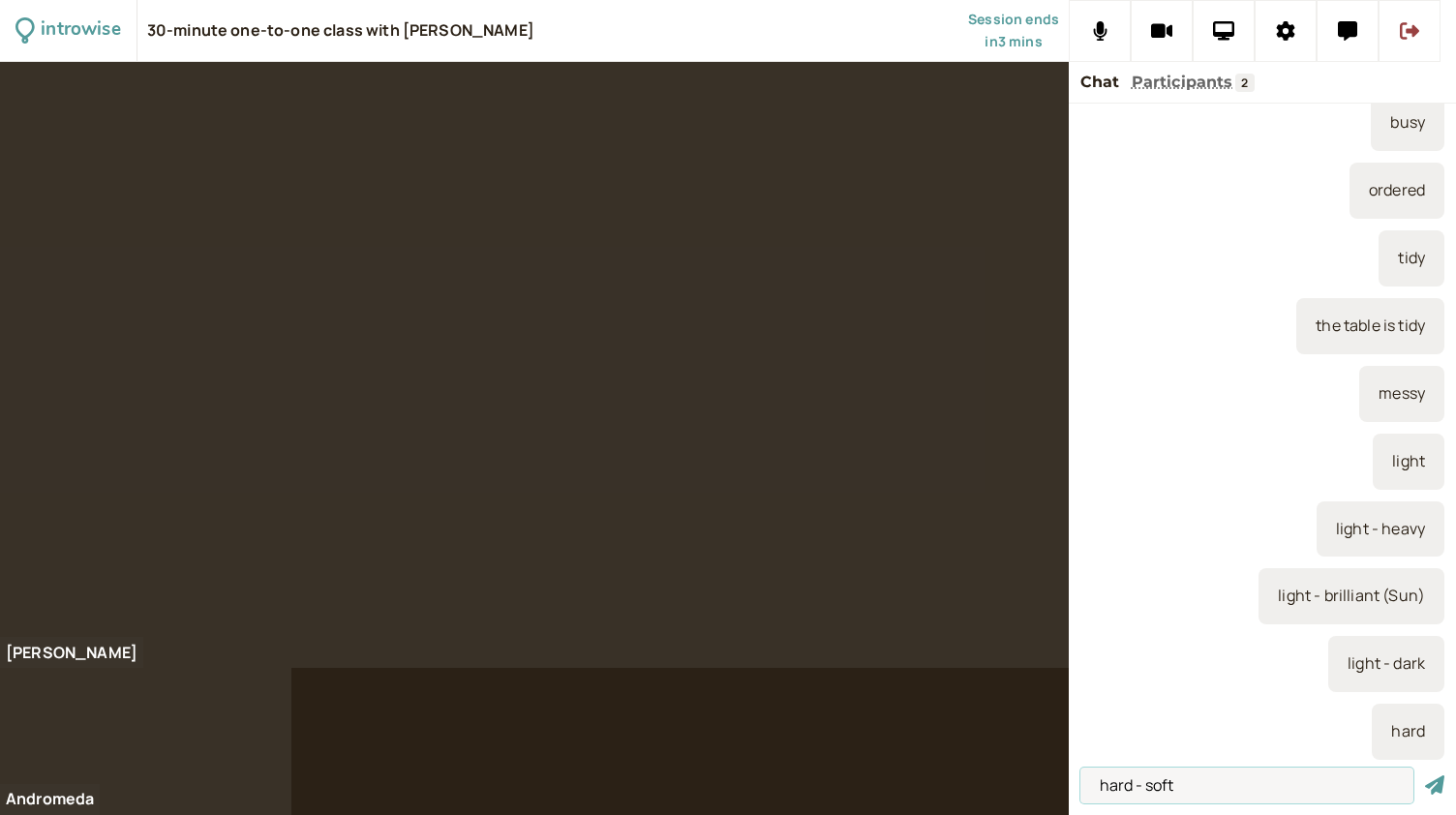
type input "hard - soft"
click at [1425, 775] on button "submit" at bounding box center [1435, 785] width 19 height 20
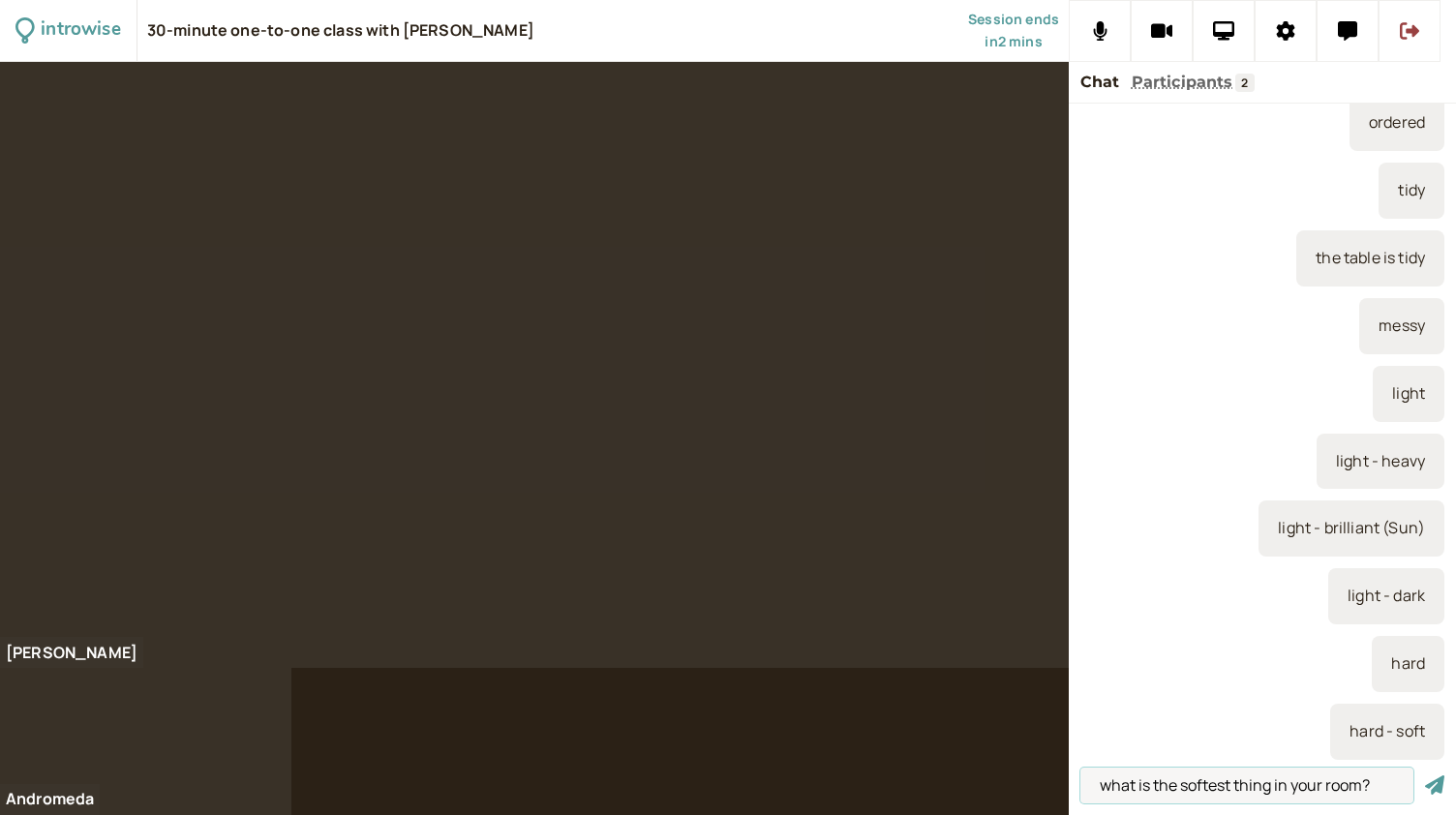
type input "what is the softest thing in your room?"
click at [1425, 775] on button "submit" at bounding box center [1435, 785] width 19 height 20
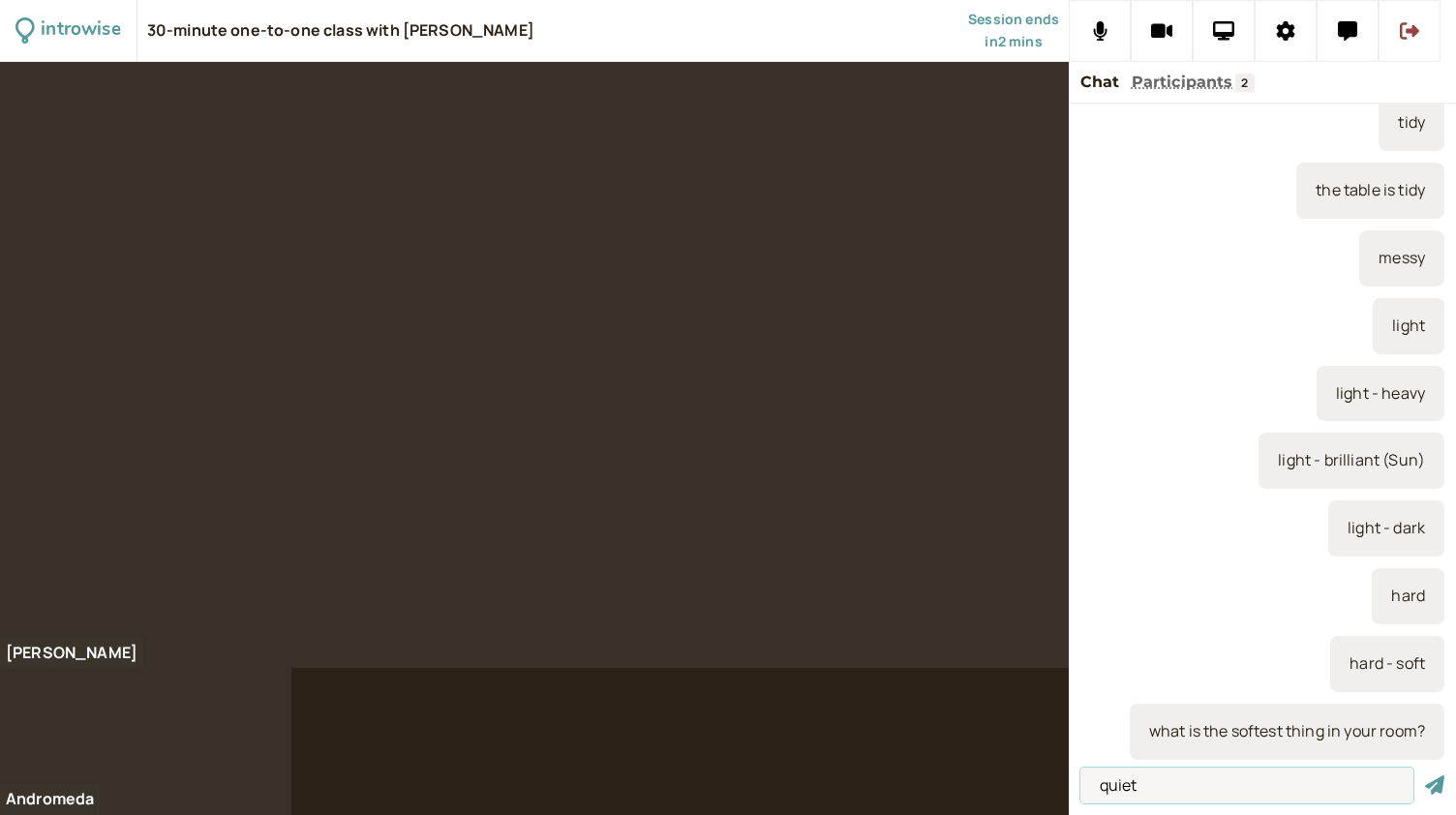
type input "quiet"
click at [1425, 775] on button "submit" at bounding box center [1435, 785] width 19 height 20
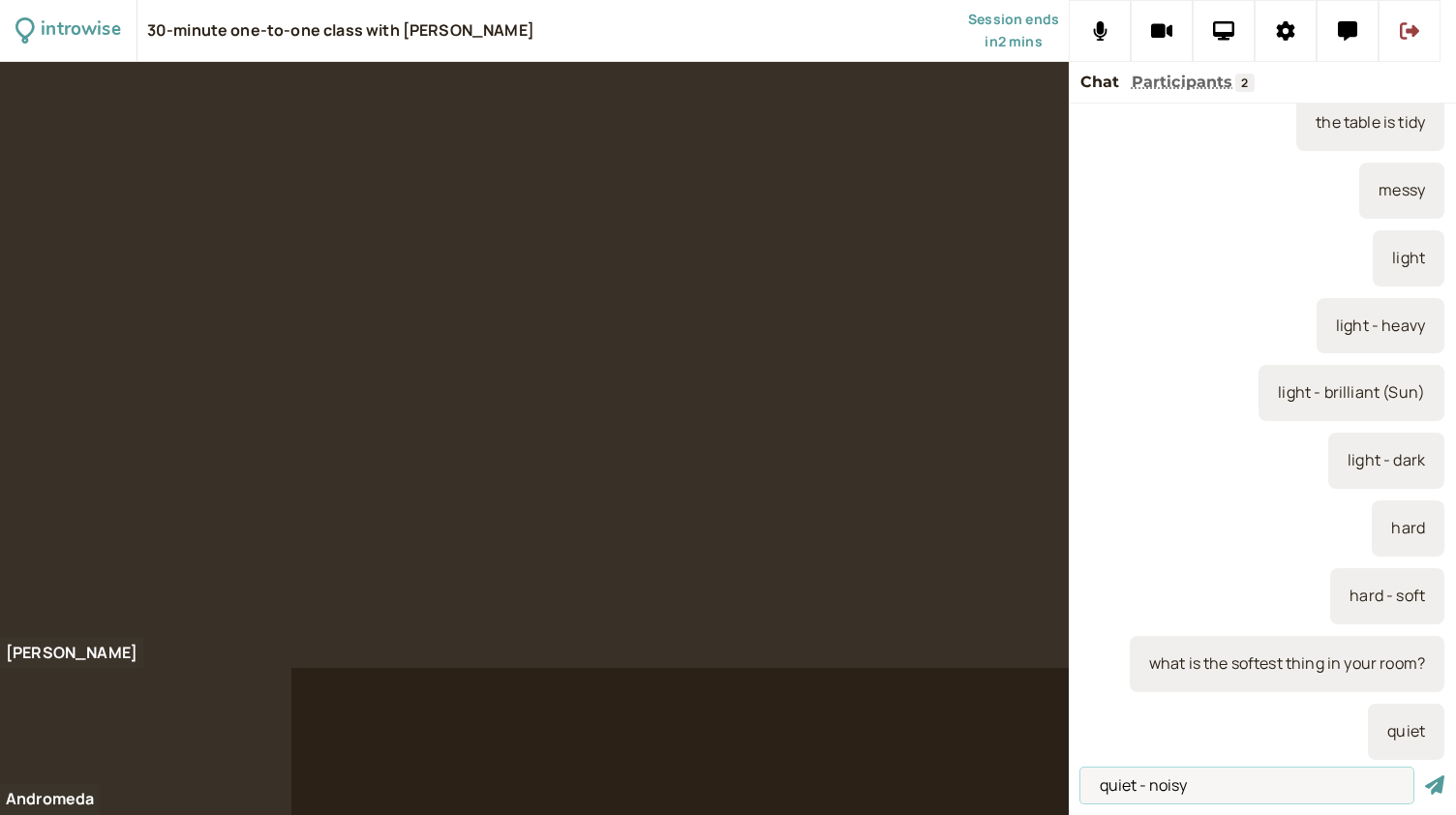
type input "quiet - noisy"
click at [1425, 775] on button "submit" at bounding box center [1435, 785] width 19 height 20
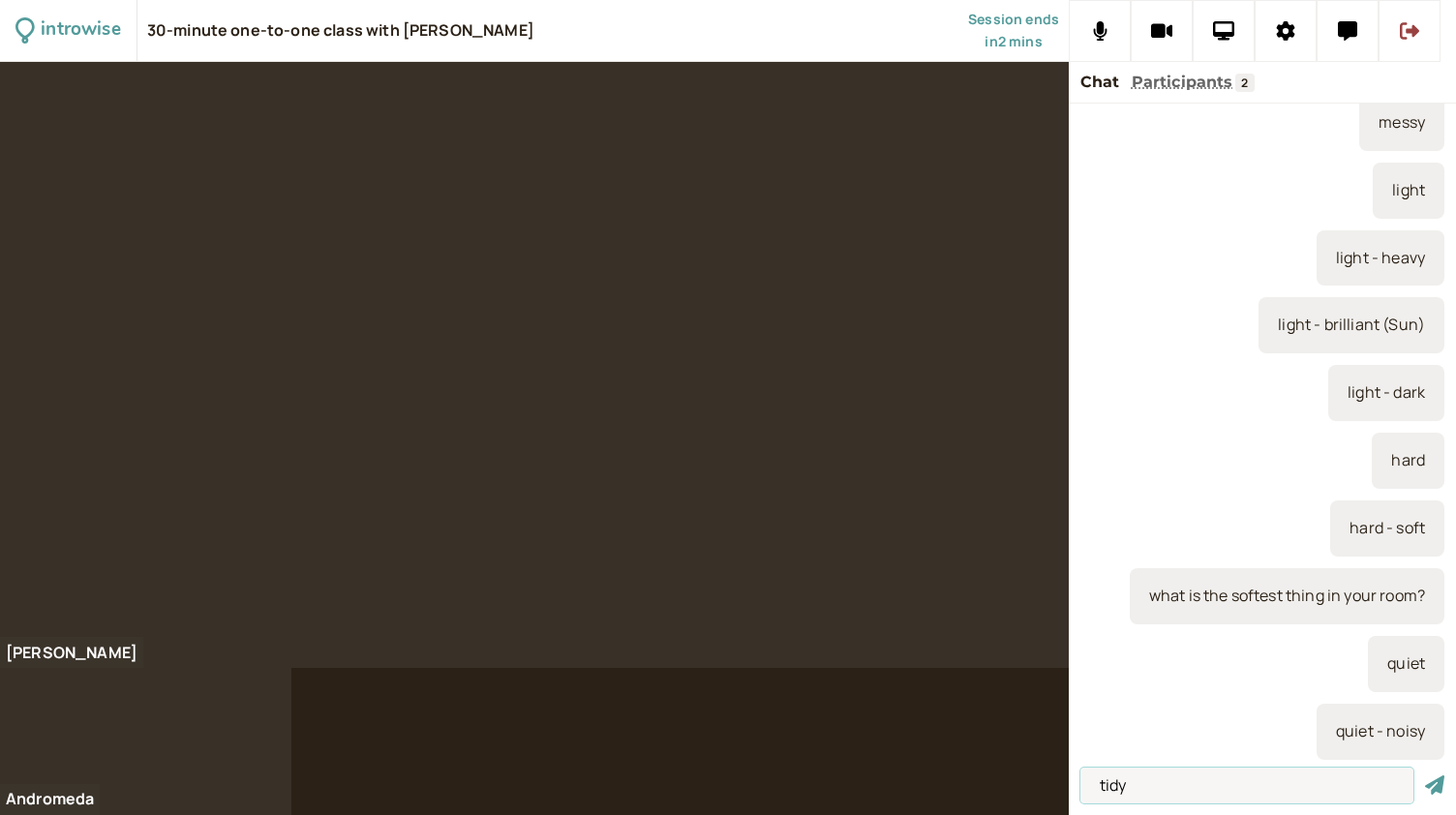
type input "tidy"
click at [1425, 775] on button "submit" at bounding box center [1435, 785] width 19 height 20
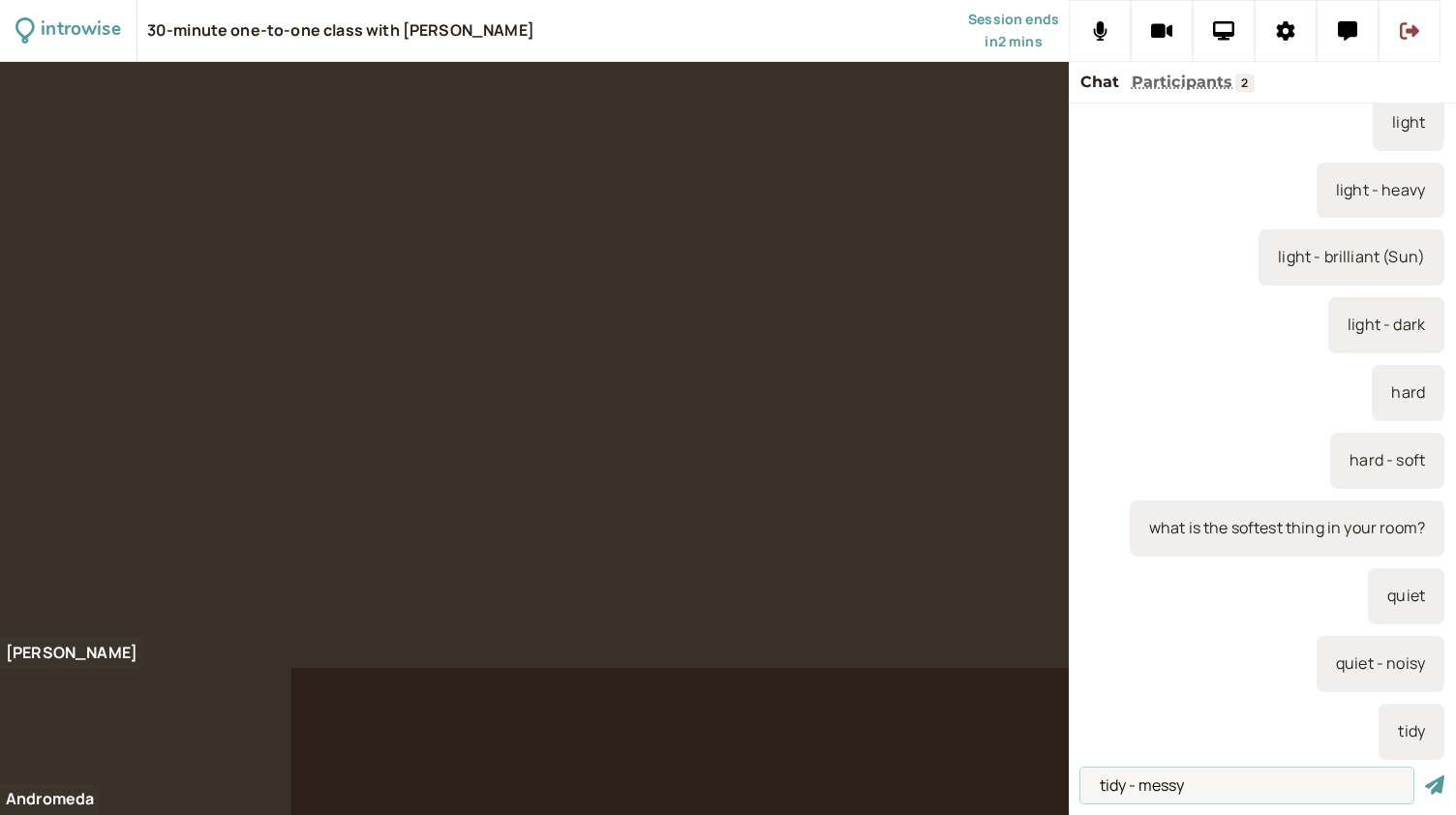
type input "tidy - messy"
click at [1425, 775] on button "submit" at bounding box center [1435, 785] width 19 height 20
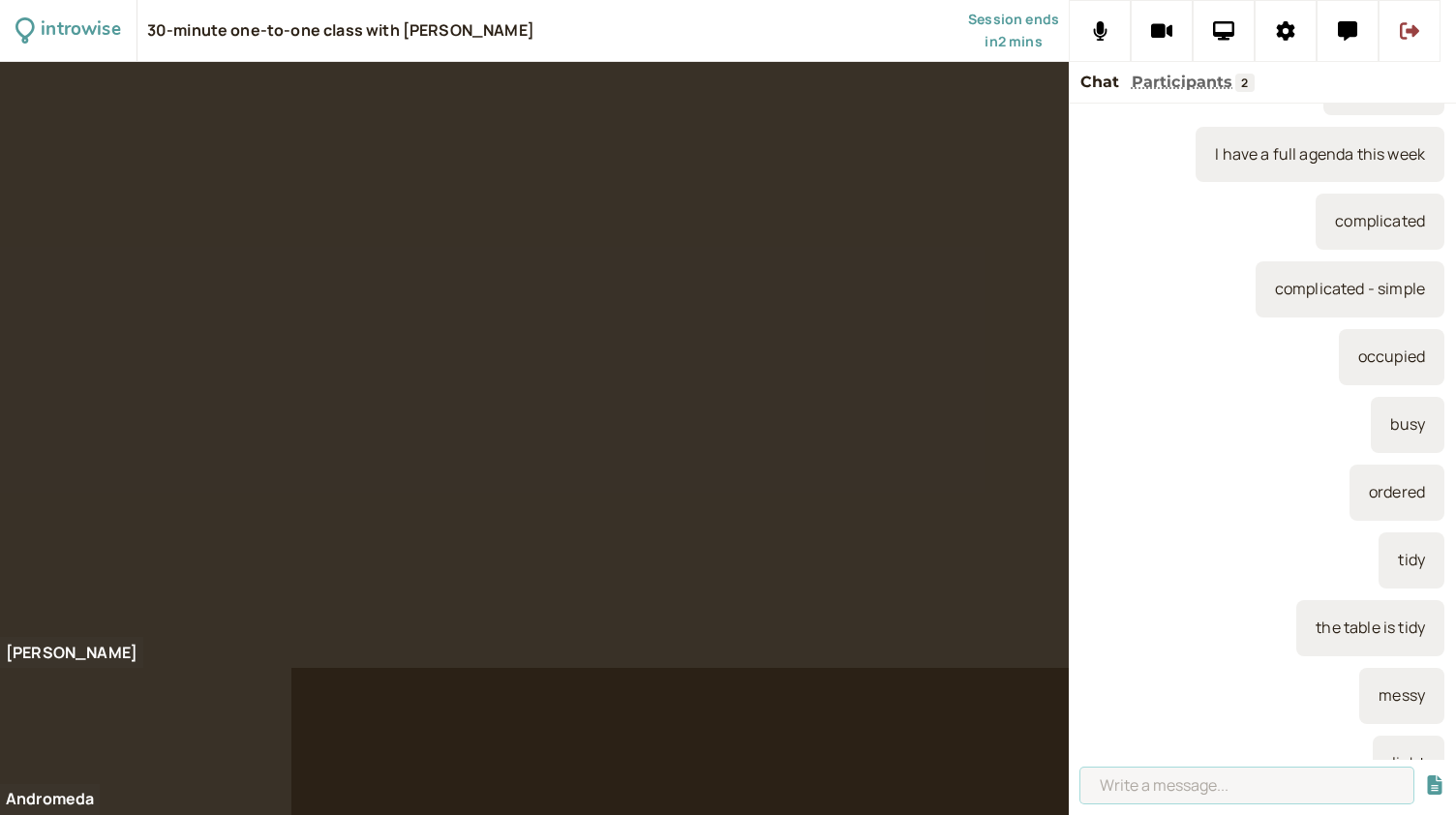
scroll to position [2760, 0]
type input "busy"
click at [1425, 775] on button "submit" at bounding box center [1435, 785] width 19 height 20
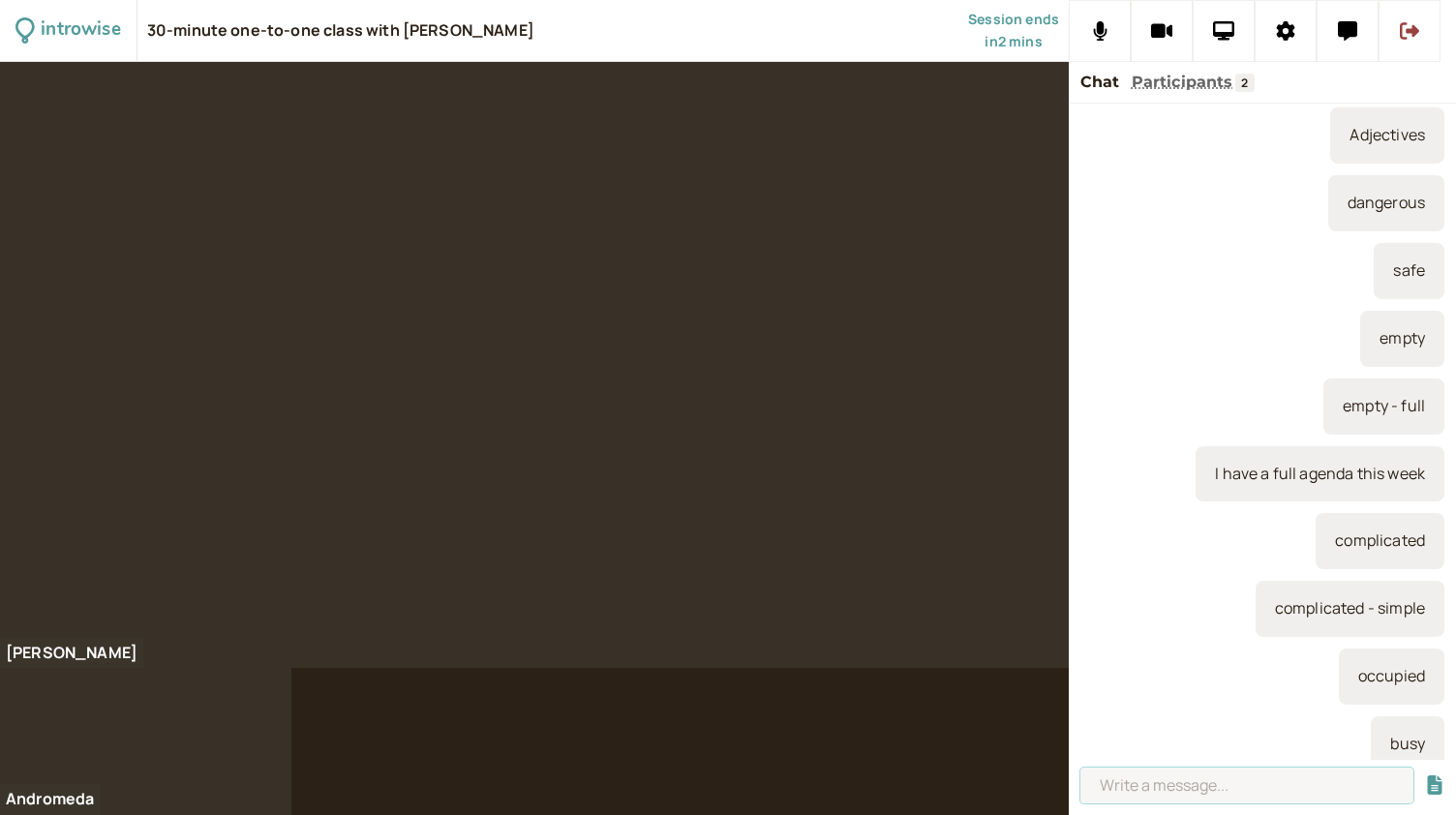
scroll to position [2413, 0]
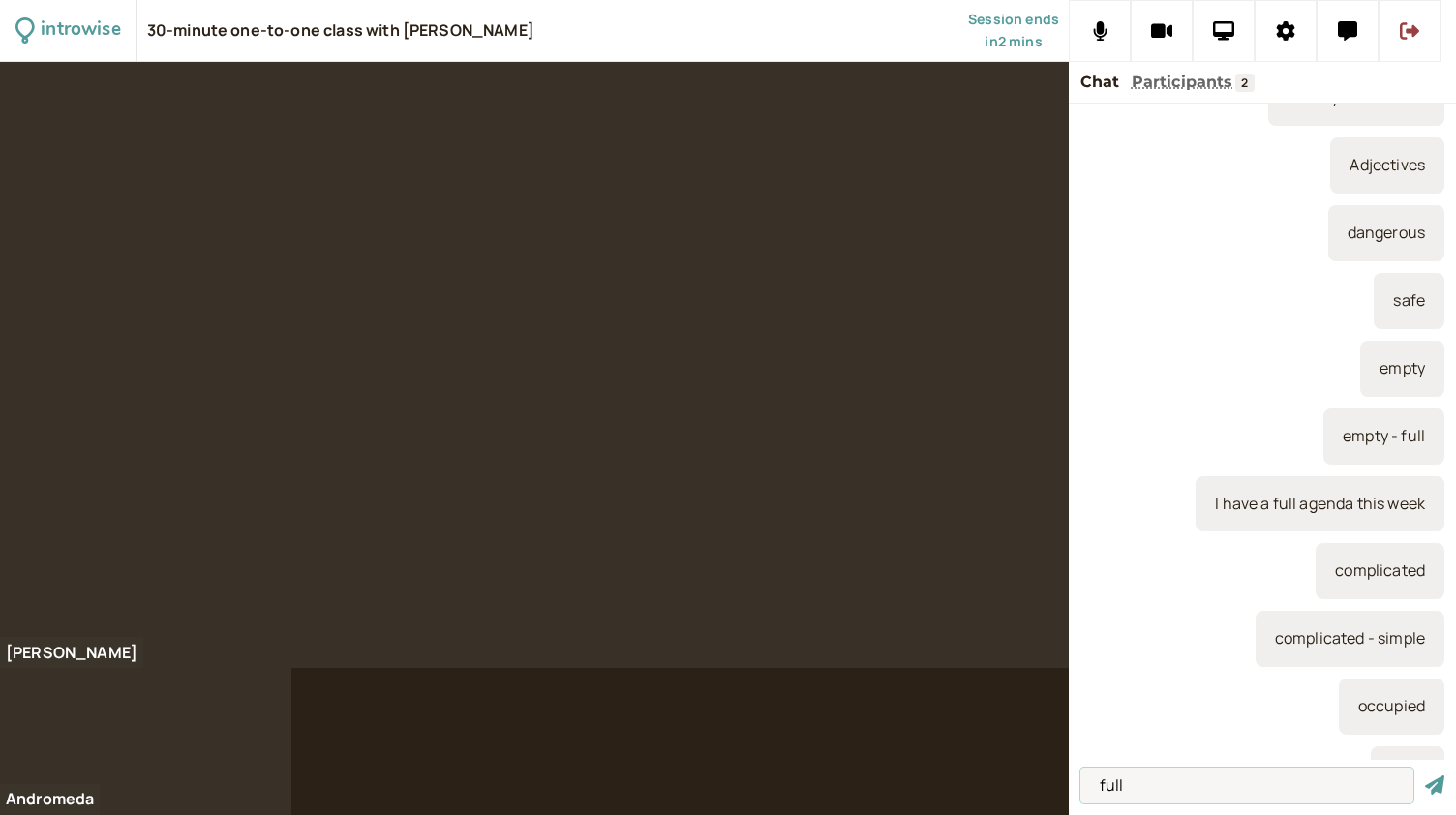
type input "full"
click at [1425, 775] on button "submit" at bounding box center [1435, 785] width 19 height 20
type input "empty"
click at [1425, 775] on button "submit" at bounding box center [1435, 785] width 19 height 20
type input "safe"
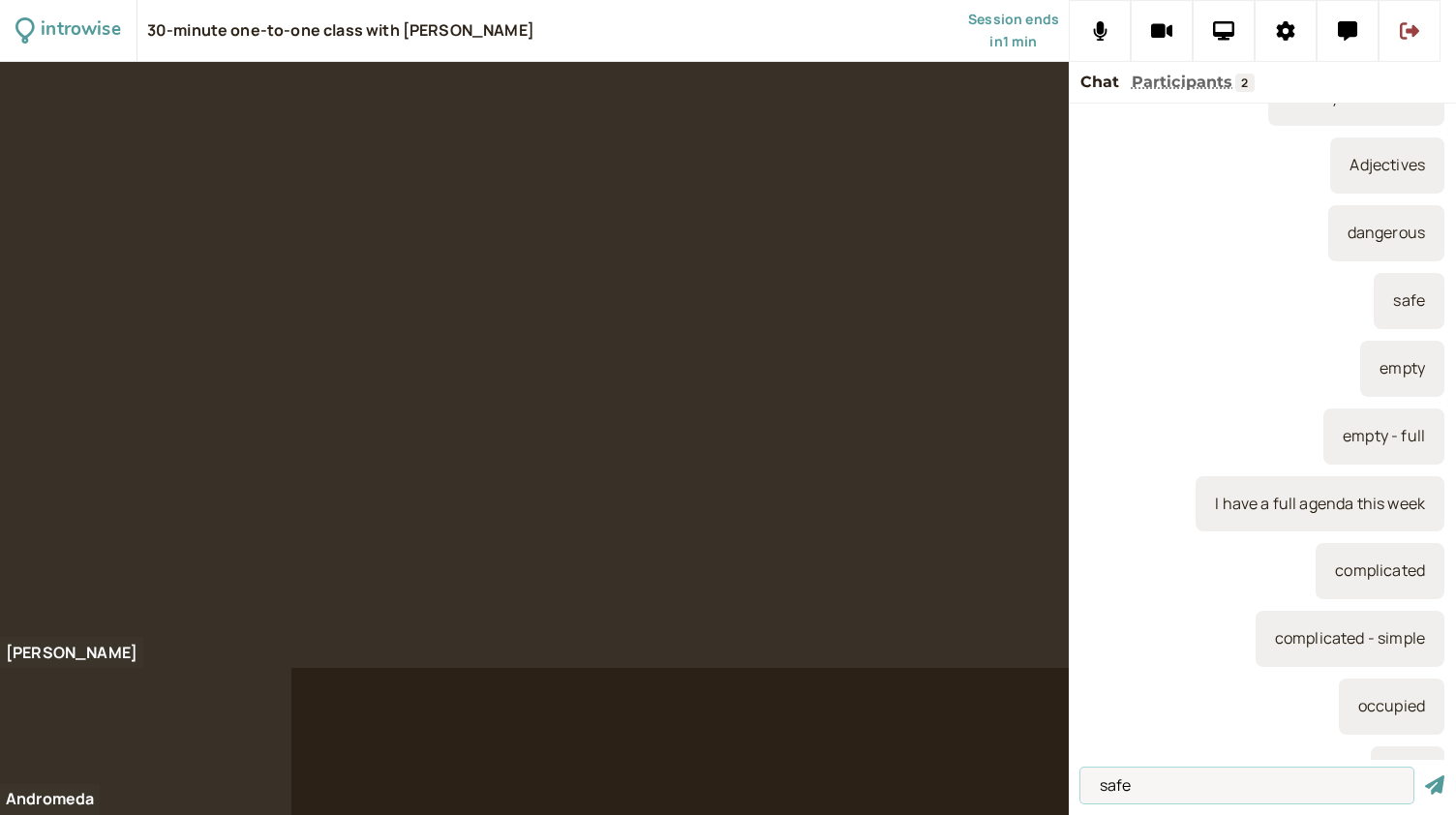
click at [1425, 775] on button "submit" at bounding box center [1435, 785] width 19 height 20
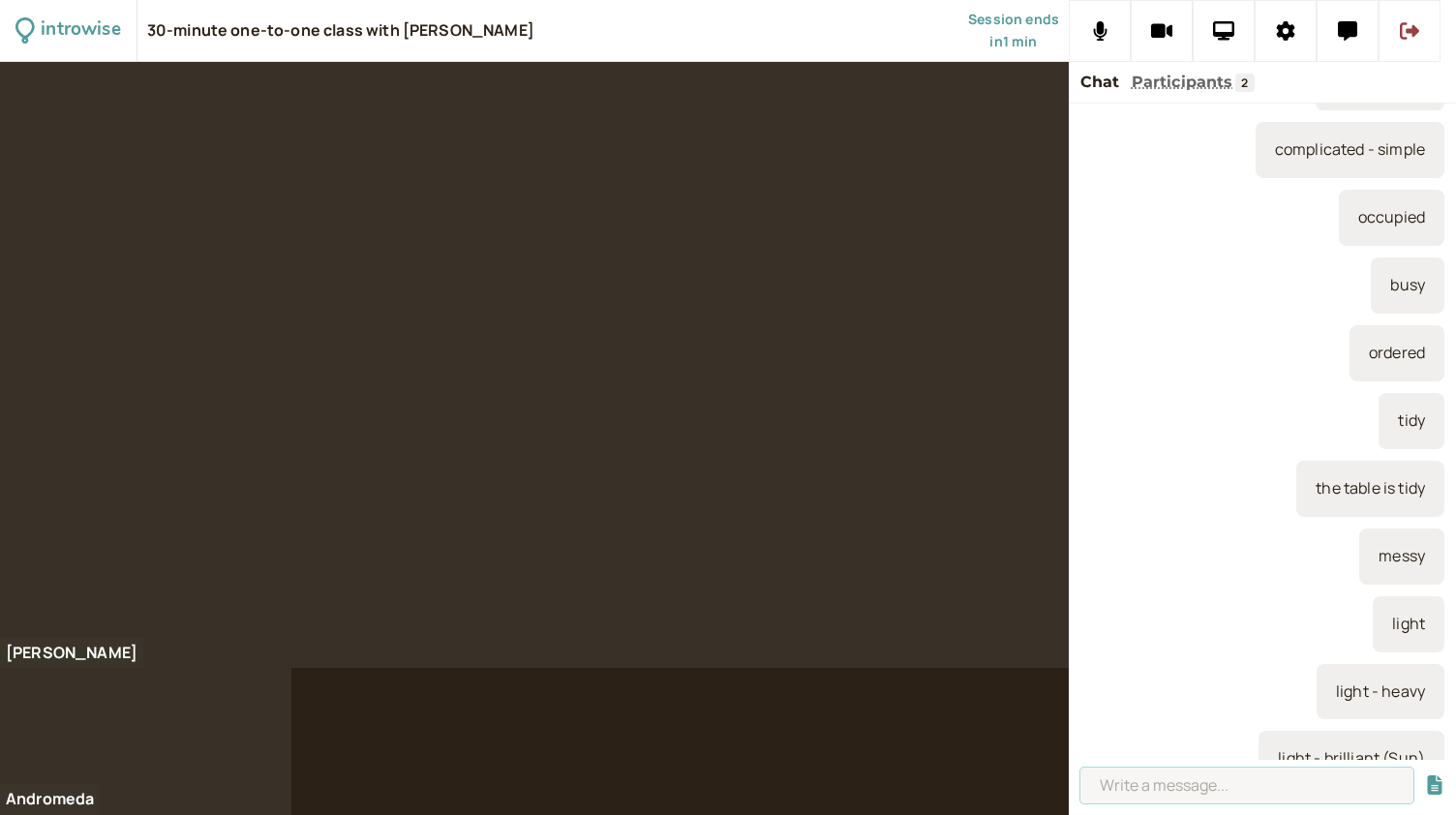
scroll to position [2903, 0]
type input "simple"
click at [1425, 775] on button "submit" at bounding box center [1435, 785] width 19 height 20
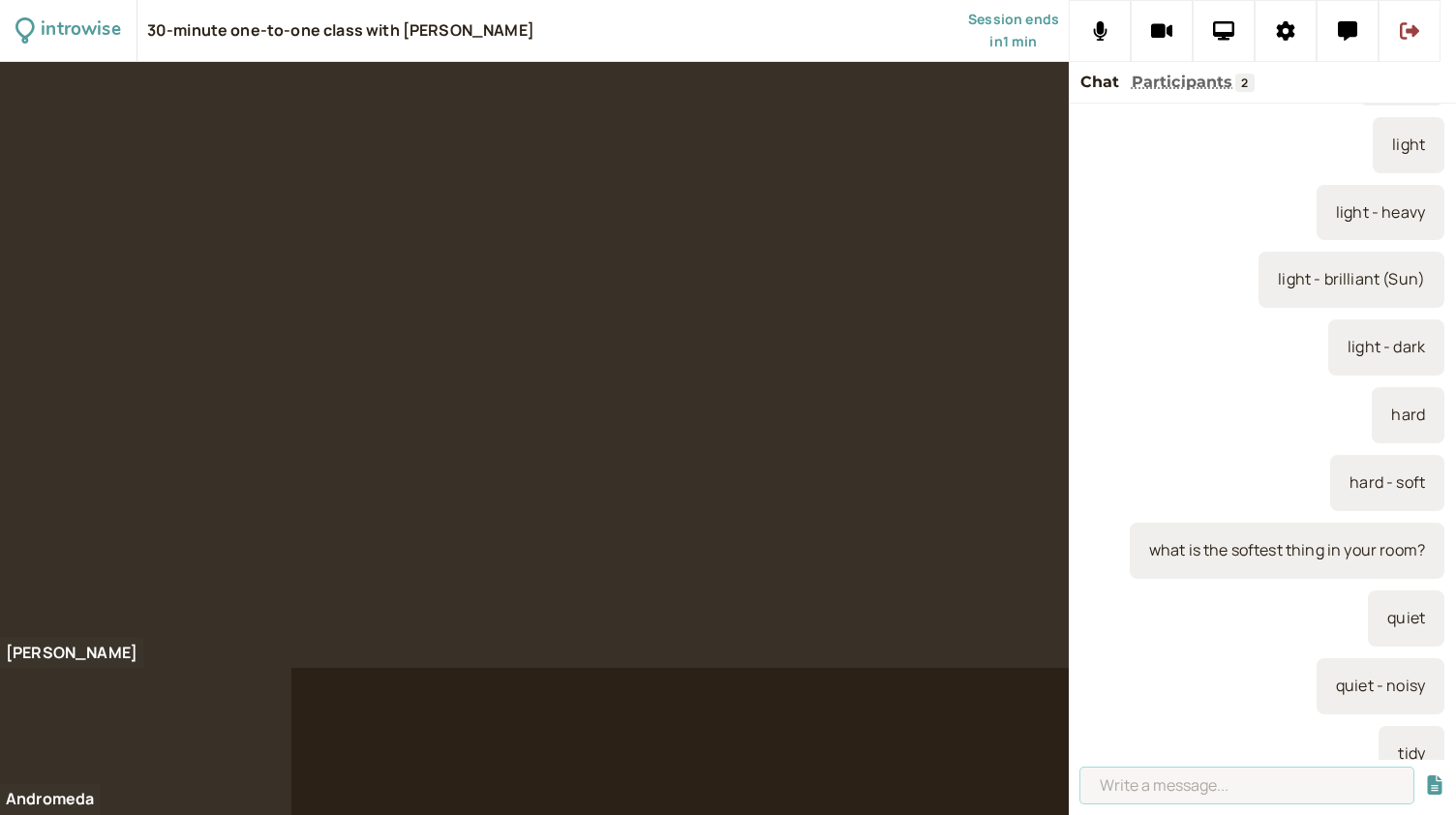
scroll to position [3388, 0]
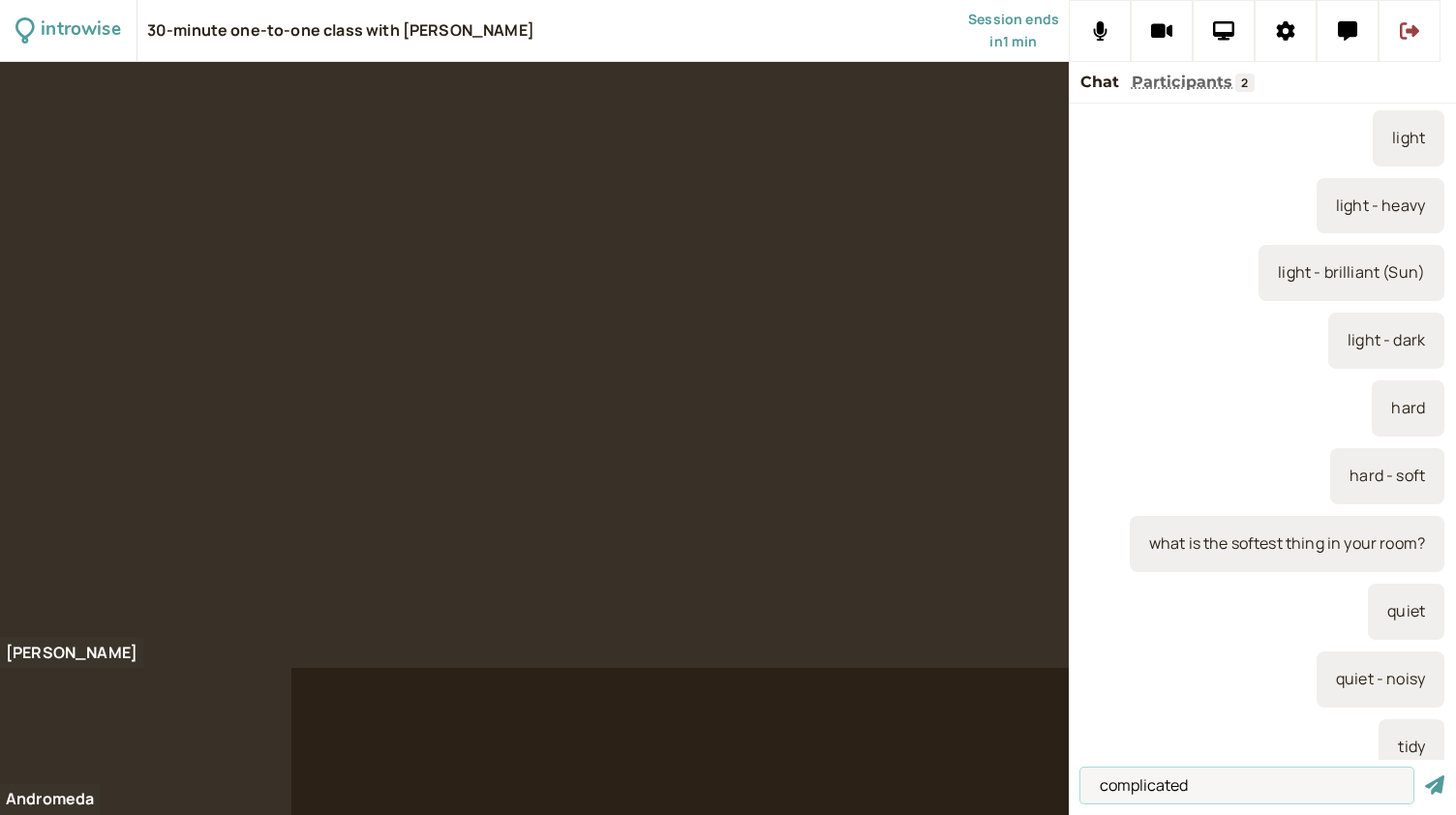
type input "complicated"
click at [1425, 775] on button "submit" at bounding box center [1435, 785] width 19 height 20
type input "soft"
click at [1425, 775] on button "submit" at bounding box center [1435, 785] width 19 height 20
type input "hard"
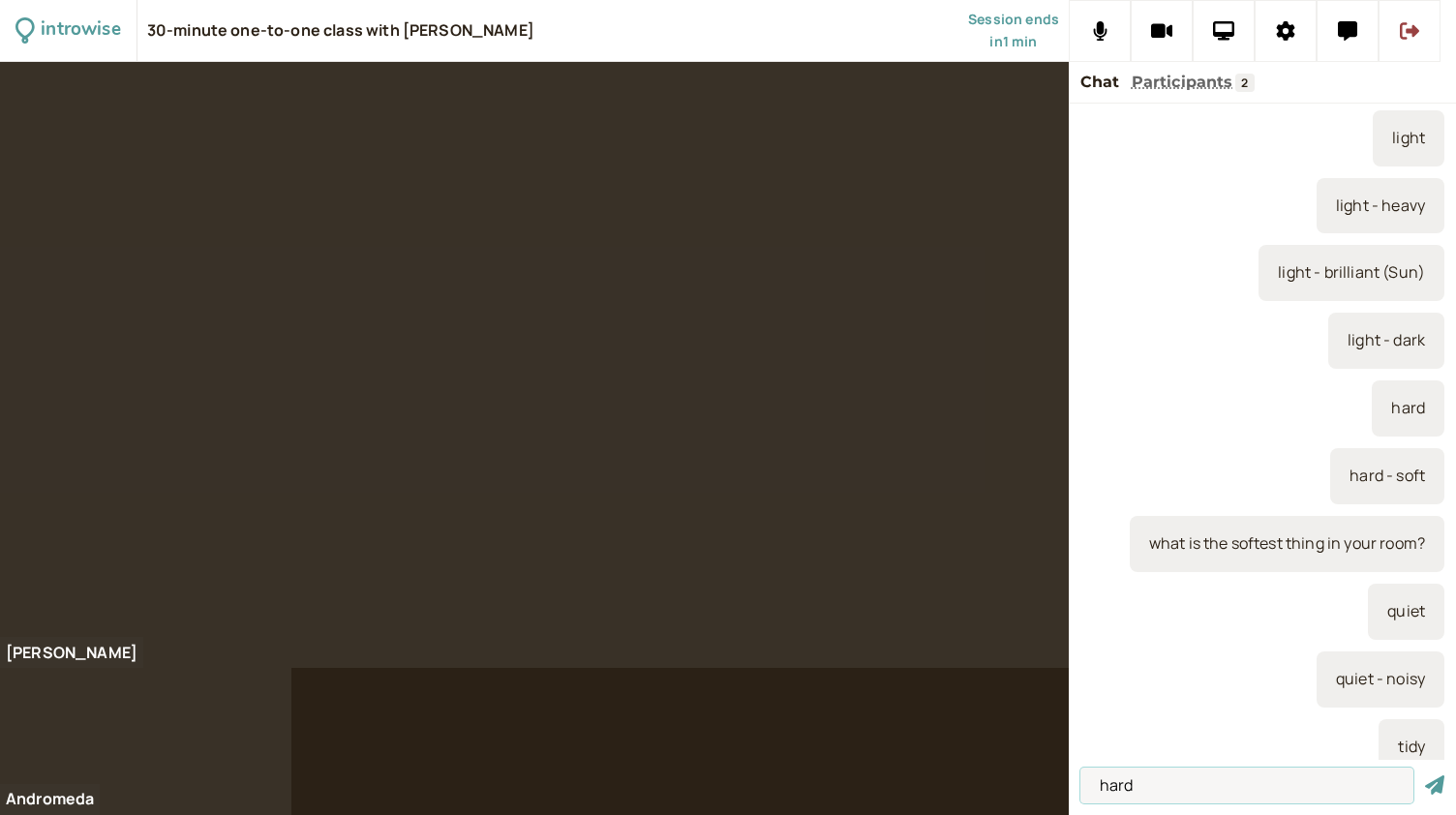
click at [1425, 775] on button "submit" at bounding box center [1435, 785] width 19 height 20
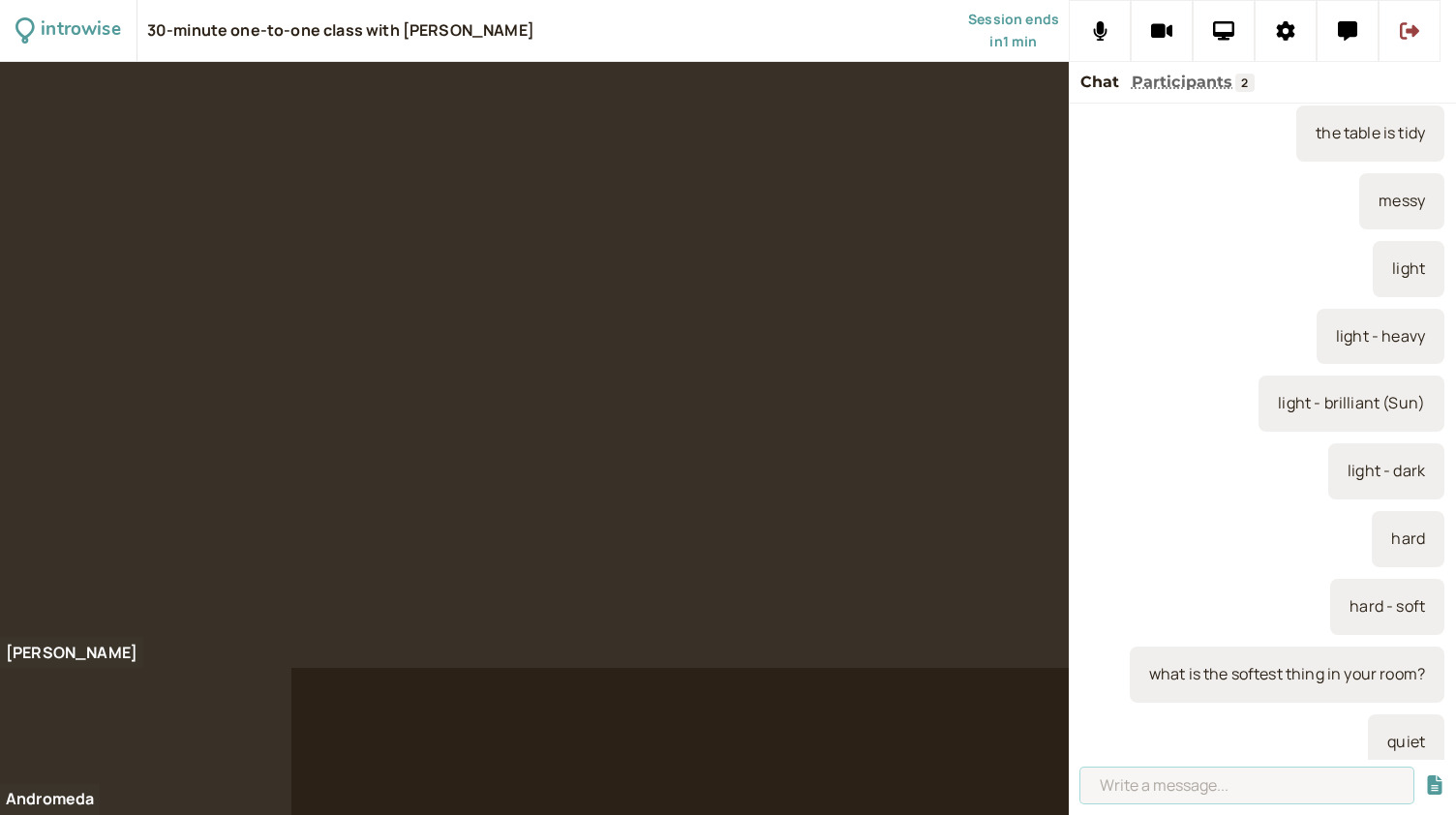
scroll to position [3256, 0]
type input "light"
click at [1425, 775] on button "submit" at bounding box center [1435, 785] width 19 height 20
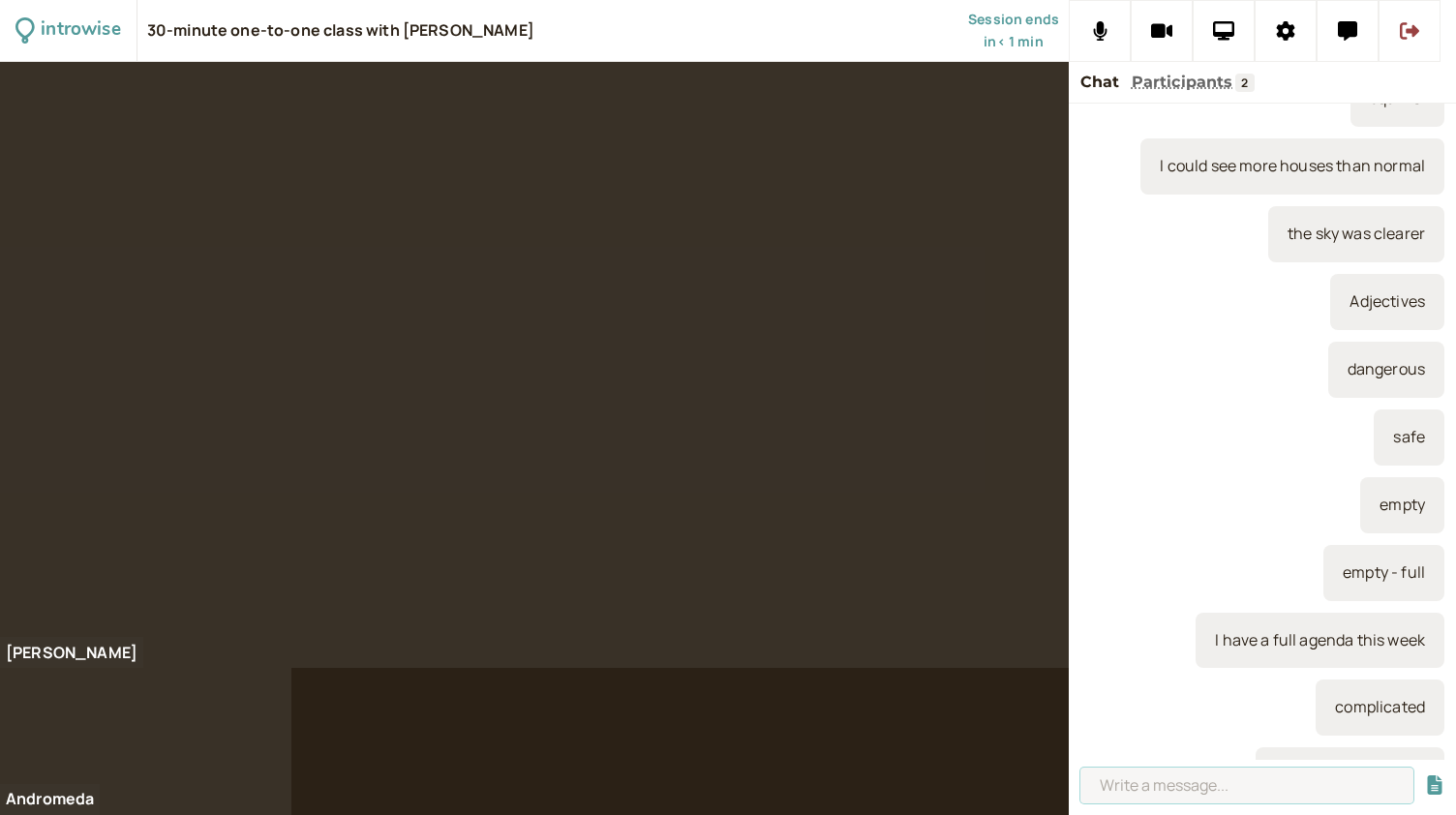
scroll to position [2273, 0]
click at [1150, 791] on input at bounding box center [1246, 785] width 333 height 36
type input "long"
click at [1425, 775] on button "submit" at bounding box center [1435, 785] width 19 height 20
type input "long - short"
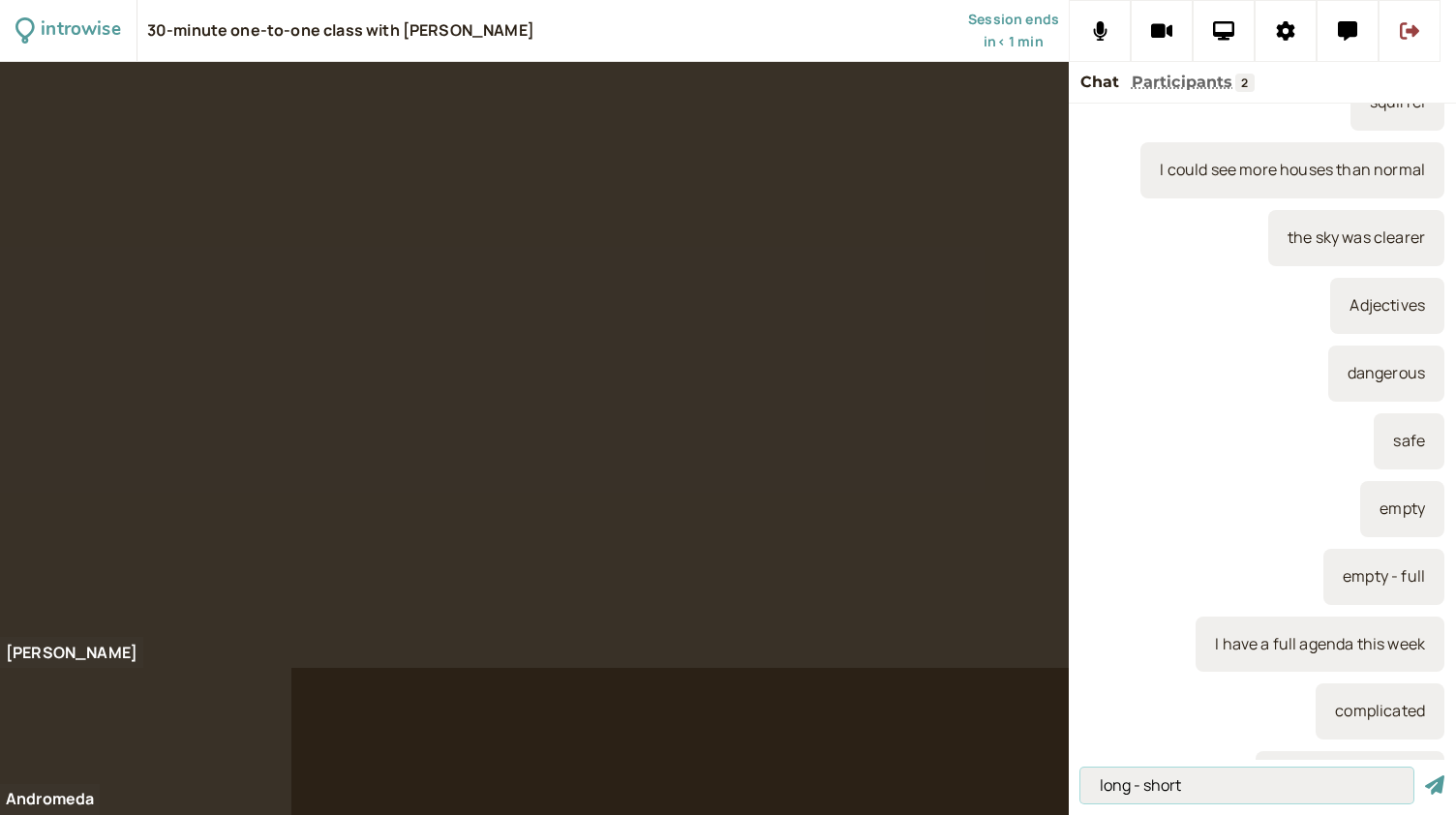
click at [1425, 775] on button "submit" at bounding box center [1435, 785] width 19 height 20
type input "fat"
click at [1425, 775] on button "submit" at bounding box center [1435, 785] width 19 height 20
type input "fat - slim"
click at [1425, 775] on button "submit" at bounding box center [1435, 785] width 19 height 20
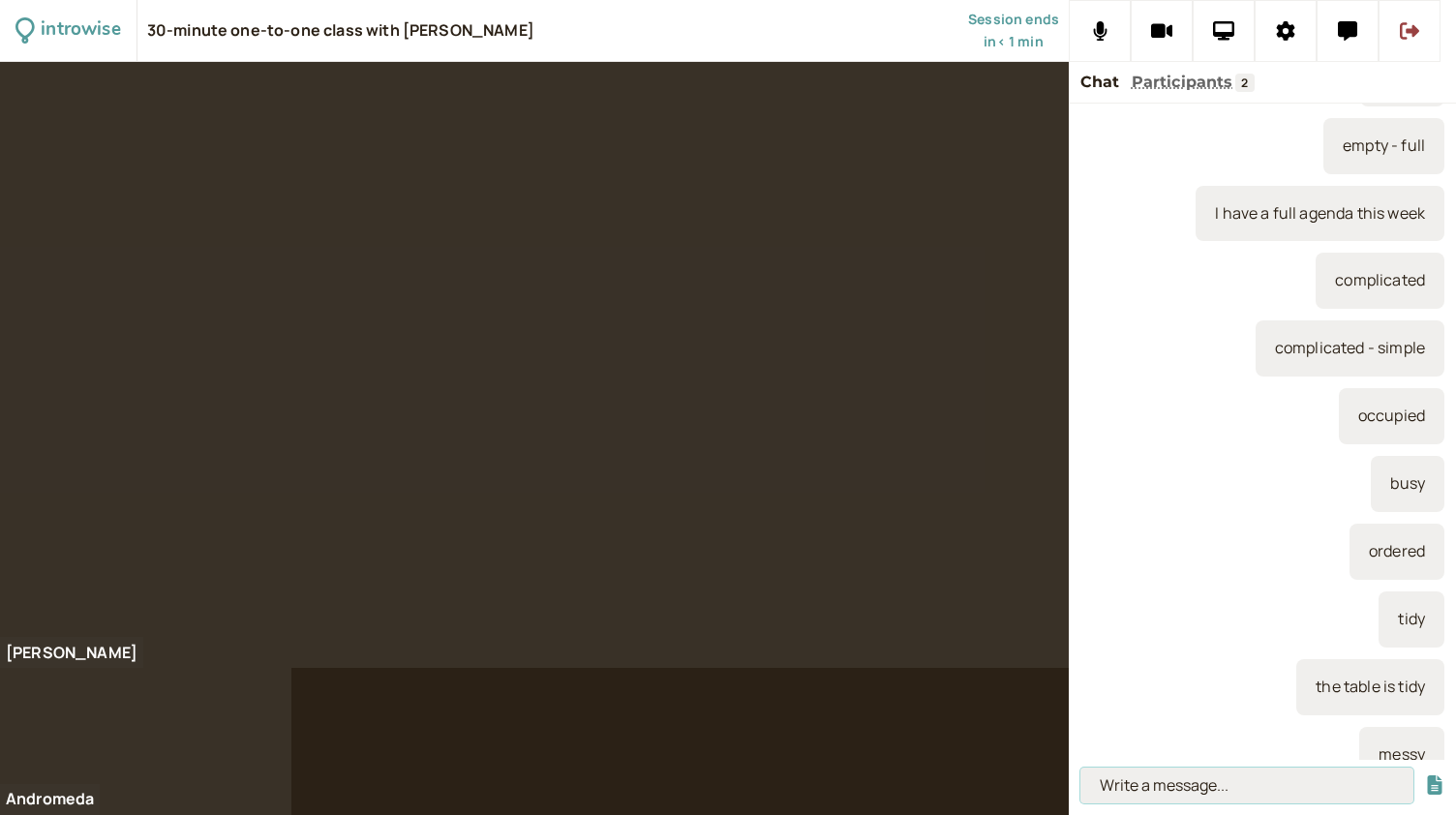
scroll to position [2706, 0]
type input "wide"
click at [1425, 775] on button "submit" at bounding box center [1435, 785] width 19 height 20
type input "wide - narrow"
click at [1425, 775] on button "submit" at bounding box center [1435, 785] width 19 height 20
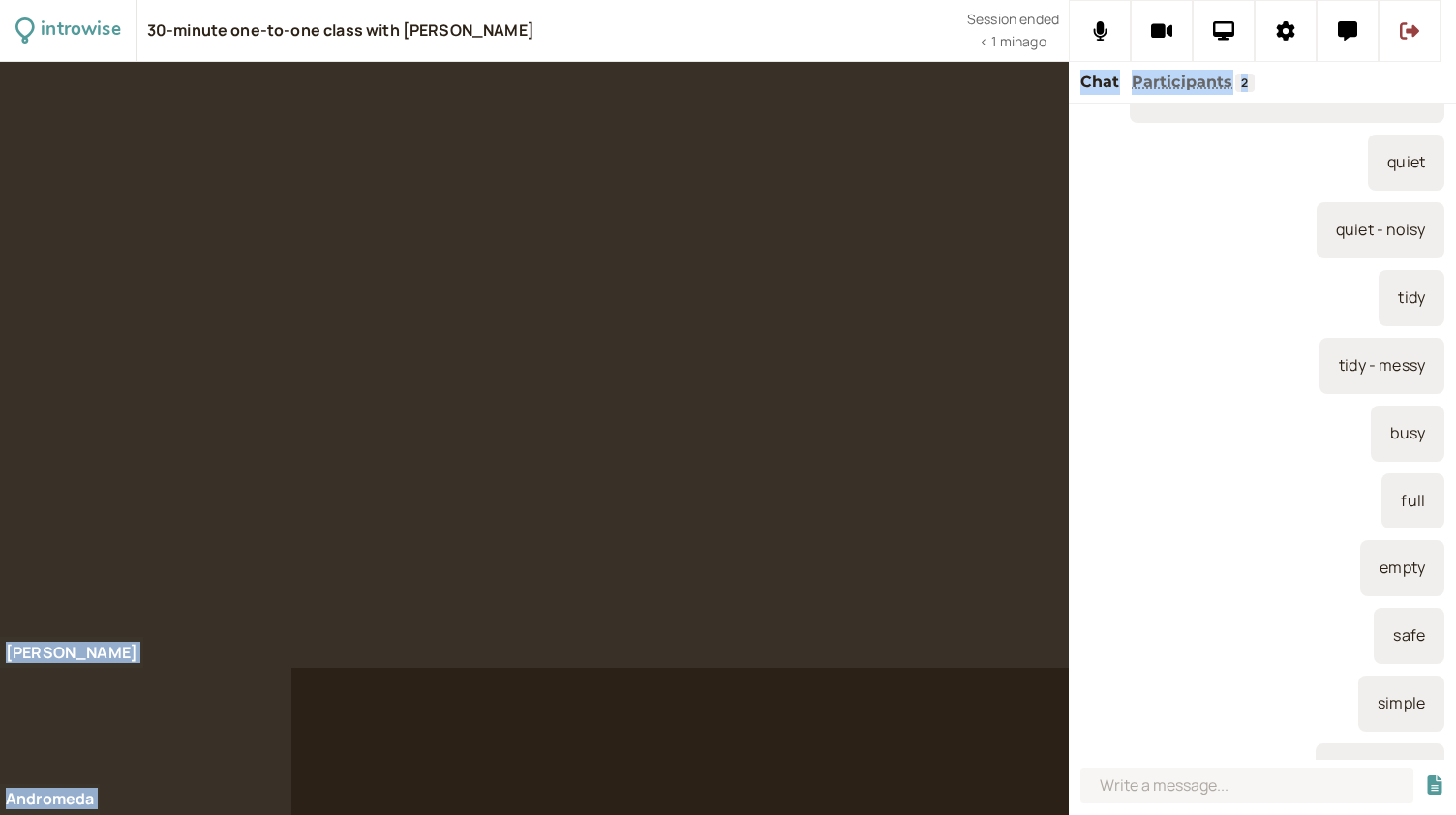
scroll to position [4486, 0]
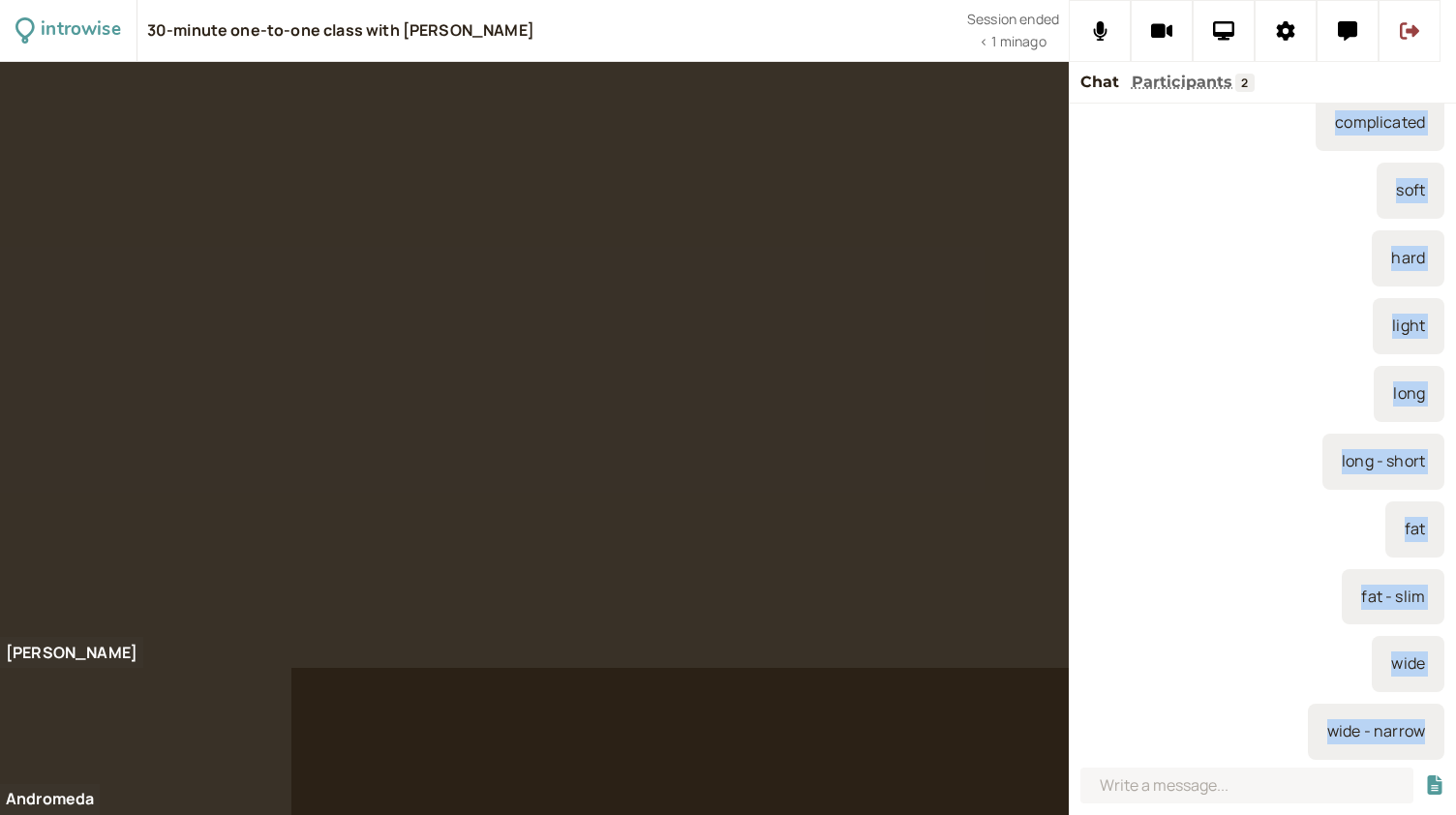
drag, startPoint x: 1322, startPoint y: 283, endPoint x: 1406, endPoint y: 730, distance: 454.8
click at [1406, 730] on div "You joined at 4:00 PM I will see my friends I can talk with them the last time …" at bounding box center [1261, 432] width 387 height 656
copy div "complicated complicated - simple occupied busy ordered tidy the table is tidy m…"
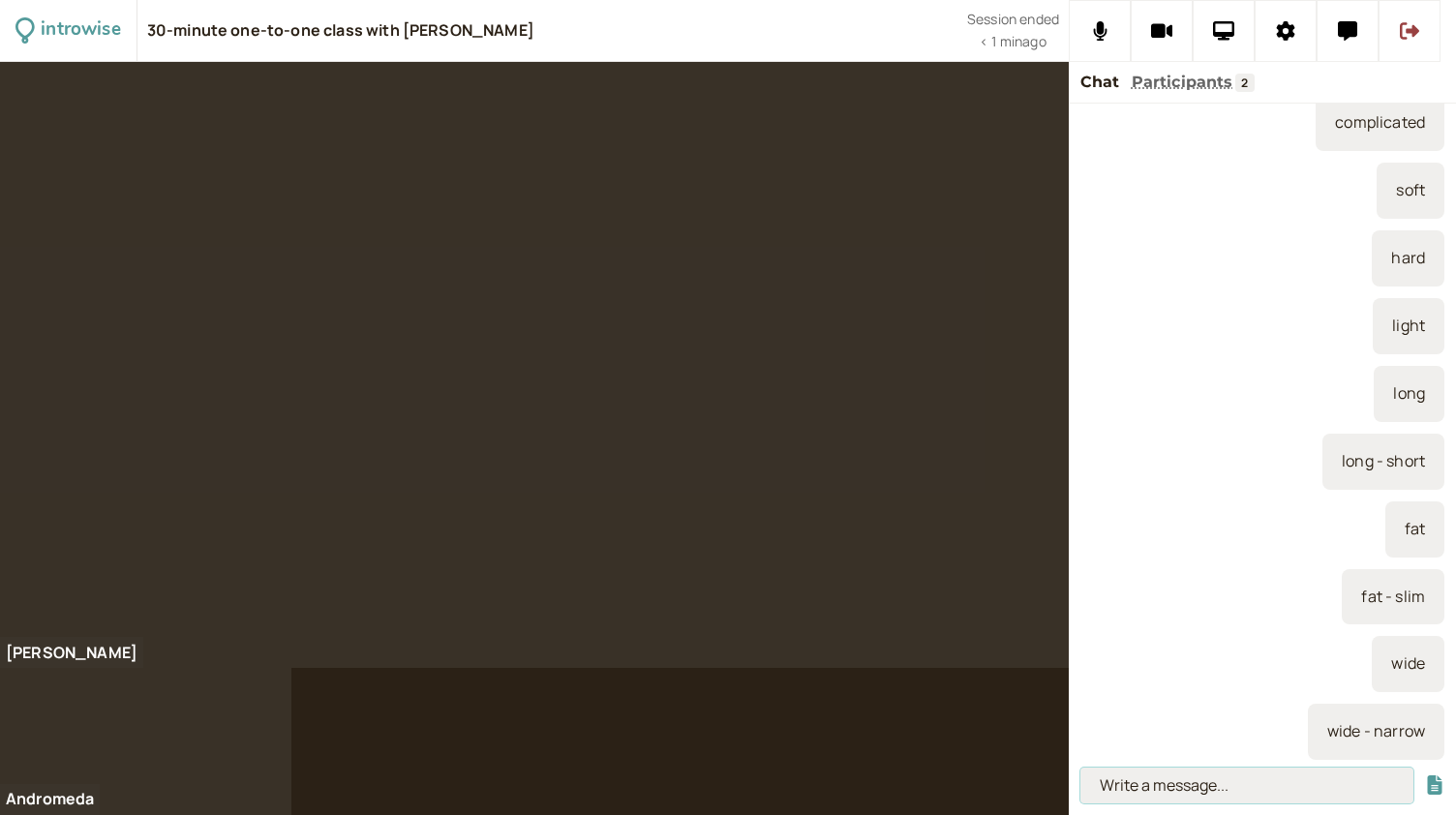
click at [1266, 790] on input at bounding box center [1246, 785] width 333 height 36
type input "vocabulary"
click at [1425, 775] on button "submit" at bounding box center [1435, 785] width 19 height 20
